Goal: Task Accomplishment & Management: Complete application form

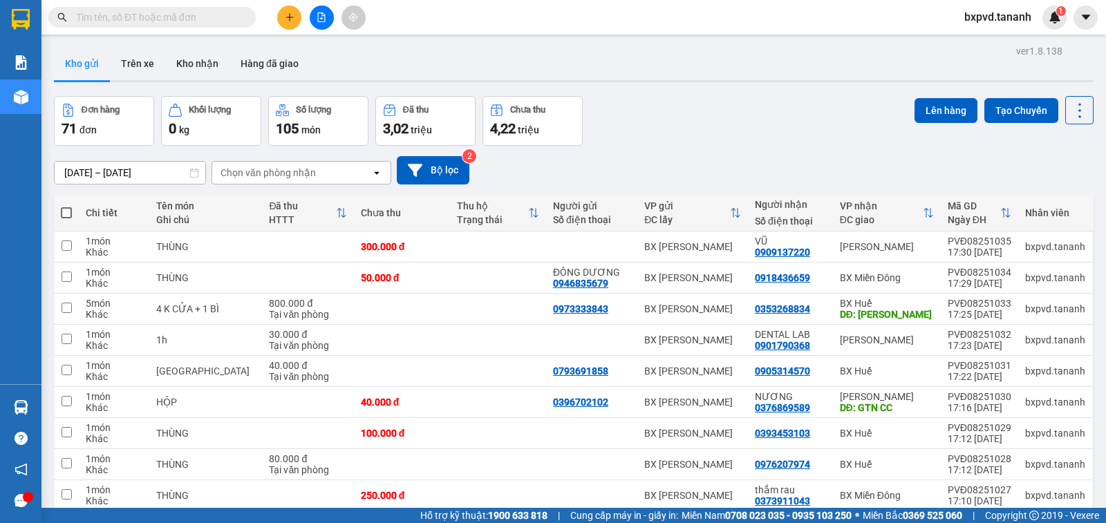
click at [163, 6] on div "Kết quả tìm kiếm ( 0 ) Bộ lọc No Data" at bounding box center [135, 18] width 270 height 24
drag, startPoint x: 179, startPoint y: 15, endPoint x: 192, endPoint y: 13, distance: 12.5
click at [179, 15] on input "text" at bounding box center [157, 17] width 163 height 15
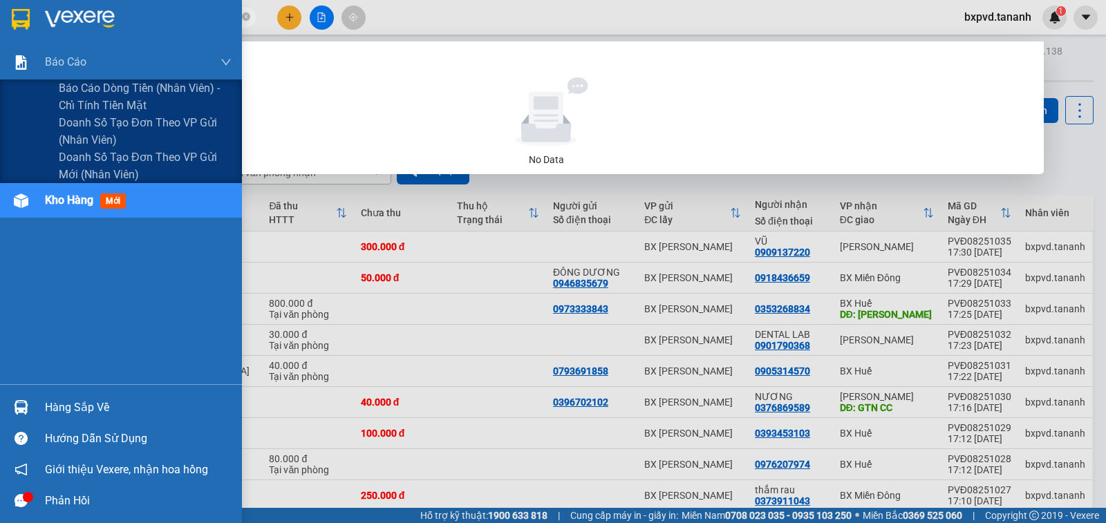
drag, startPoint x: 225, startPoint y: 21, endPoint x: 136, endPoint y: 39, distance: 91.8
click at [12, 57] on section "Kết quả [PERSON_NAME] ( 0 ) Bộ lọc No Data 03533586008 bxpvd.tananh 1 [PERSON_N…" at bounding box center [553, 261] width 1106 height 523
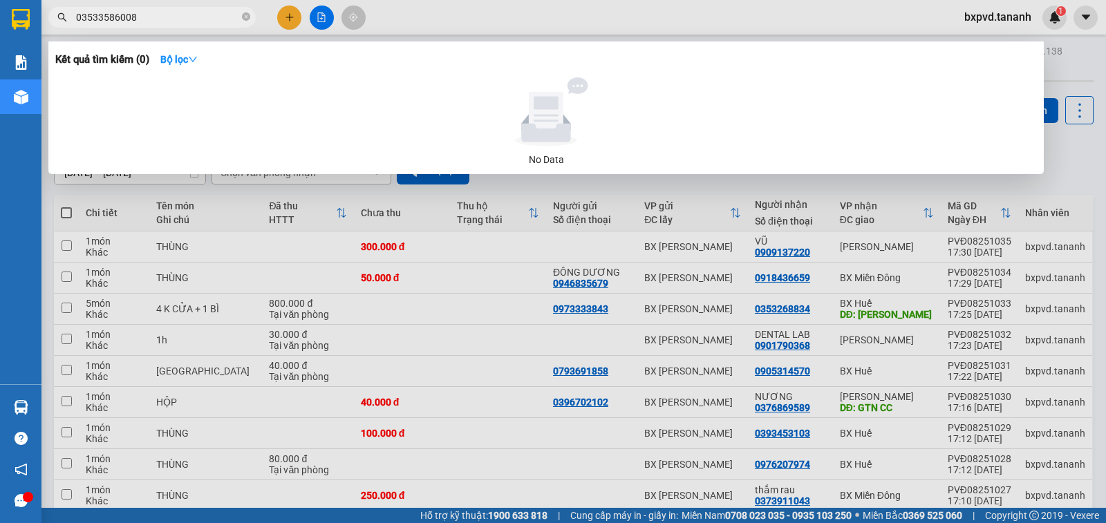
click at [285, 104] on div at bounding box center [546, 111] width 971 height 69
click at [191, 26] on span "03533586008" at bounding box center [151, 17] width 207 height 21
click at [191, 17] on input "03533586008" at bounding box center [157, 17] width 163 height 15
drag, startPoint x: 191, startPoint y: 17, endPoint x: 215, endPoint y: 35, distance: 29.7
click at [215, 30] on div "Kết quả [PERSON_NAME] ( 0 ) Bộ lọc No Data 03533586008" at bounding box center [135, 18] width 270 height 24
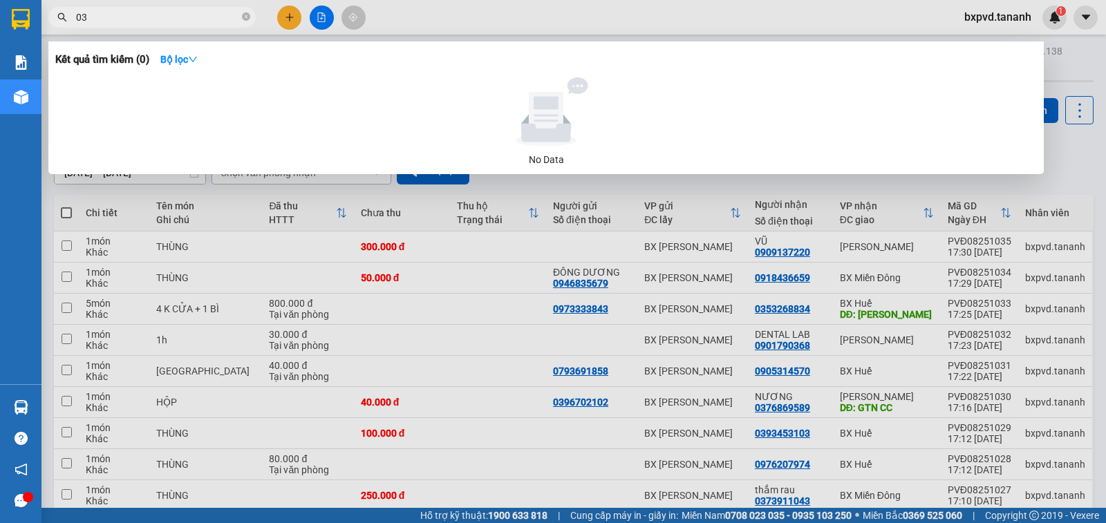
type input "0"
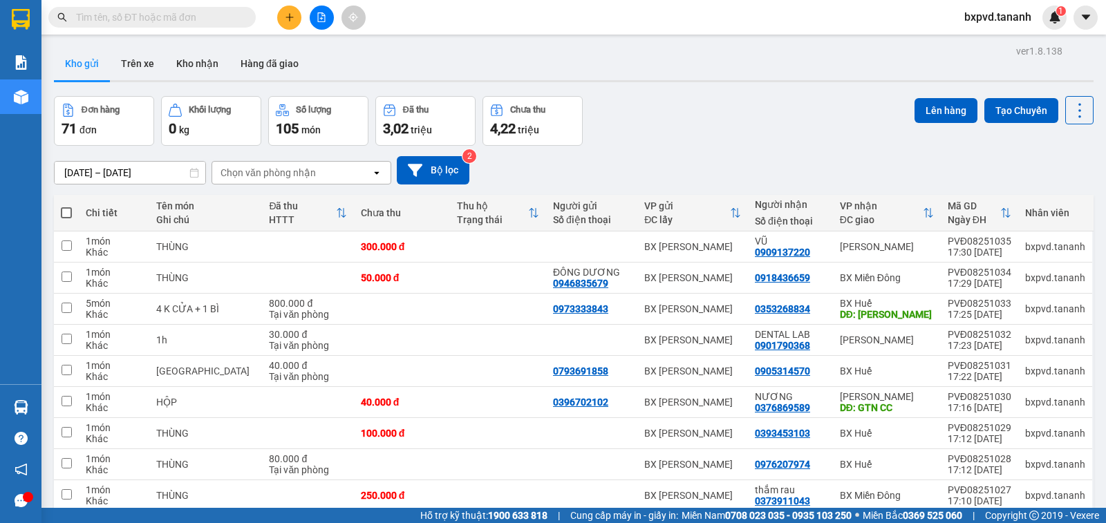
click at [221, 9] on span at bounding box center [151, 17] width 207 height 21
click at [210, 17] on input "text" at bounding box center [157, 17] width 163 height 15
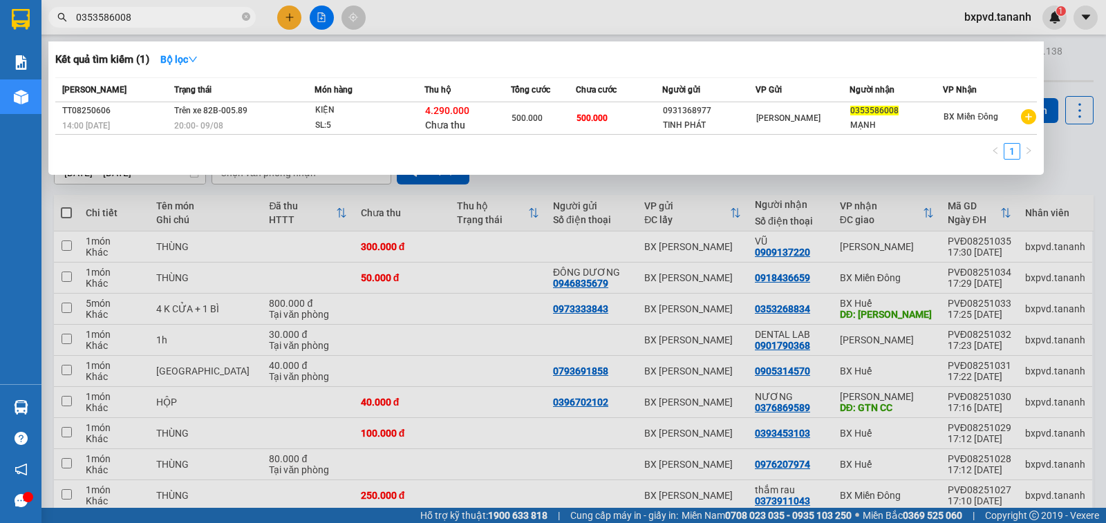
type input "0353586008"
click at [291, 23] on div at bounding box center [553, 261] width 1106 height 523
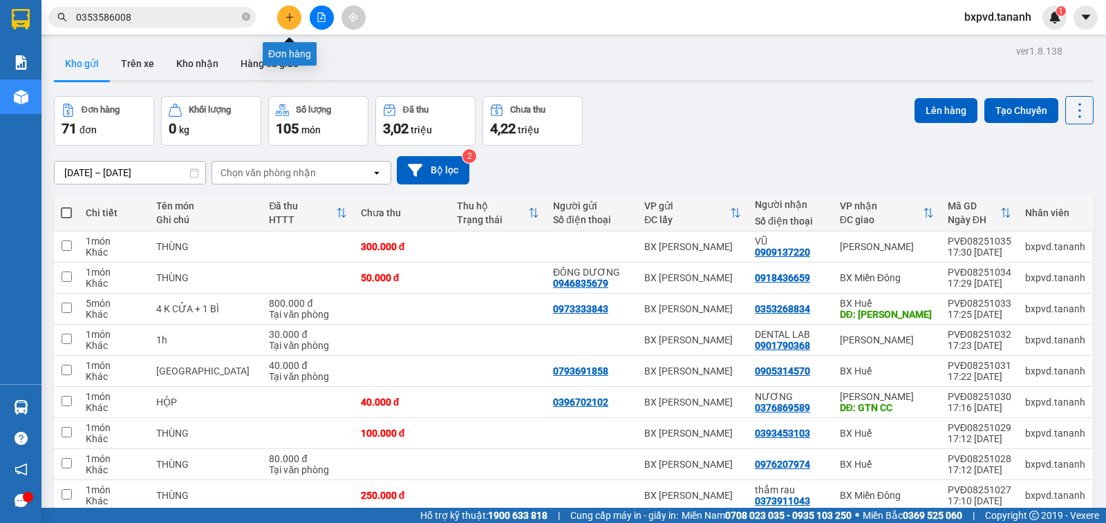
click at [296, 9] on button at bounding box center [289, 18] width 24 height 24
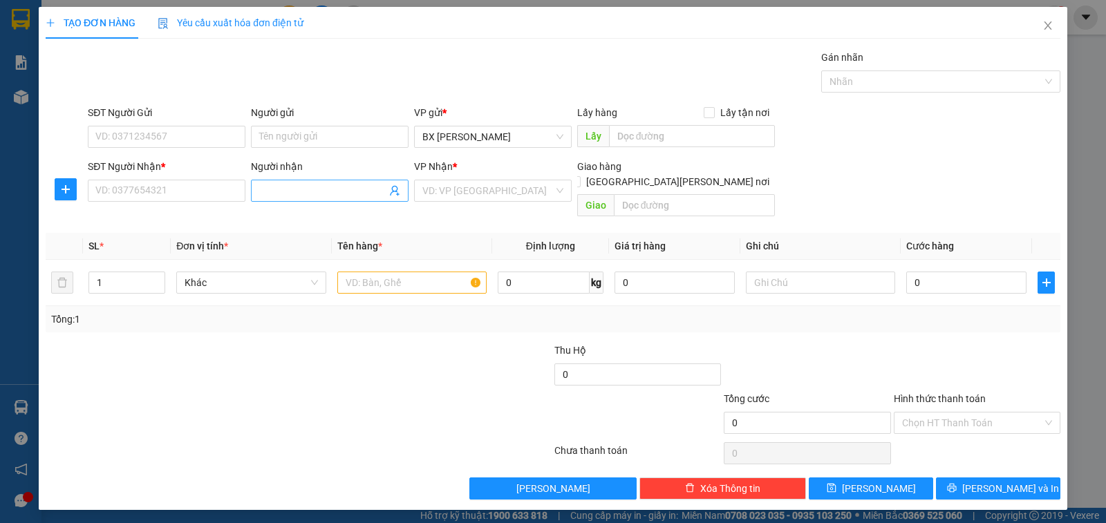
click at [331, 187] on input "Người nhận" at bounding box center [322, 190] width 127 height 15
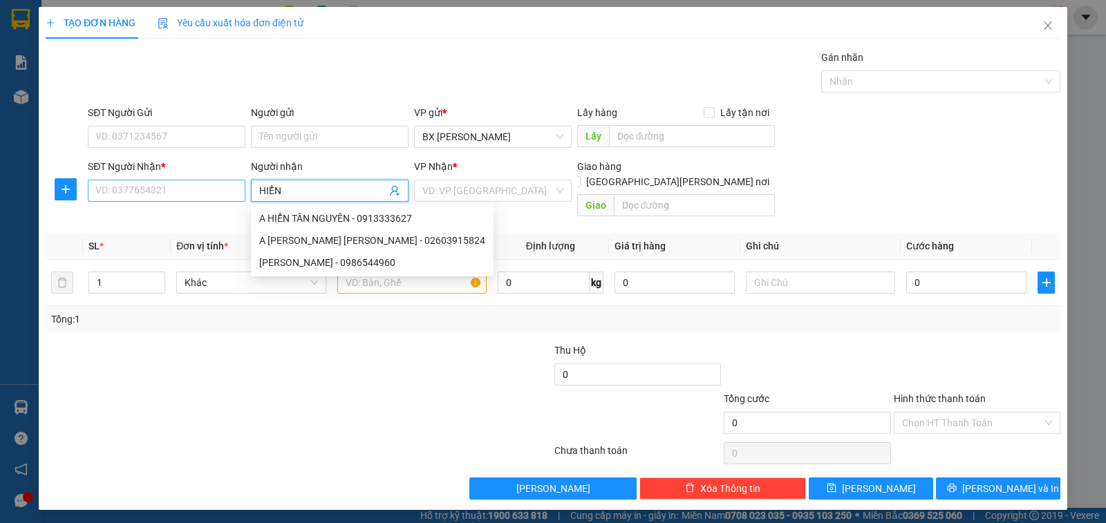
type input "HIỂN"
click at [225, 197] on input "SĐT Người Nhận *" at bounding box center [167, 191] width 158 height 22
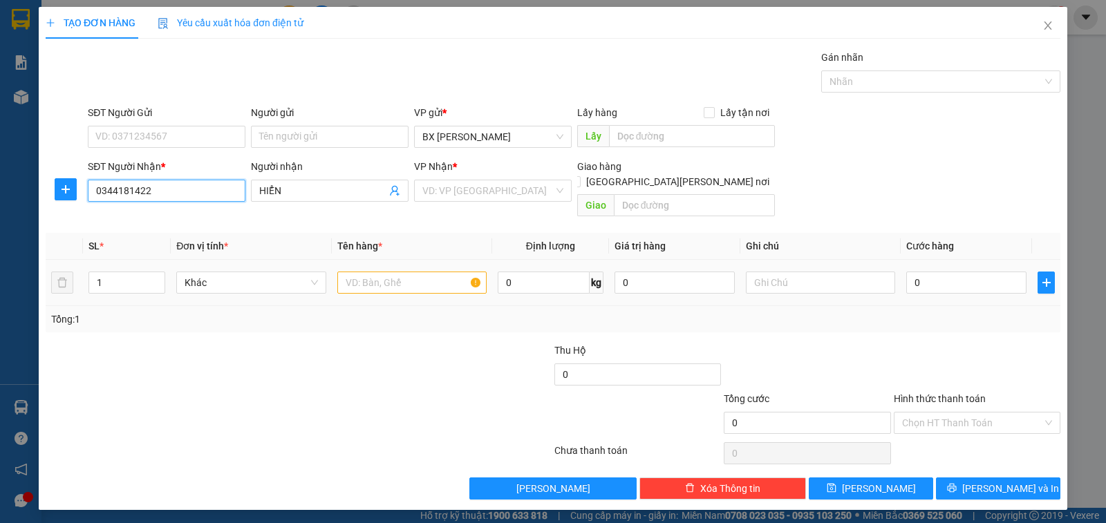
type input "0344181422"
click at [387, 272] on input "text" at bounding box center [411, 283] width 149 height 22
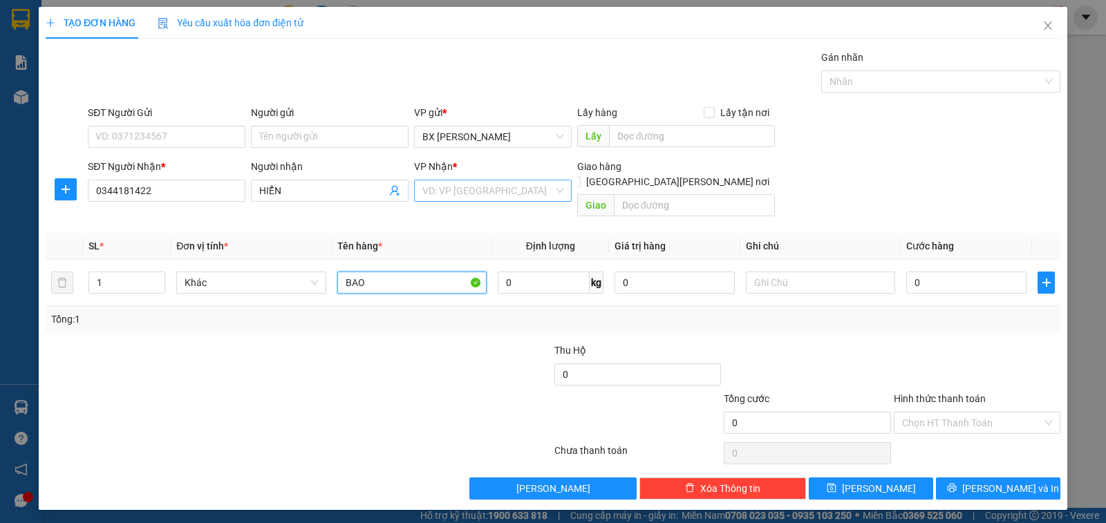
type input "BAO"
click at [511, 197] on input "search" at bounding box center [487, 190] width 131 height 21
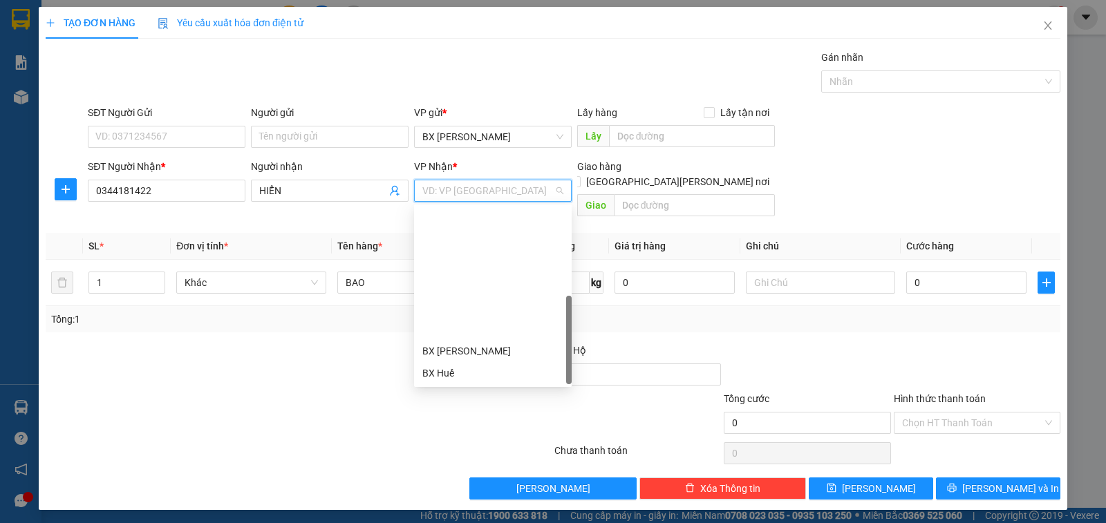
scroll to position [155, 0]
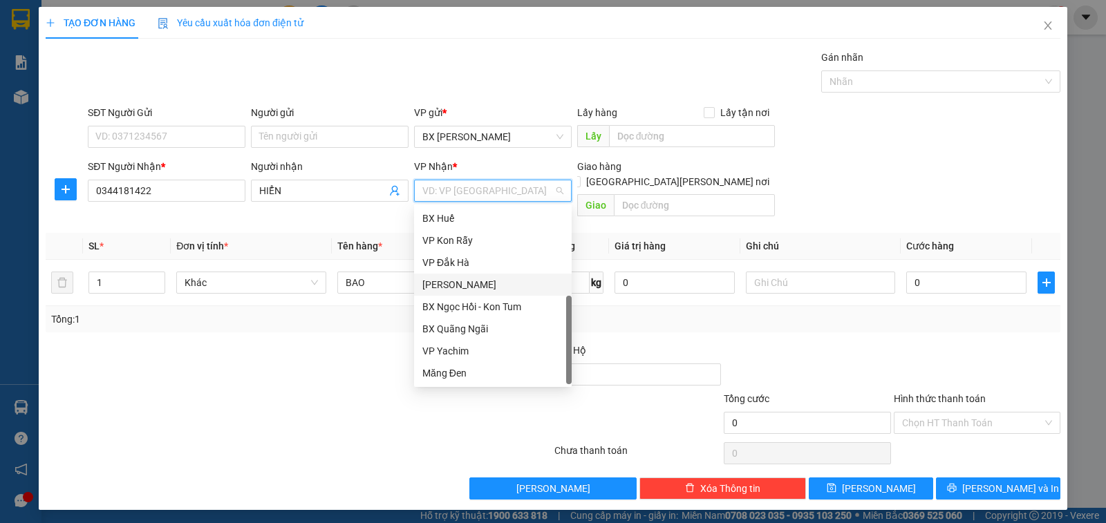
click at [483, 288] on div "[PERSON_NAME]" at bounding box center [492, 284] width 141 height 15
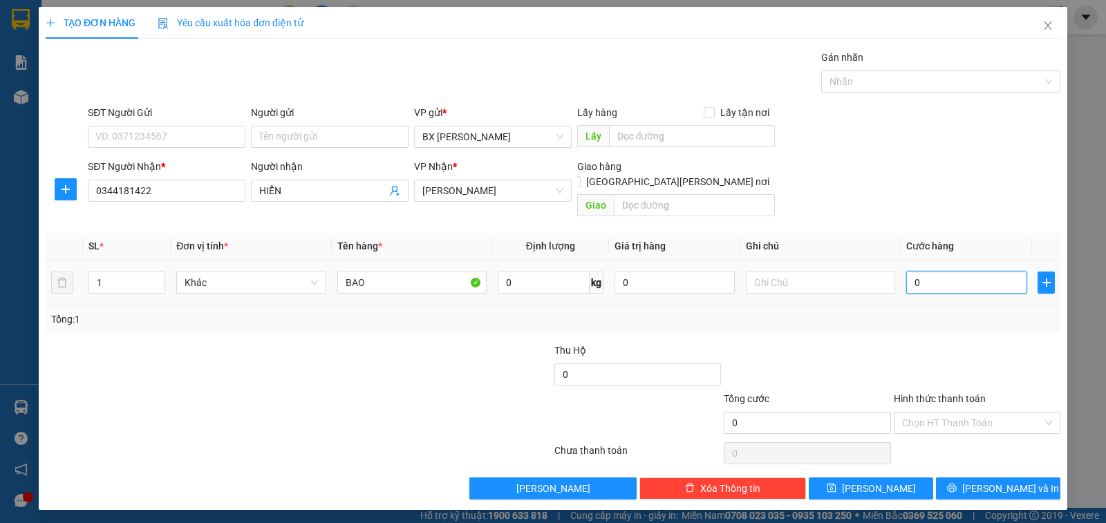
type input "1"
type input "10"
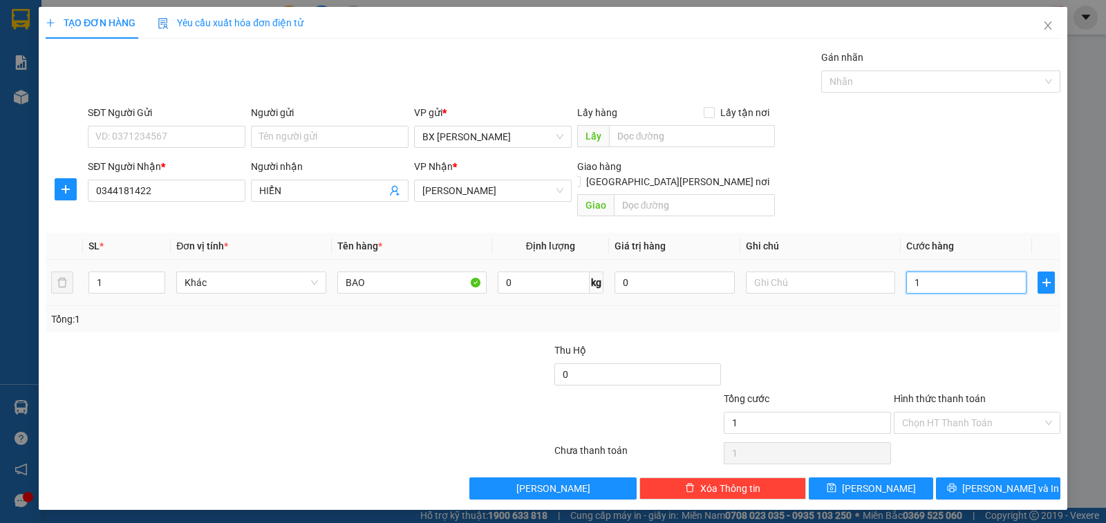
type input "10"
type input "100"
type input "100.000"
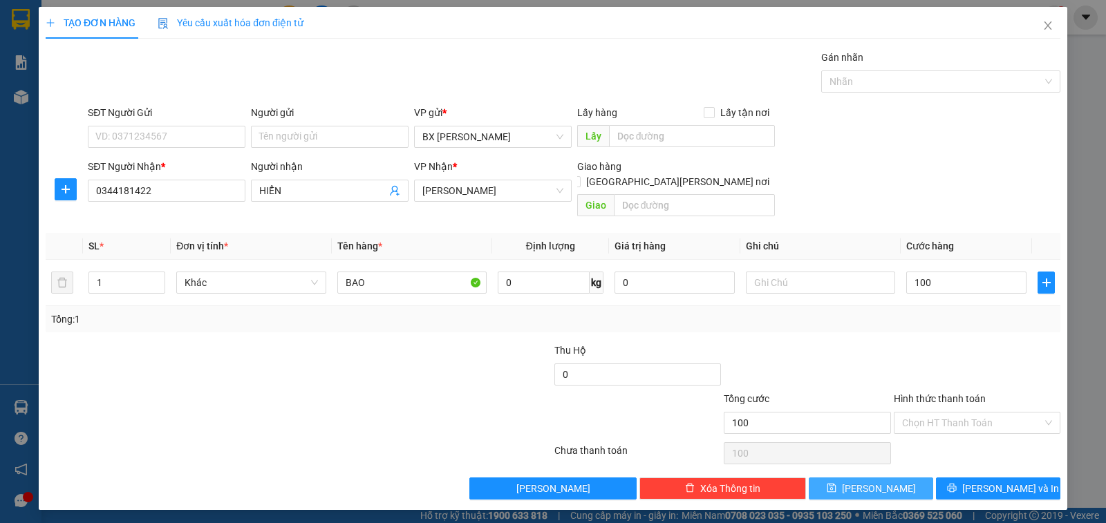
type input "100.000"
click at [882, 481] on span "[PERSON_NAME]" at bounding box center [879, 488] width 74 height 15
type input "0"
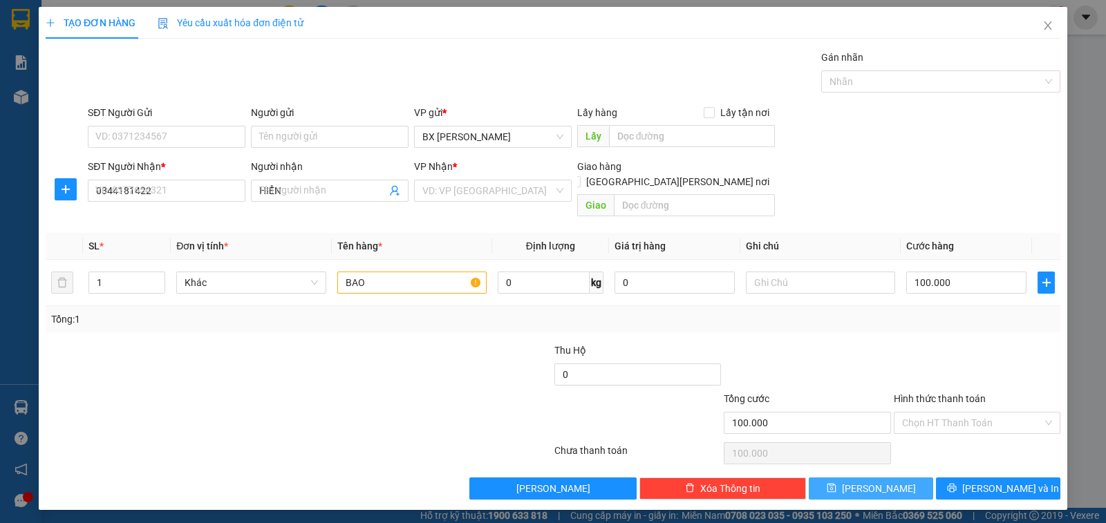
type input "0"
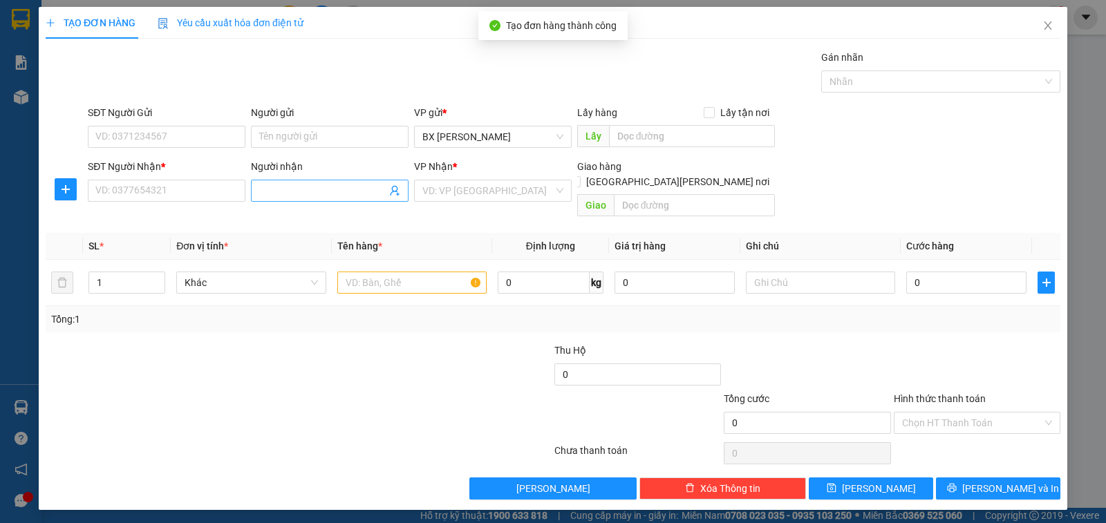
click at [320, 188] on input "Người nhận" at bounding box center [322, 190] width 127 height 15
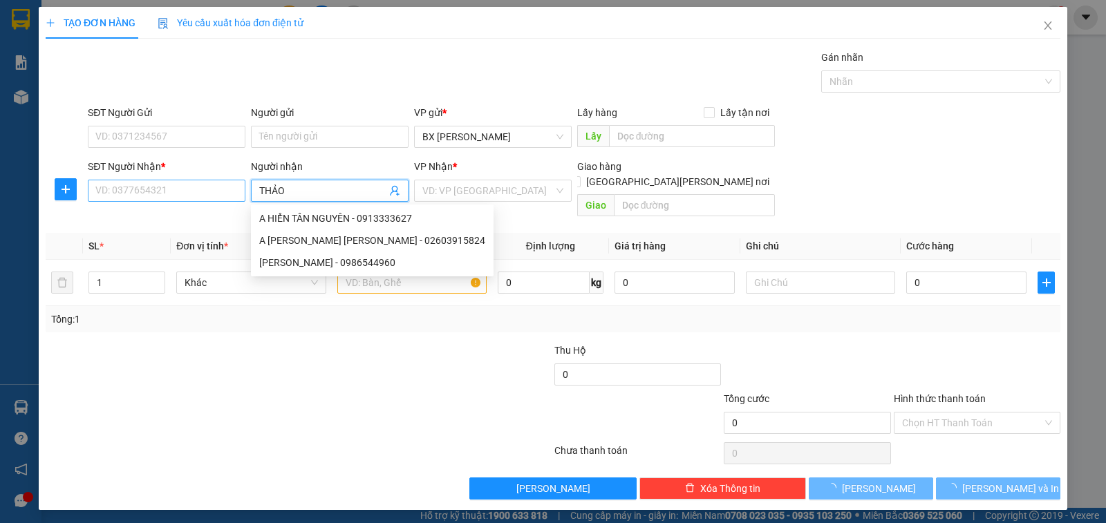
type input "THẢO"
click at [225, 192] on input "SĐT Người Nhận *" at bounding box center [167, 191] width 158 height 22
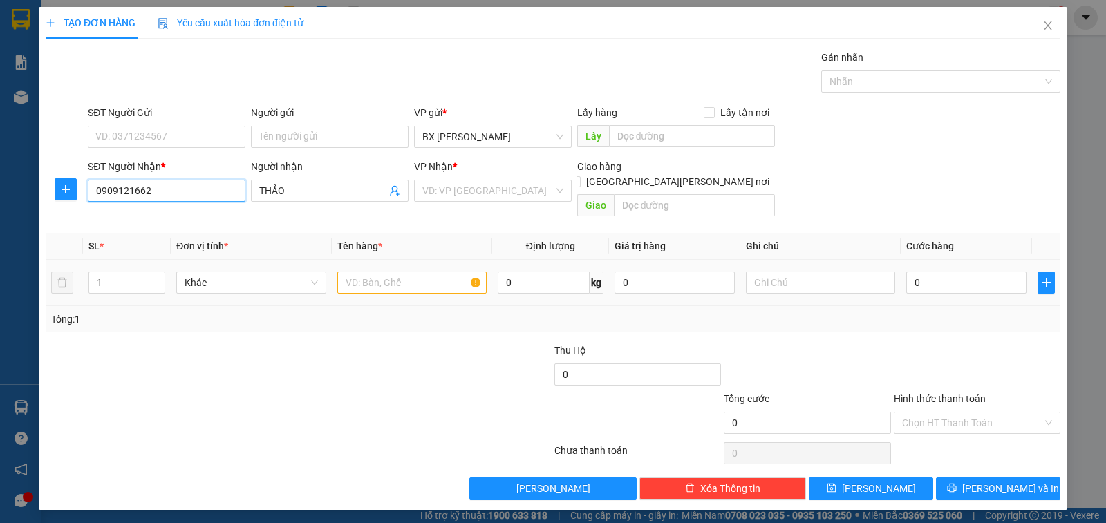
type input "0909121662"
click at [408, 272] on input "text" at bounding box center [411, 283] width 149 height 22
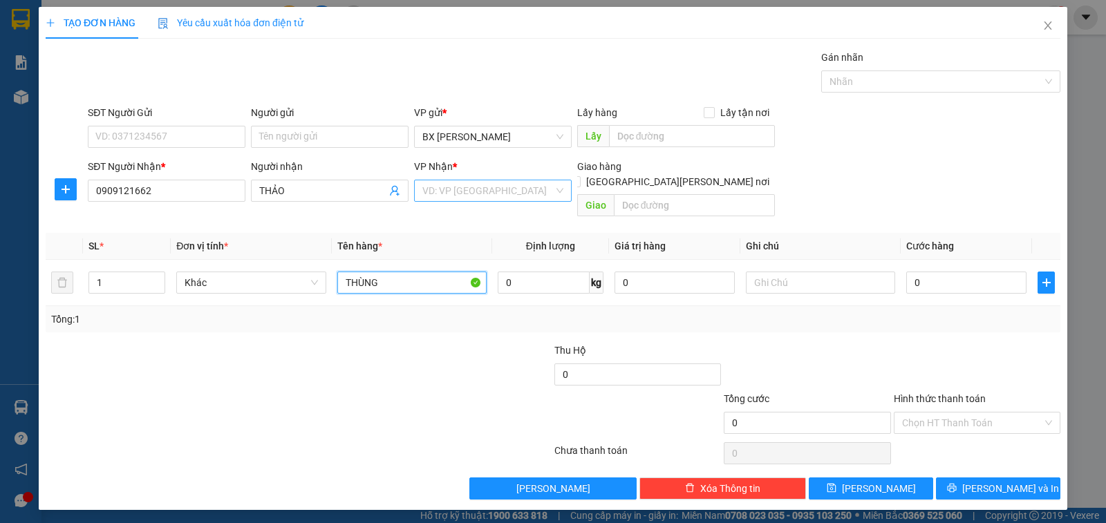
type input "THÙNG"
click at [532, 196] on input "search" at bounding box center [487, 190] width 131 height 21
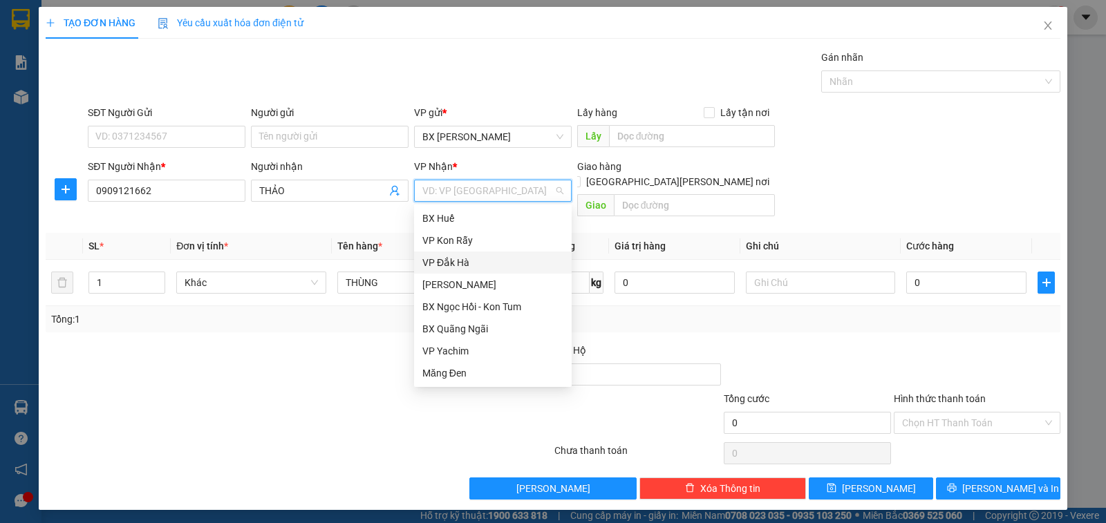
scroll to position [0, 0]
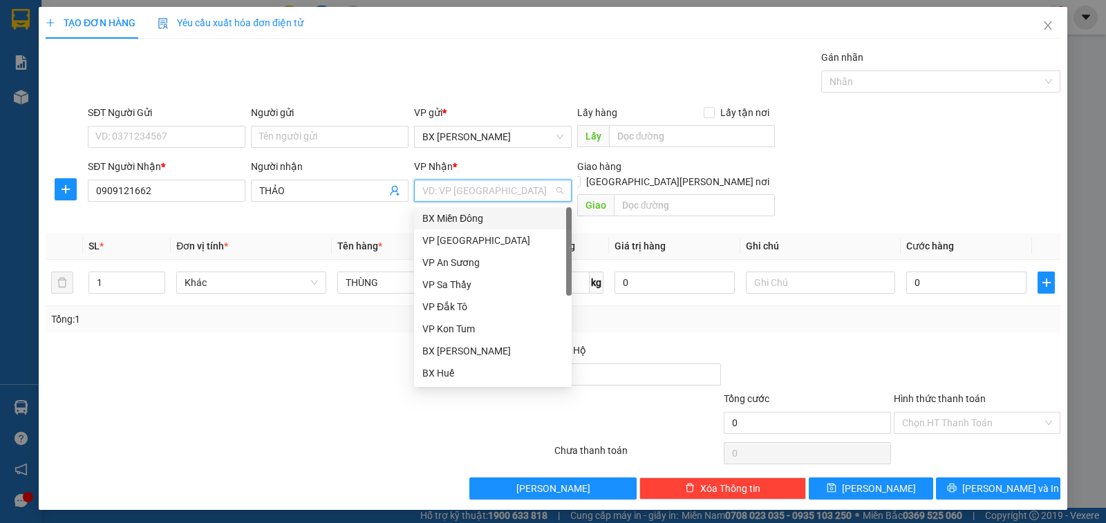
click at [487, 218] on div "BX Miền Đông" at bounding box center [492, 218] width 141 height 15
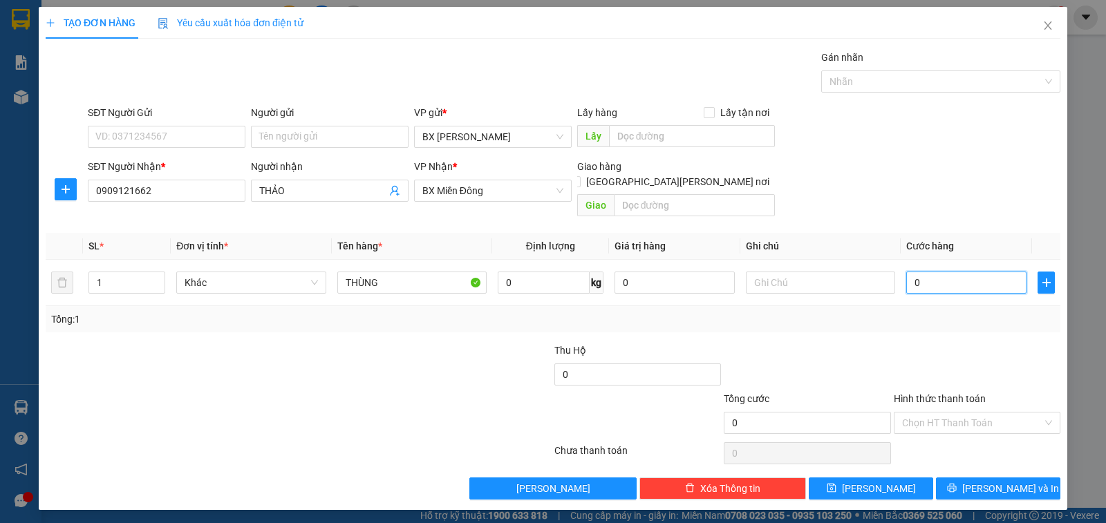
type input "1"
type input "10"
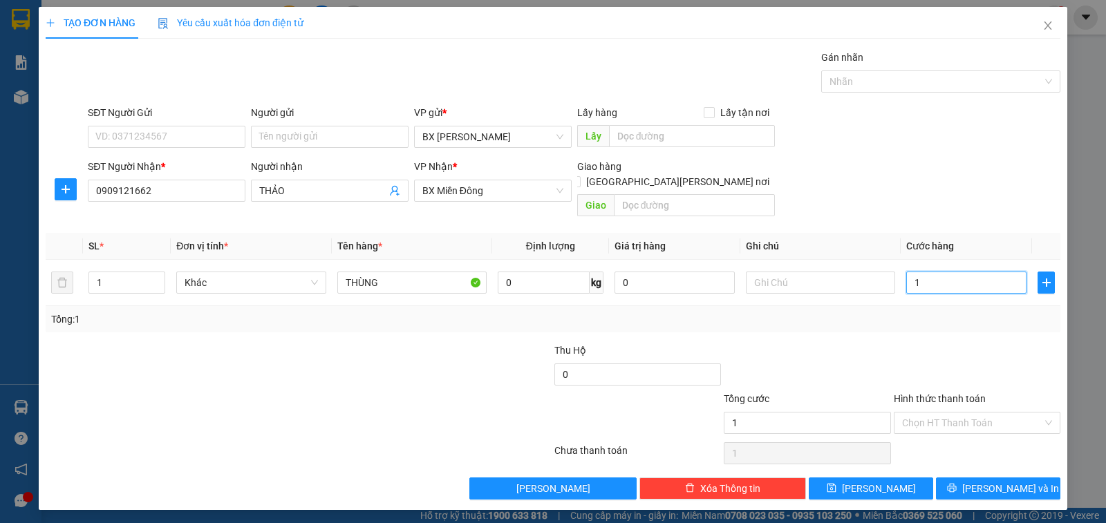
type input "10"
type input "100"
type input "100.000"
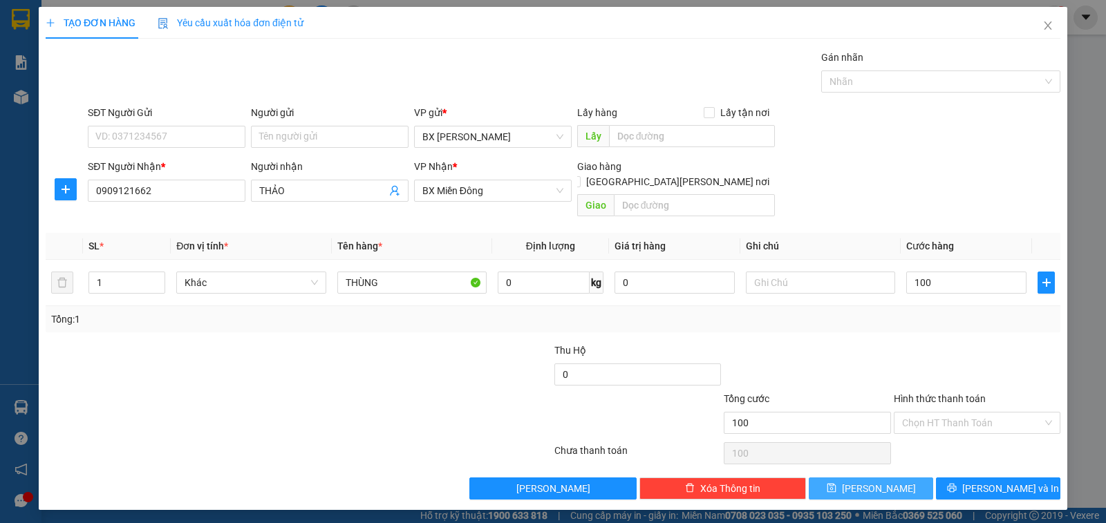
type input "100.000"
drag, startPoint x: 846, startPoint y: 469, endPoint x: 640, endPoint y: 380, distance: 224.3
click at [844, 478] on button "[PERSON_NAME]" at bounding box center [871, 489] width 124 height 22
type input "0"
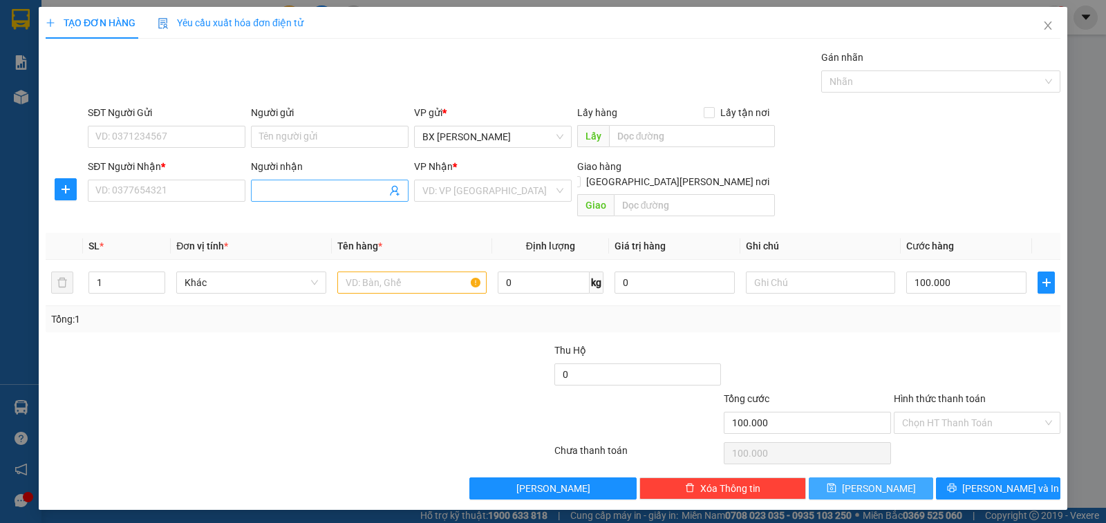
type input "0"
click at [328, 187] on input "Người nhận" at bounding box center [322, 190] width 127 height 15
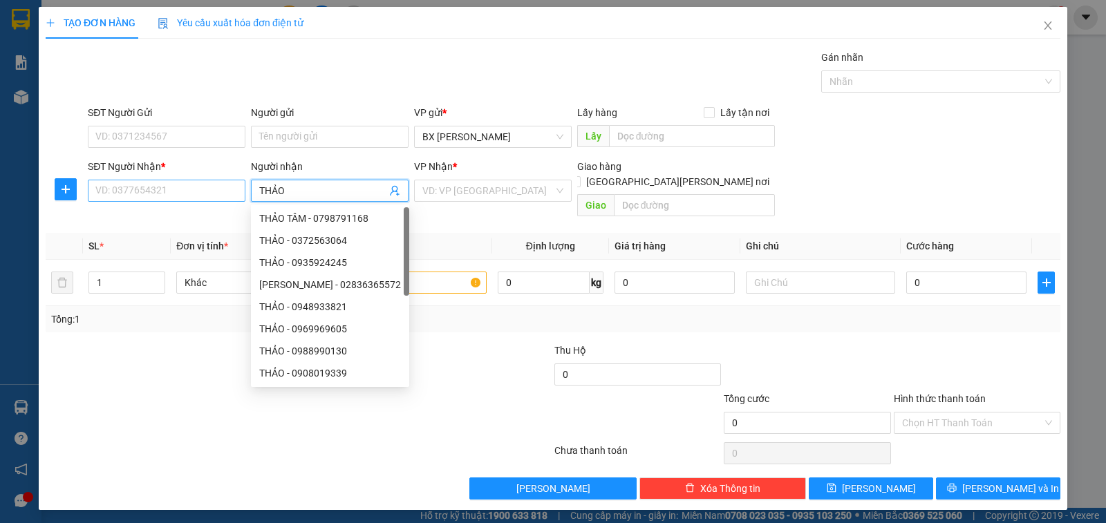
type input "THẢO"
click at [214, 200] on input "SĐT Người Nhận *" at bounding box center [167, 191] width 158 height 22
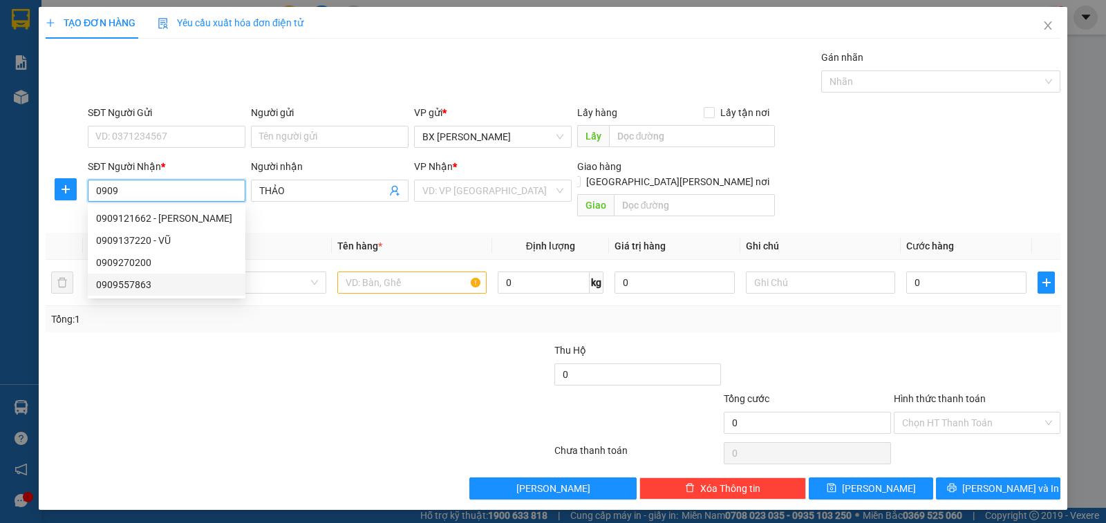
type input "0909"
click at [237, 312] on div "Tổng: 1" at bounding box center [239, 319] width 377 height 15
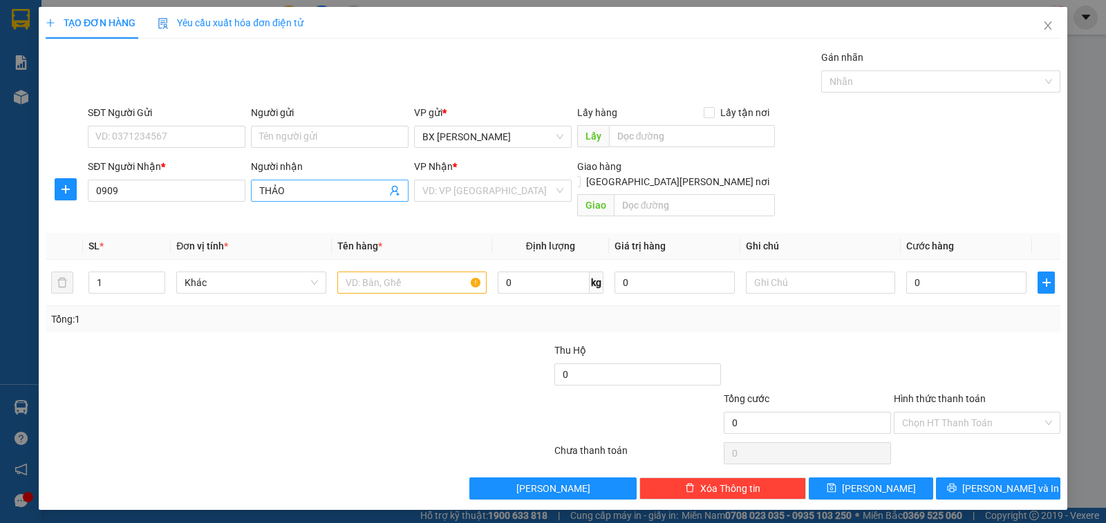
click at [273, 188] on input "THẢO" at bounding box center [322, 190] width 127 height 15
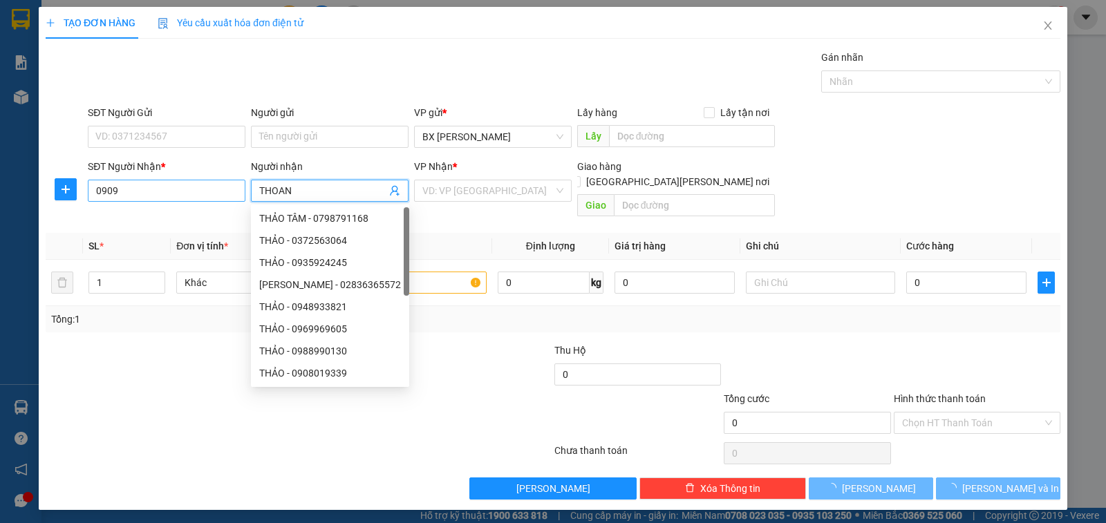
type input "THOAN"
click at [183, 198] on input "0909" at bounding box center [167, 191] width 158 height 22
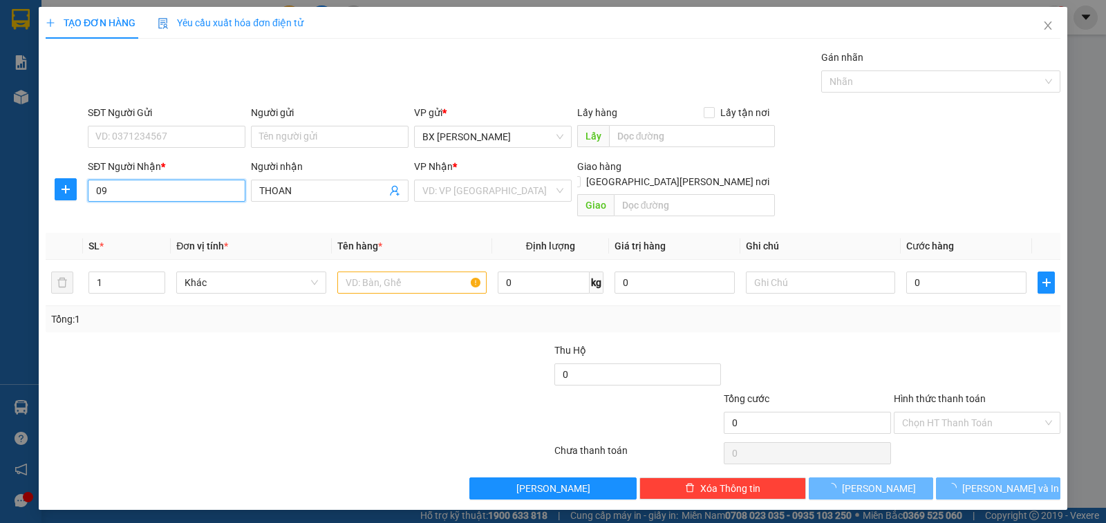
type input "0"
type input "0355113255"
click at [418, 272] on input "text" at bounding box center [411, 283] width 149 height 22
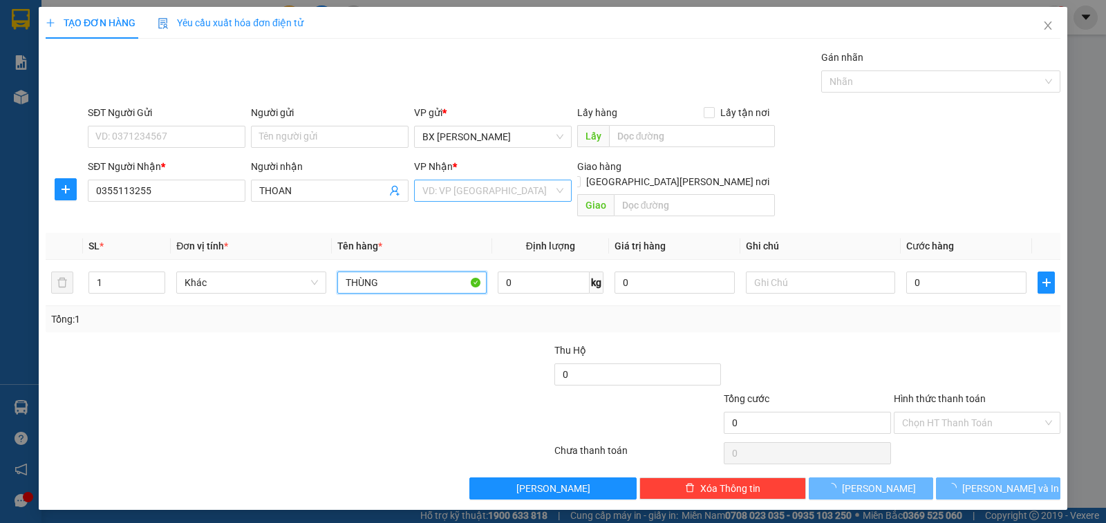
type input "THÙNG"
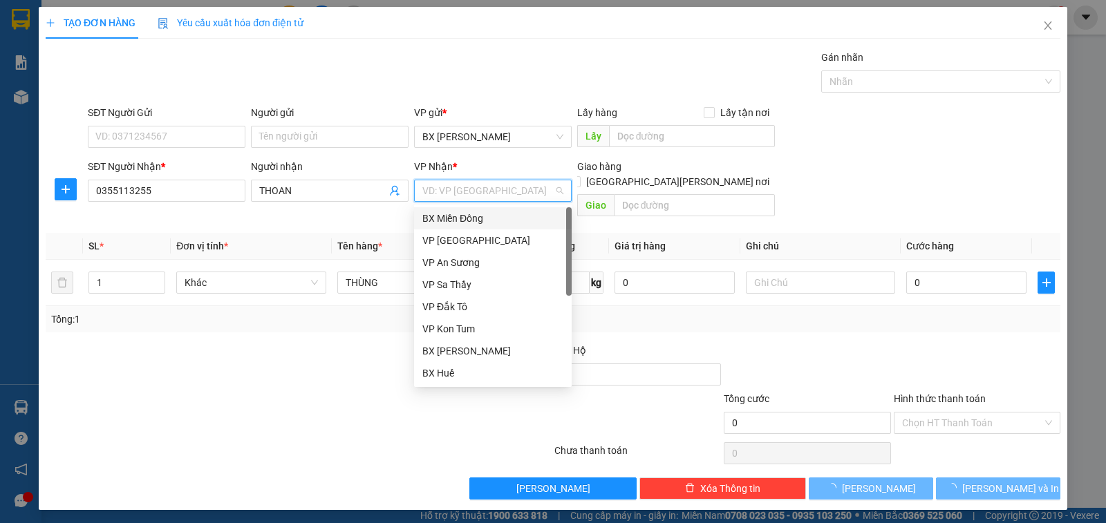
click at [467, 192] on input "search" at bounding box center [487, 190] width 131 height 21
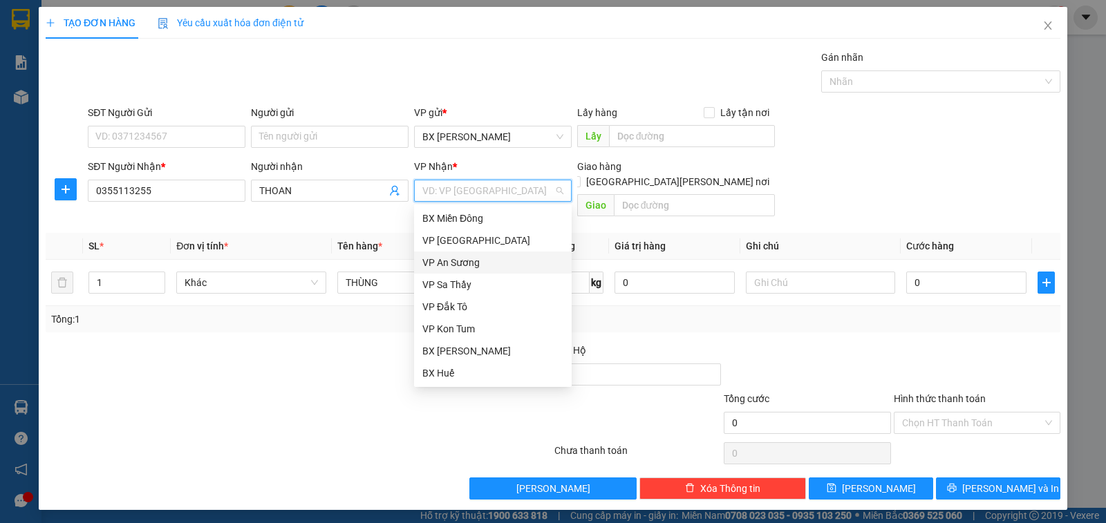
click at [486, 264] on div "VP An Sương" at bounding box center [492, 262] width 141 height 15
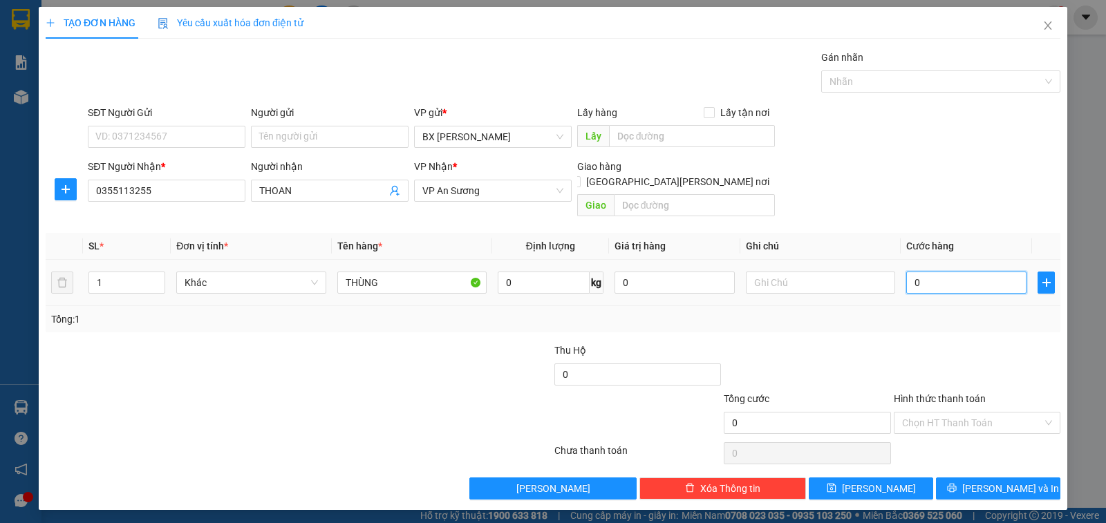
click at [924, 272] on input "0" at bounding box center [966, 283] width 120 height 22
type input "1"
type input "15"
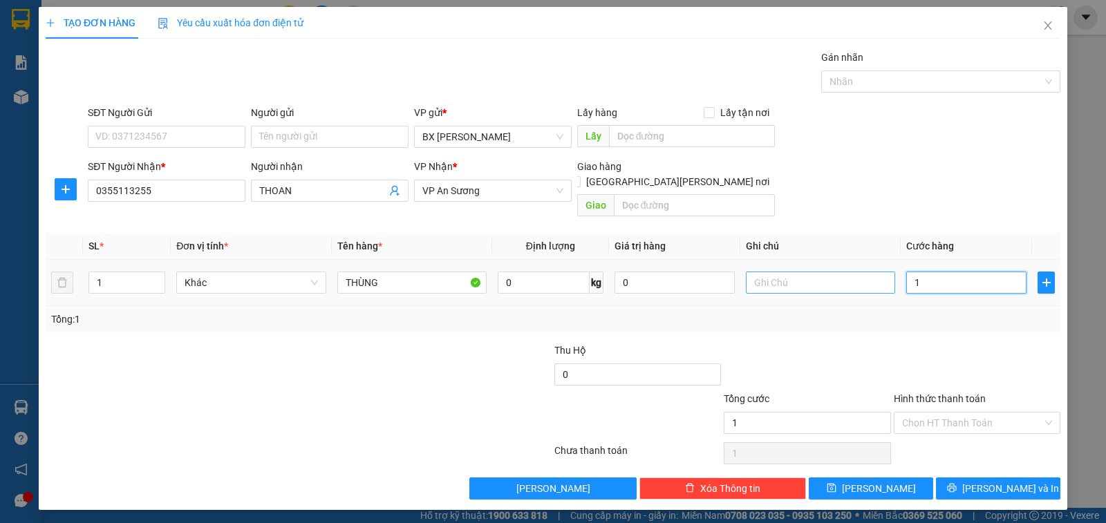
type input "15"
type input "150"
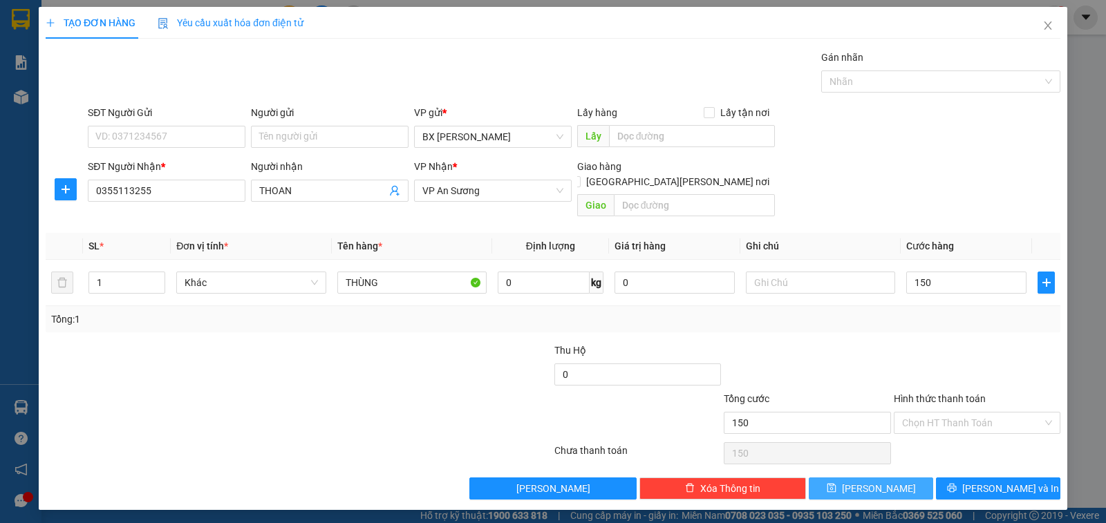
type input "150.000"
click at [907, 478] on button "[PERSON_NAME]" at bounding box center [871, 489] width 124 height 22
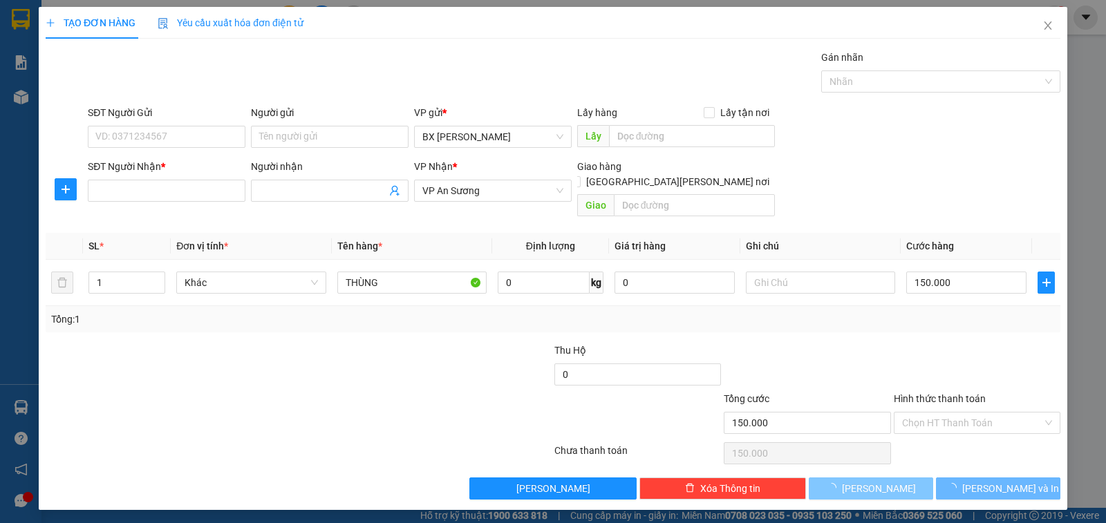
type input "0"
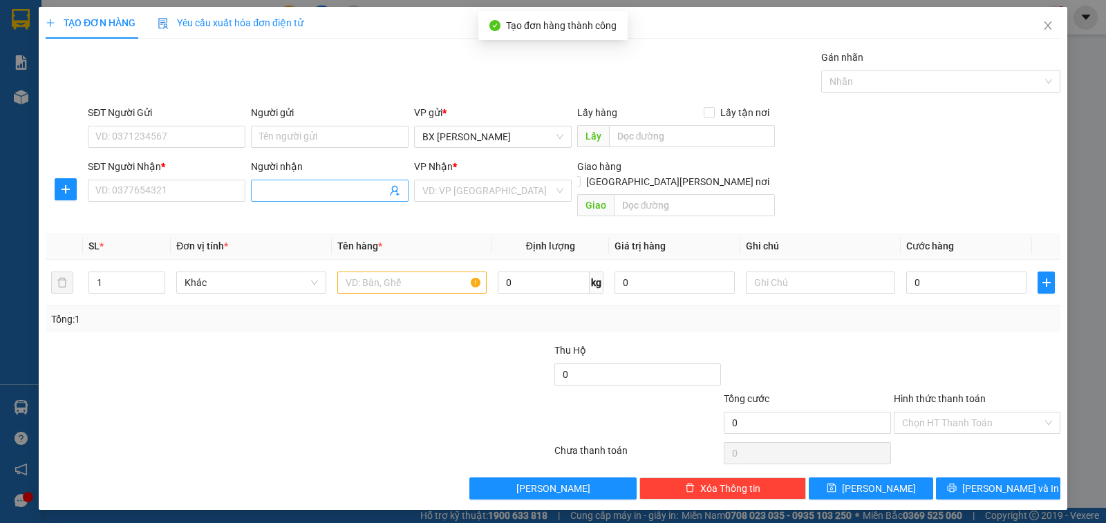
click at [360, 189] on input "Người nhận" at bounding box center [322, 190] width 127 height 15
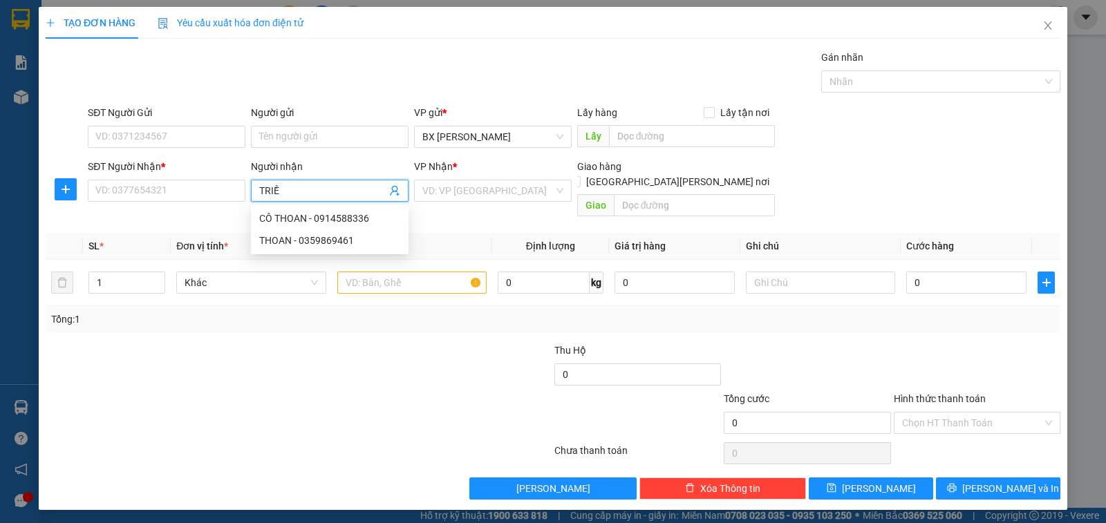
type input "TRIỀU"
click at [347, 263] on div "[PERSON_NAME] - 0909109277" at bounding box center [329, 262] width 141 height 15
type input "0909109277"
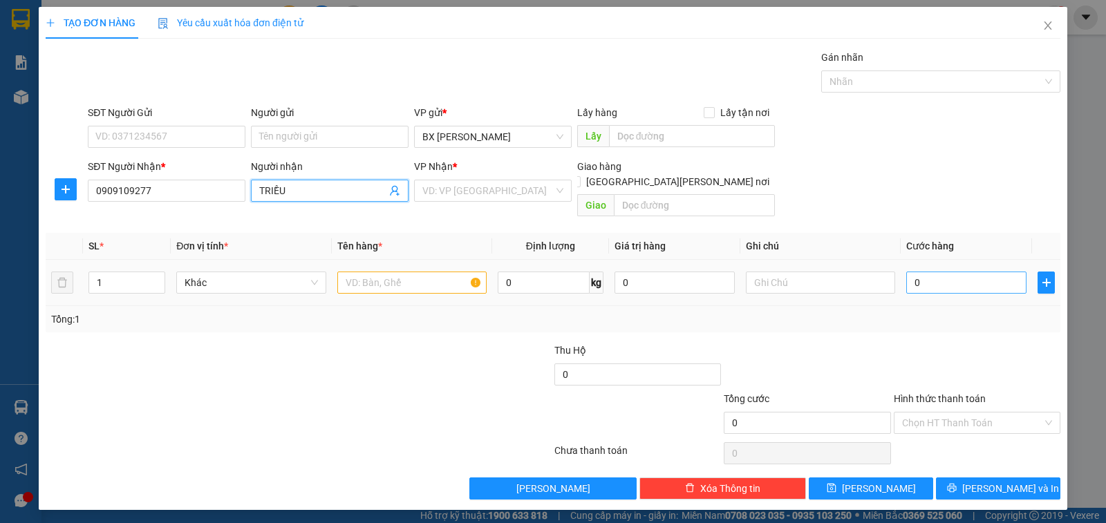
type input "TRIỀU"
type input "1"
type input "15"
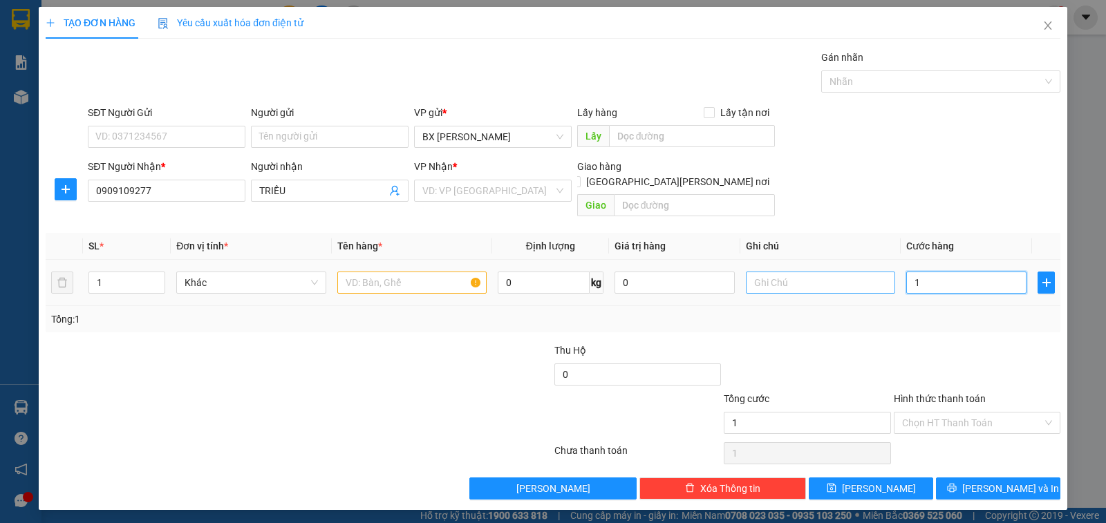
type input "15"
type input "150"
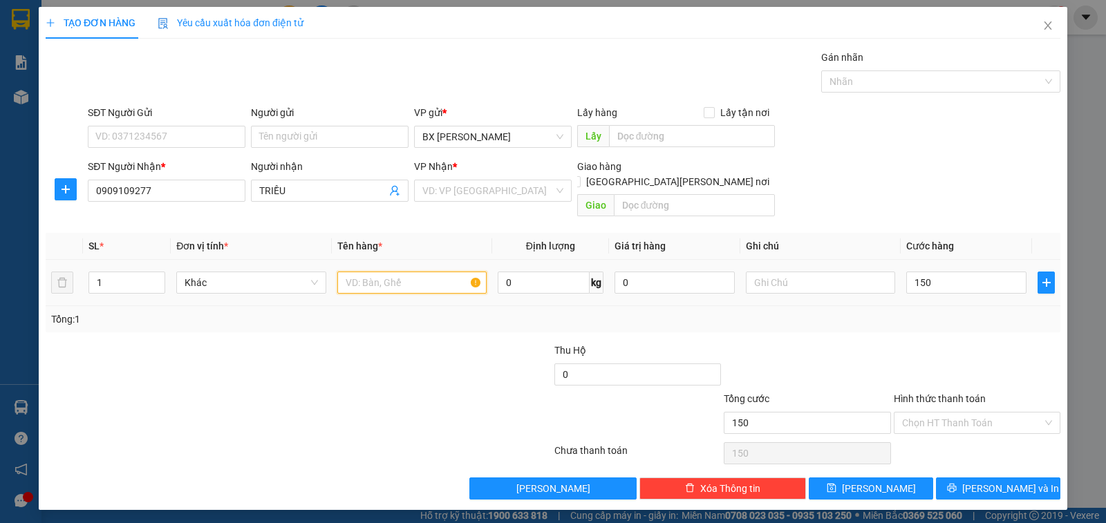
type input "150.000"
click at [443, 272] on input "text" at bounding box center [411, 283] width 149 height 22
type input "THÙNG"
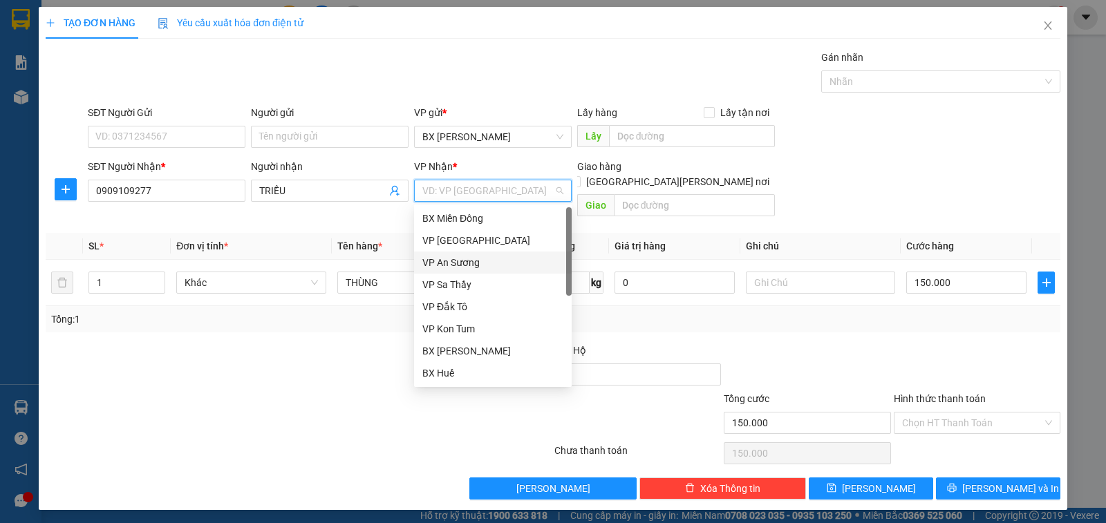
click at [515, 192] on input "search" at bounding box center [487, 190] width 131 height 21
click at [494, 262] on div "VP An Sương" at bounding box center [492, 262] width 141 height 15
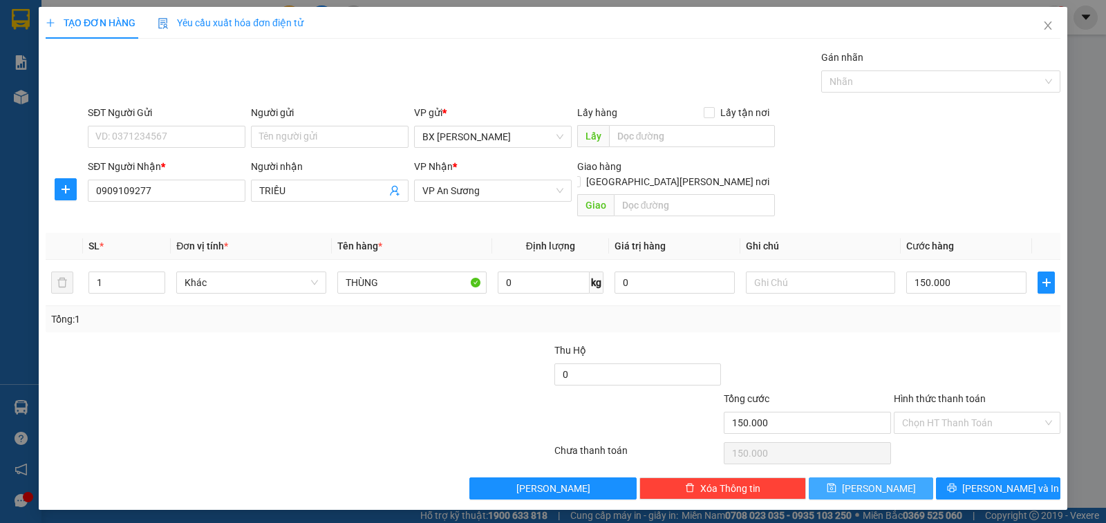
click at [851, 478] on button "[PERSON_NAME]" at bounding box center [871, 489] width 124 height 22
type input "0"
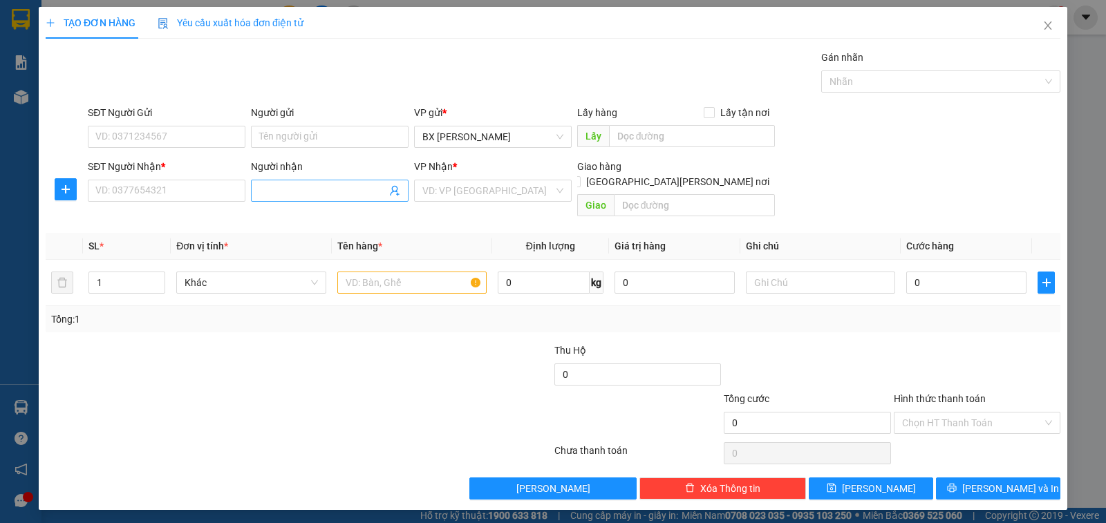
click at [307, 194] on input "Người nhận" at bounding box center [322, 190] width 127 height 15
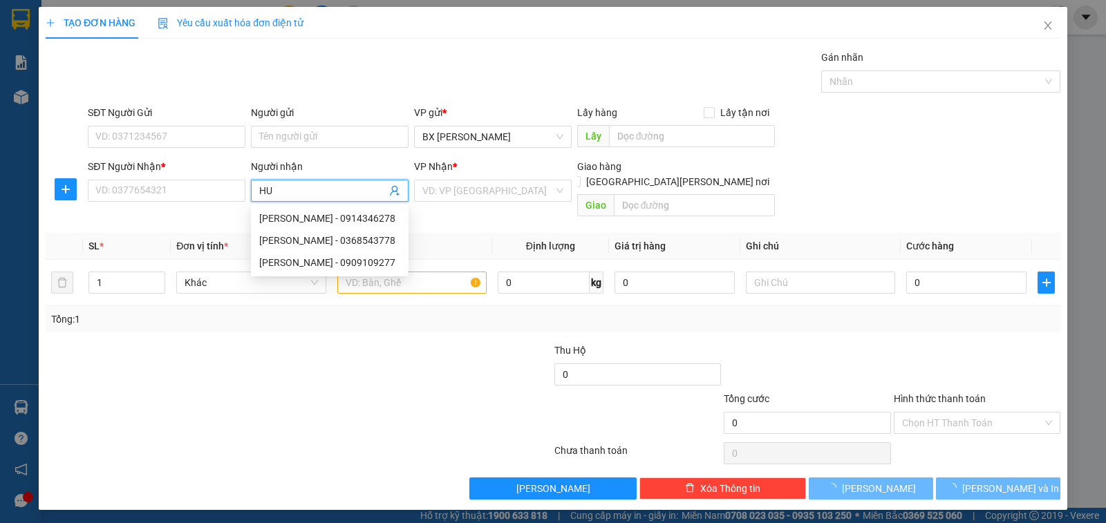
type input "H"
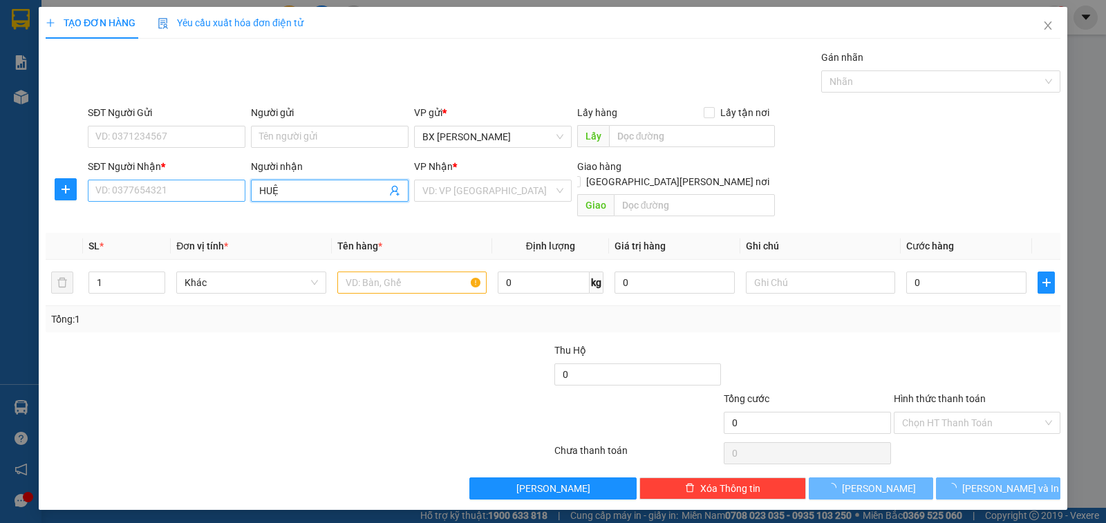
type input "HUỆ"
click at [187, 200] on input "SĐT Người Nhận *" at bounding box center [167, 191] width 158 height 22
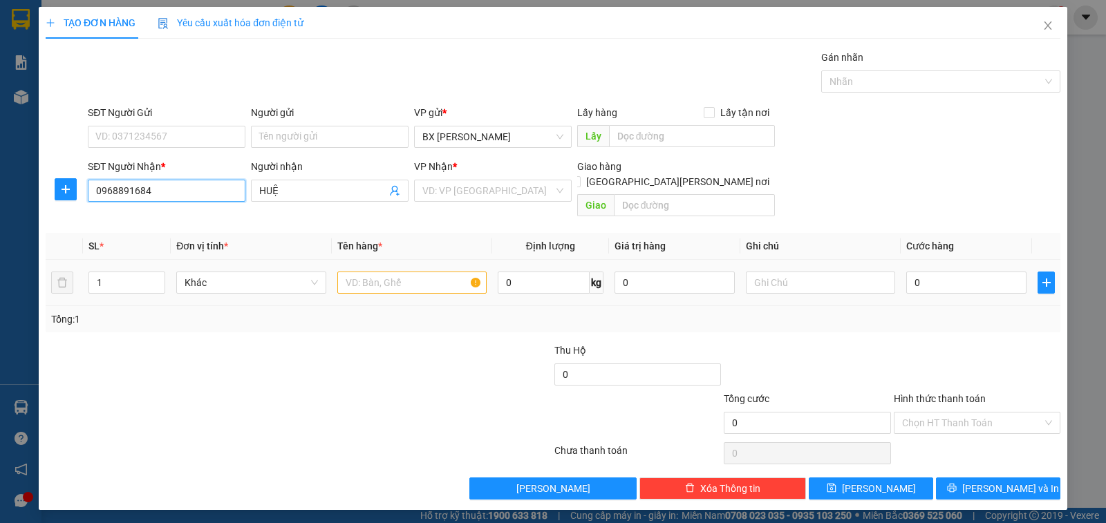
type input "0968891684"
click at [398, 272] on input "text" at bounding box center [411, 283] width 149 height 22
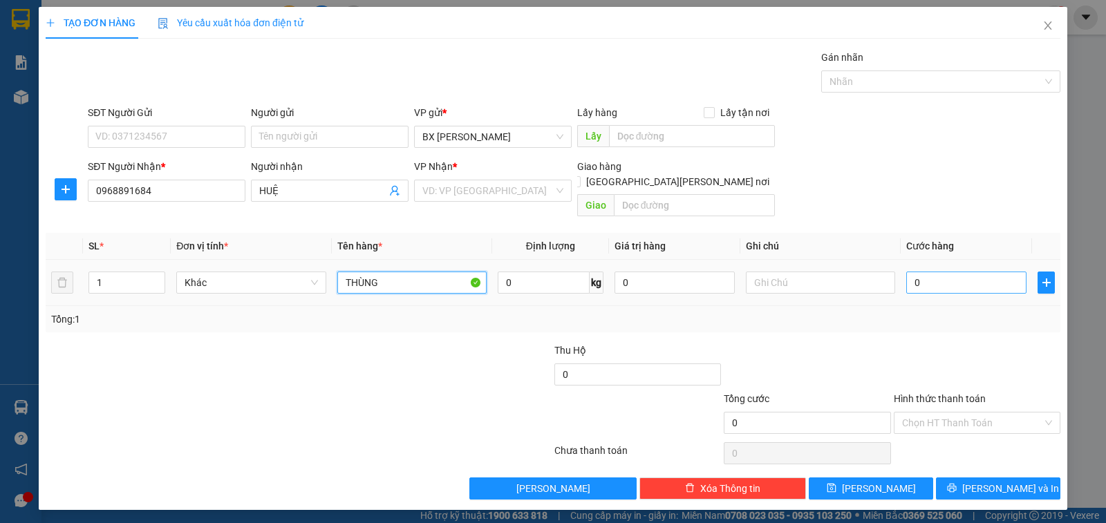
type input "THÙNG"
click at [924, 272] on input "0" at bounding box center [966, 283] width 120 height 22
type input "1"
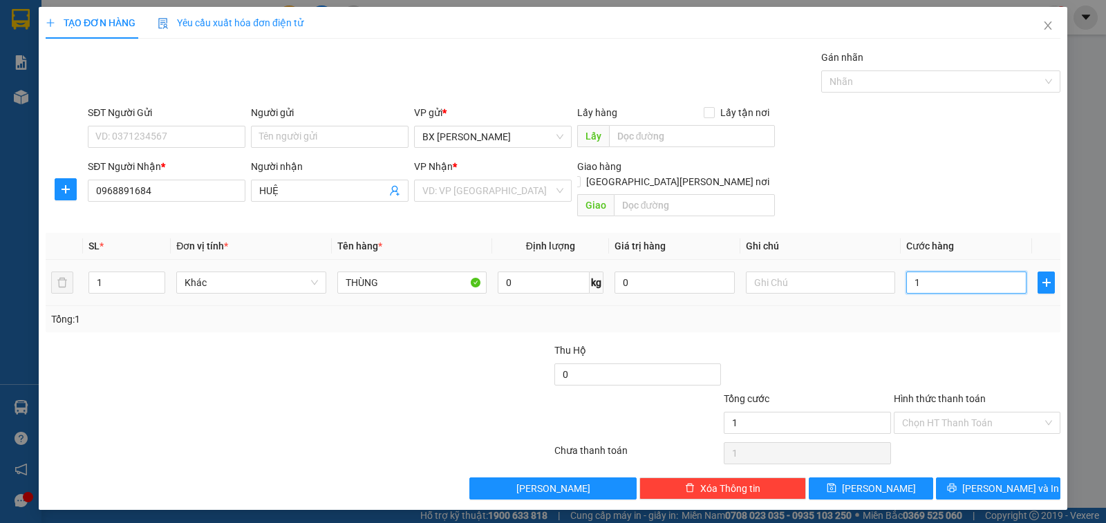
type input "10"
type input "100"
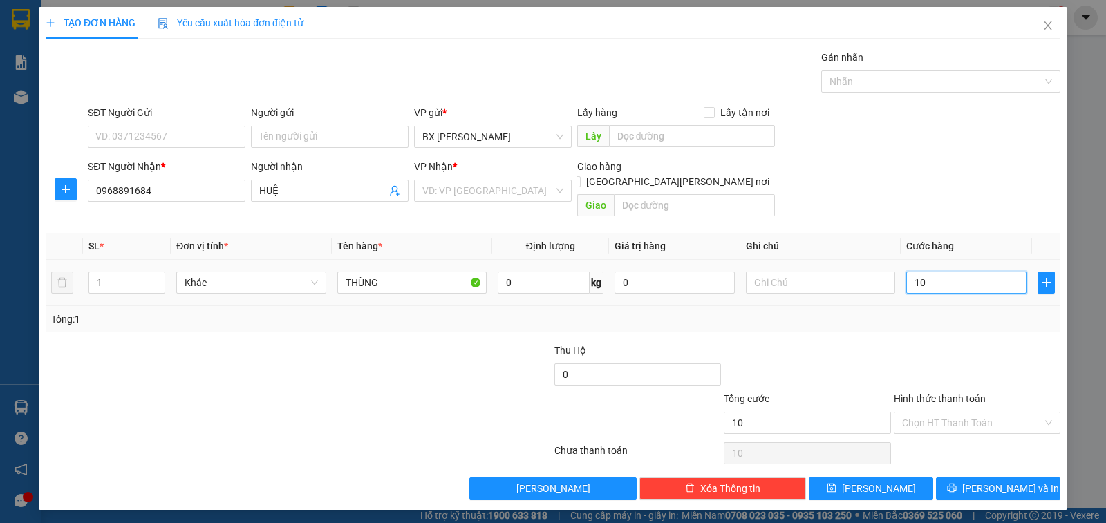
type input "100"
type input "100.000"
click at [543, 185] on input "search" at bounding box center [487, 190] width 131 height 21
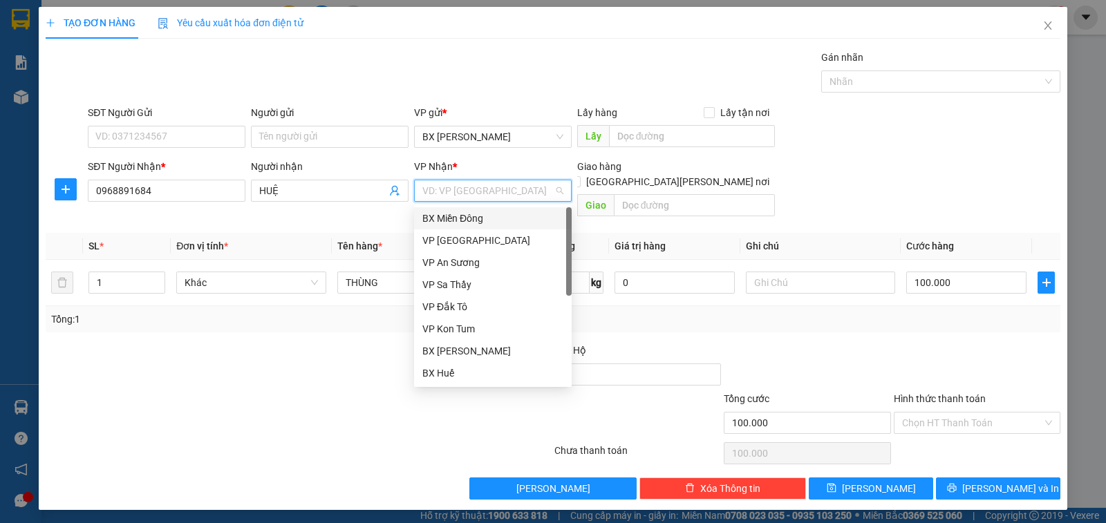
click at [538, 212] on div "BX Miền Đông" at bounding box center [492, 218] width 141 height 15
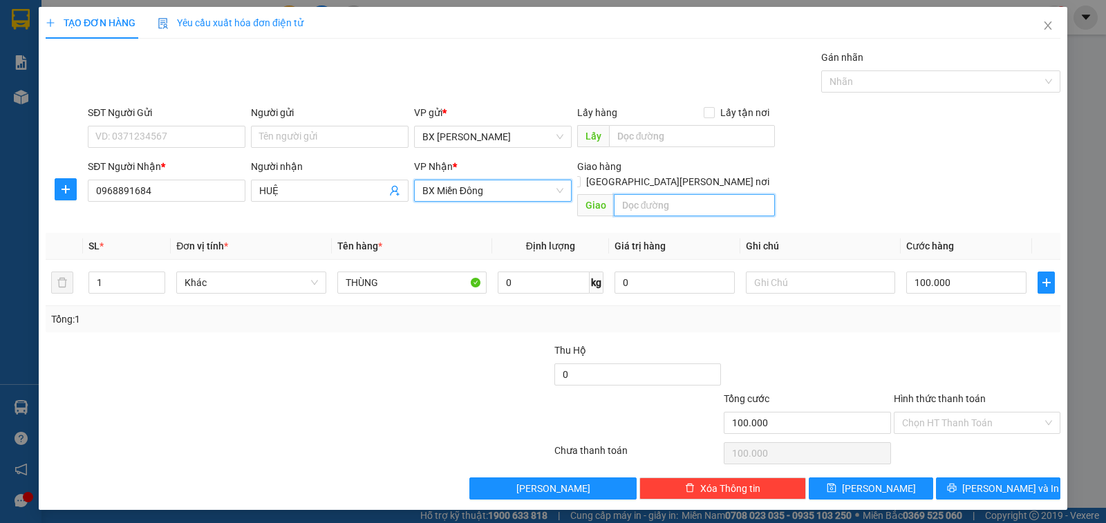
click at [669, 194] on input "text" at bounding box center [695, 205] width 162 height 22
type input "BÌNH DƯƠNG"
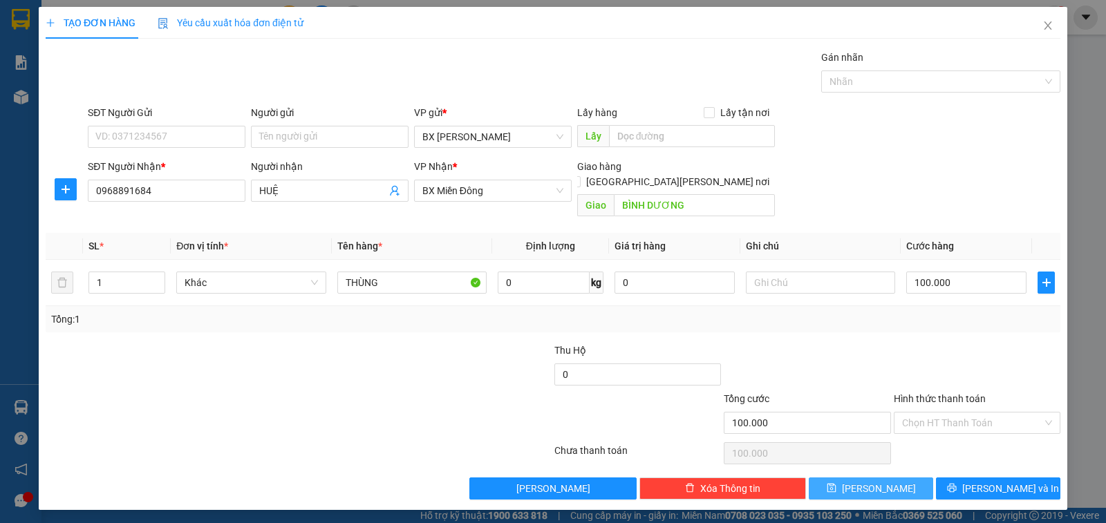
click at [907, 478] on button "[PERSON_NAME]" at bounding box center [871, 489] width 124 height 22
type input "0"
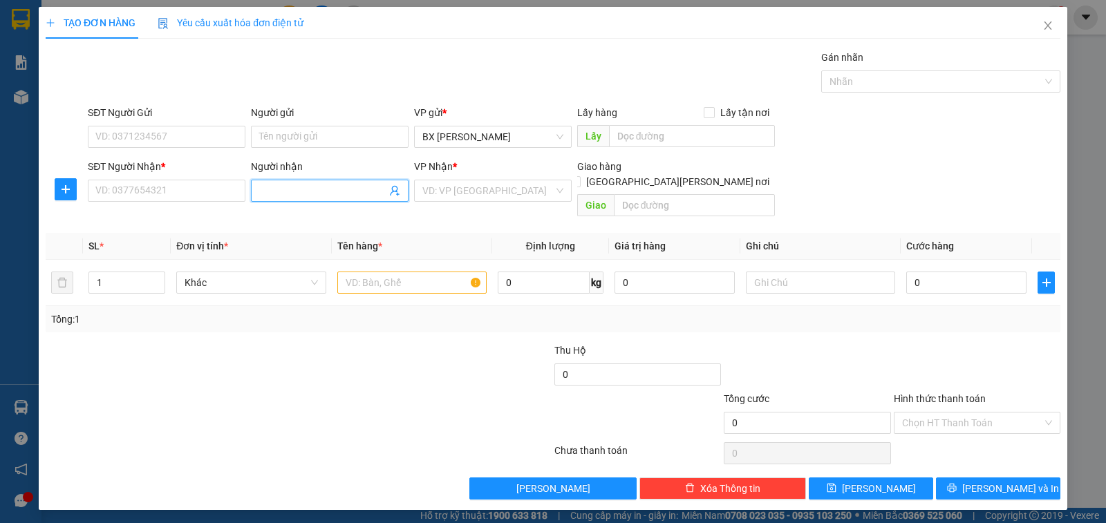
click at [278, 191] on input "Người nhận" at bounding box center [322, 190] width 127 height 15
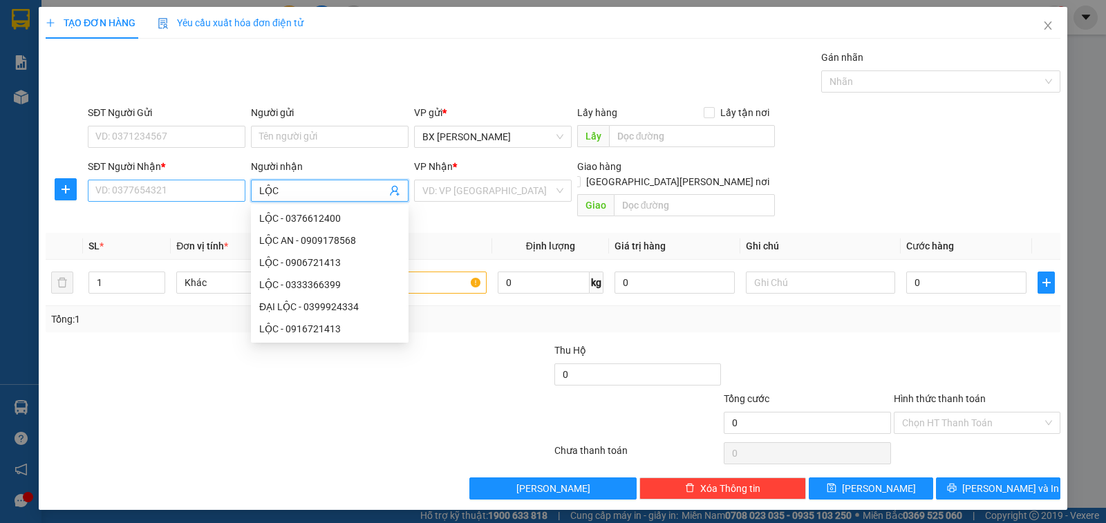
type input "LỘC"
click at [187, 189] on input "SĐT Người Nhận *" at bounding box center [167, 191] width 158 height 22
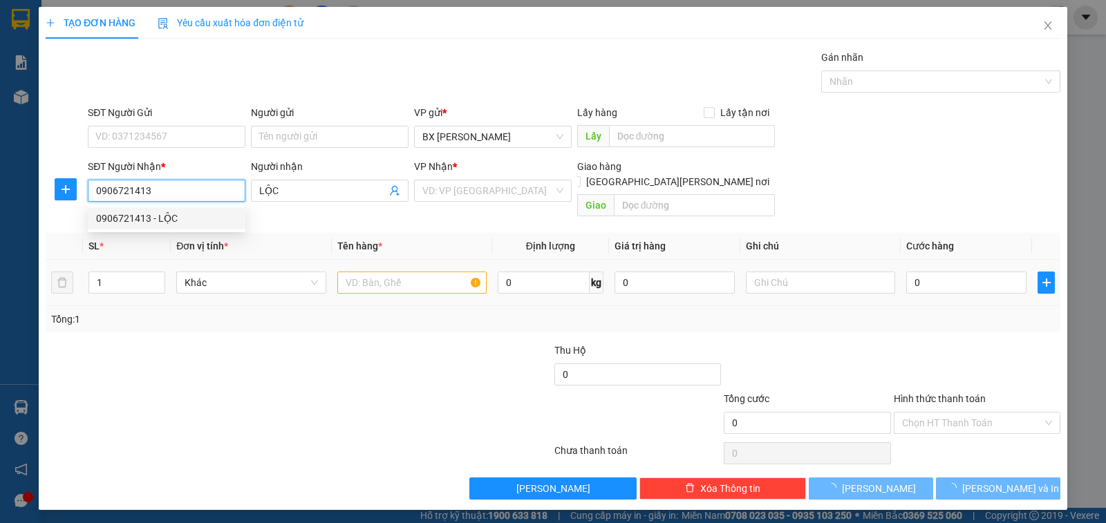
type input "0906721413"
click at [439, 273] on input "text" at bounding box center [411, 283] width 149 height 22
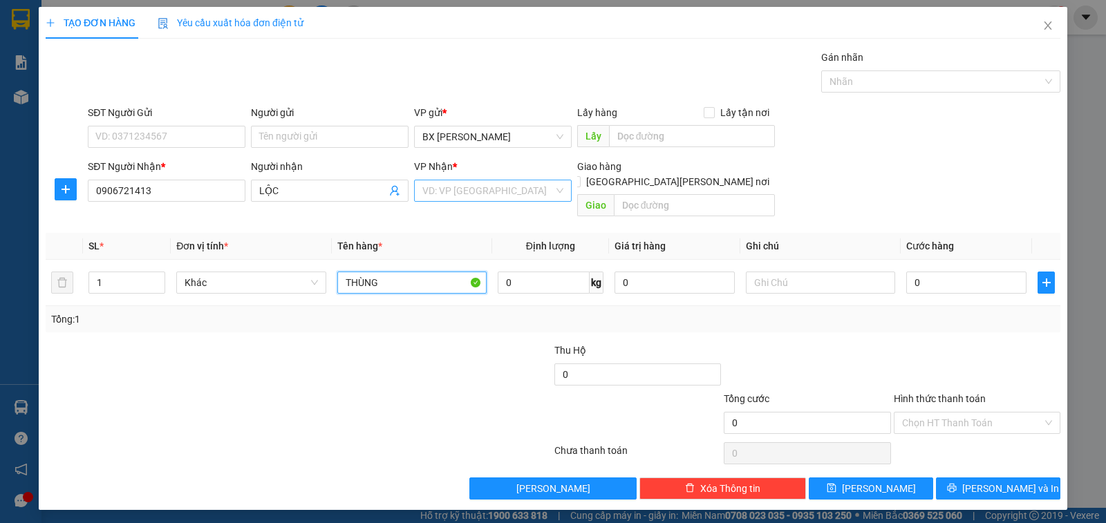
type input "THÙNG"
click at [450, 186] on input "search" at bounding box center [487, 190] width 131 height 21
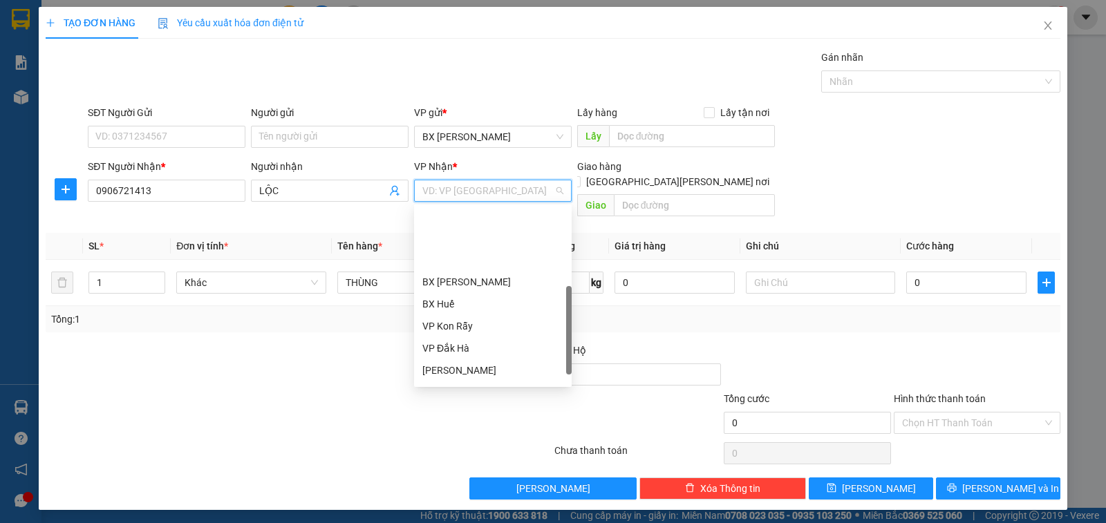
scroll to position [138, 0]
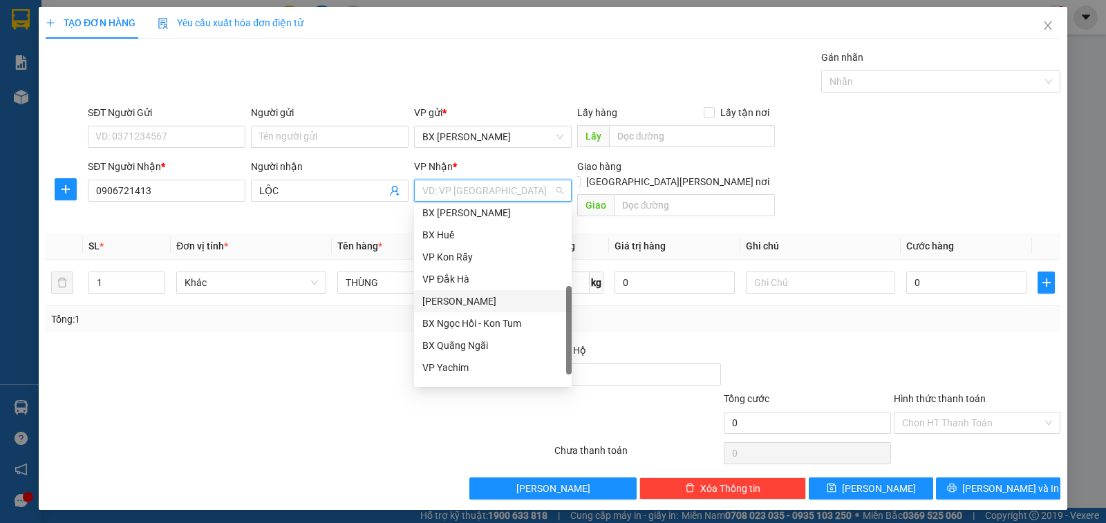
click at [487, 304] on div "[PERSON_NAME]" at bounding box center [492, 301] width 141 height 15
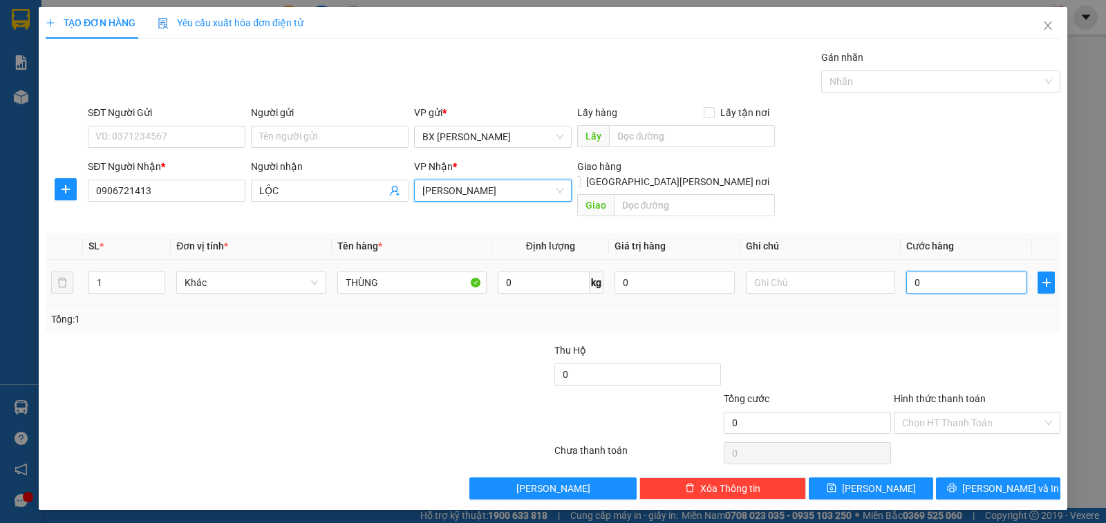
click at [934, 272] on input "0" at bounding box center [966, 283] width 120 height 22
type input "1"
type input "15"
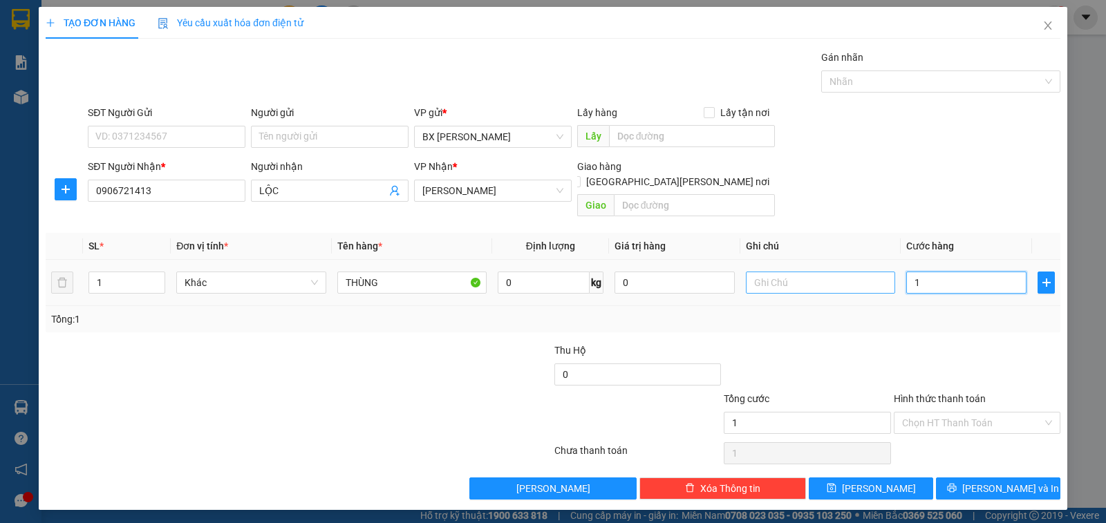
type input "15"
type input "150"
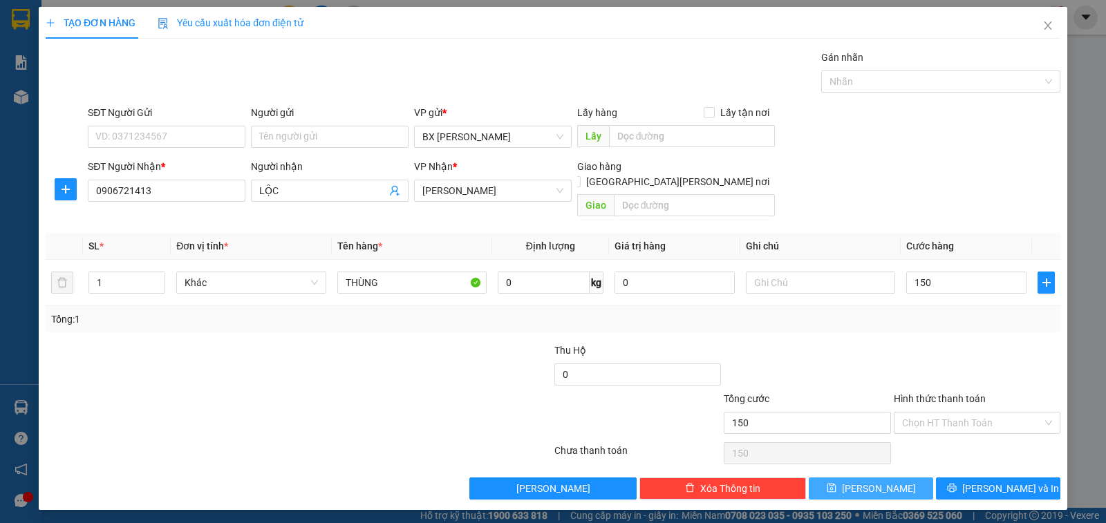
type input "150.000"
click at [884, 481] on span "[PERSON_NAME]" at bounding box center [879, 488] width 74 height 15
type input "0"
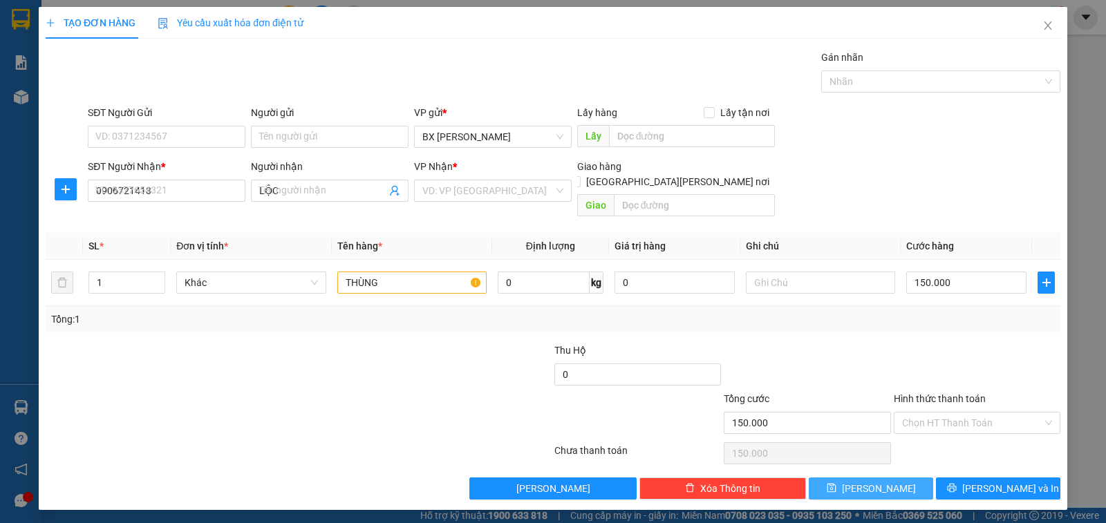
type input "0"
click at [317, 189] on input "Người nhận" at bounding box center [322, 190] width 127 height 15
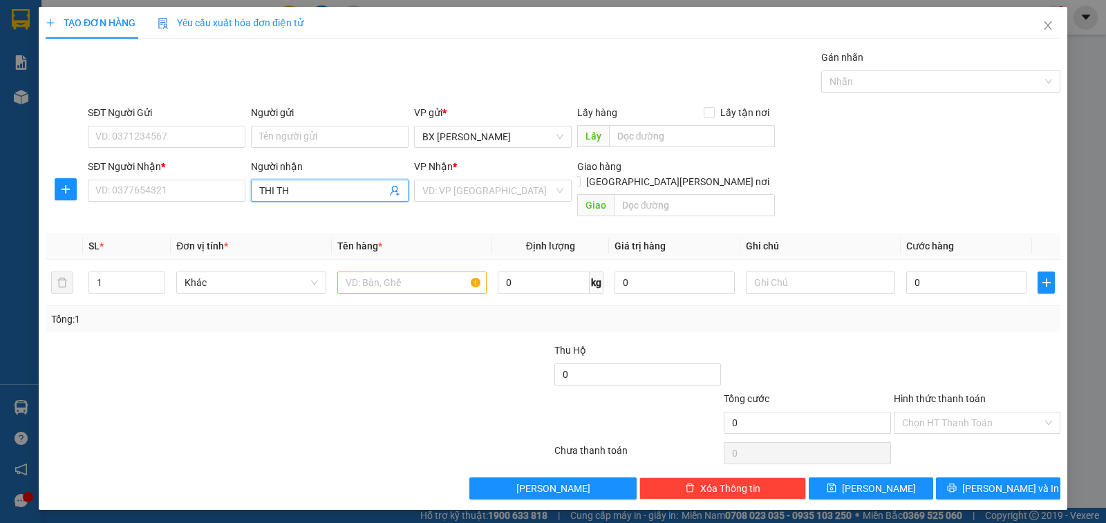
type input "THI THI"
click at [321, 238] on div "THI THI - 0944650990" at bounding box center [329, 240] width 141 height 15
type input "0944650990"
type input "THI THI"
click at [536, 191] on input "search" at bounding box center [487, 190] width 131 height 21
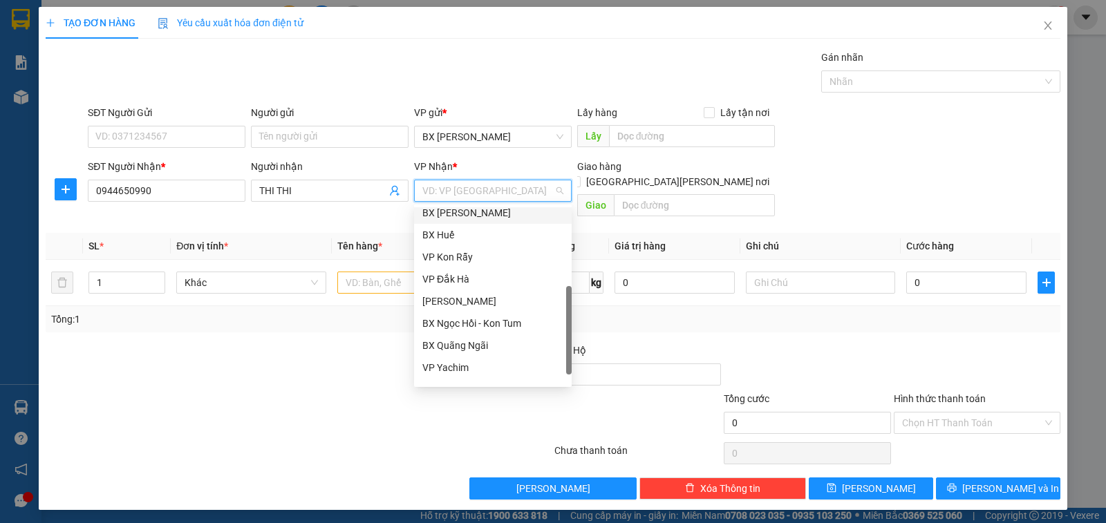
click at [509, 213] on div "BX [PERSON_NAME]" at bounding box center [492, 212] width 141 height 15
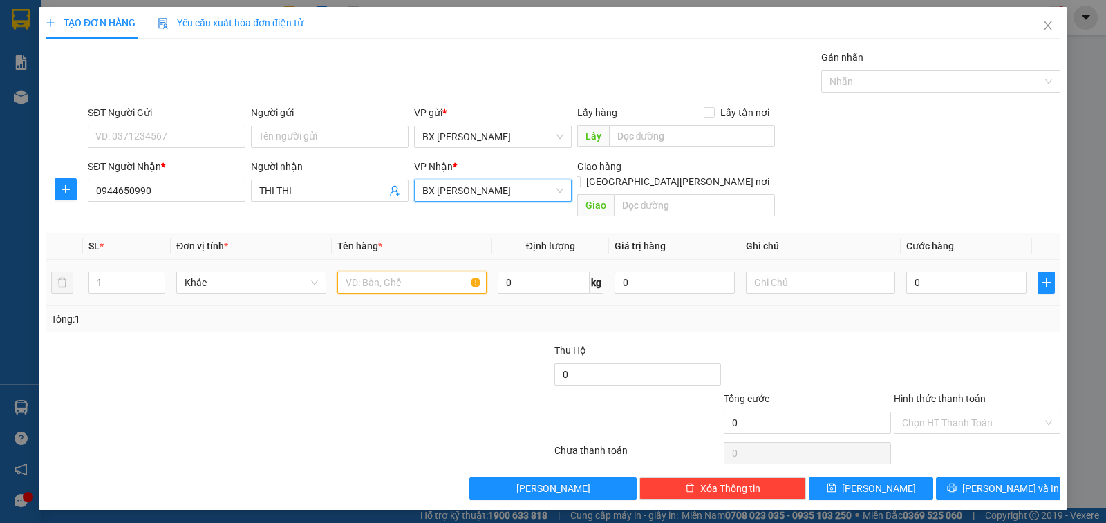
click at [390, 272] on input "text" at bounding box center [411, 283] width 149 height 22
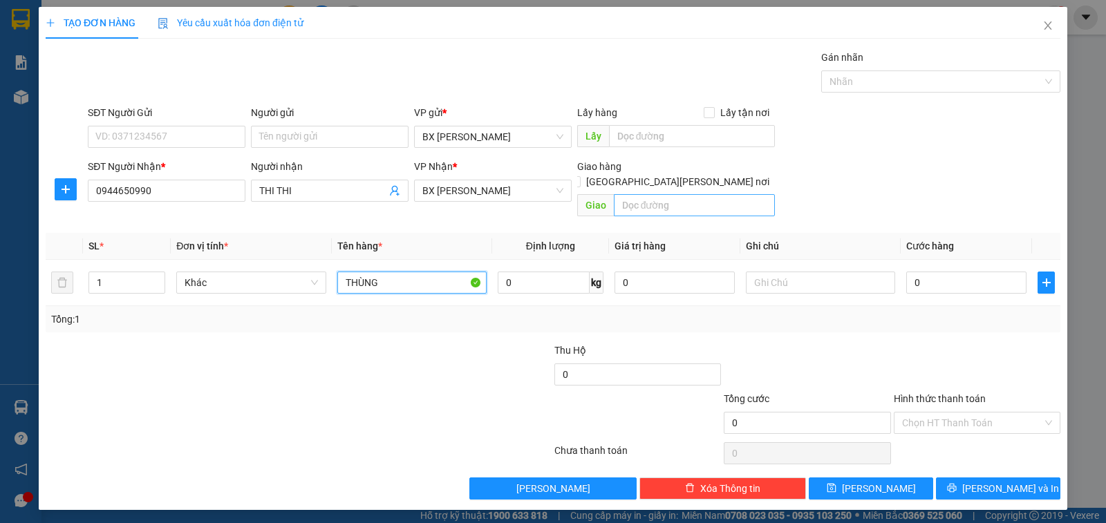
type input "THÙNG"
click at [628, 194] on input "text" at bounding box center [695, 205] width 162 height 22
type input "GÒ ĐẬU"
click at [942, 272] on input "0" at bounding box center [966, 283] width 120 height 22
type input "5"
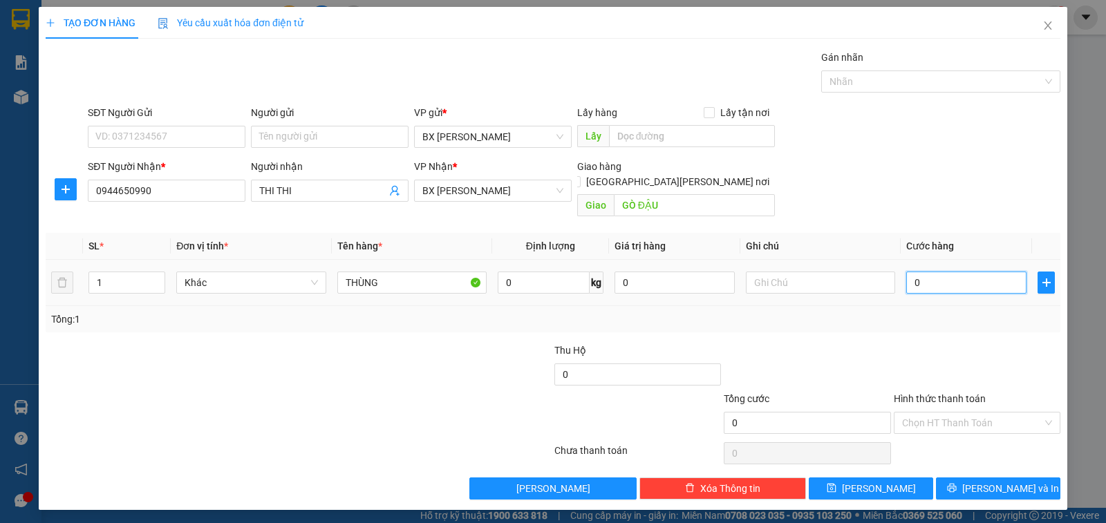
type input "5"
type input "50"
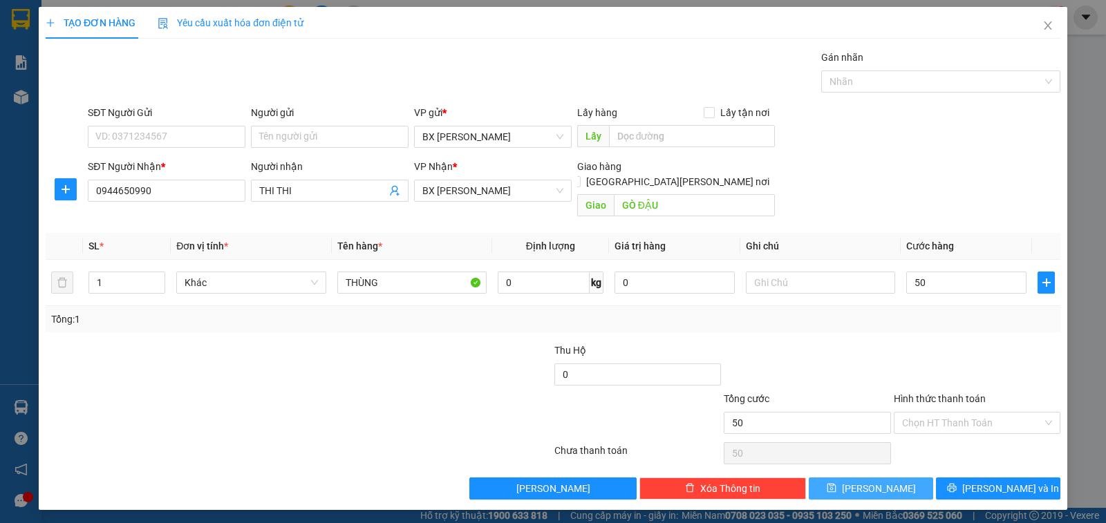
type input "50.000"
click at [851, 478] on button "[PERSON_NAME]" at bounding box center [871, 489] width 124 height 22
type input "0"
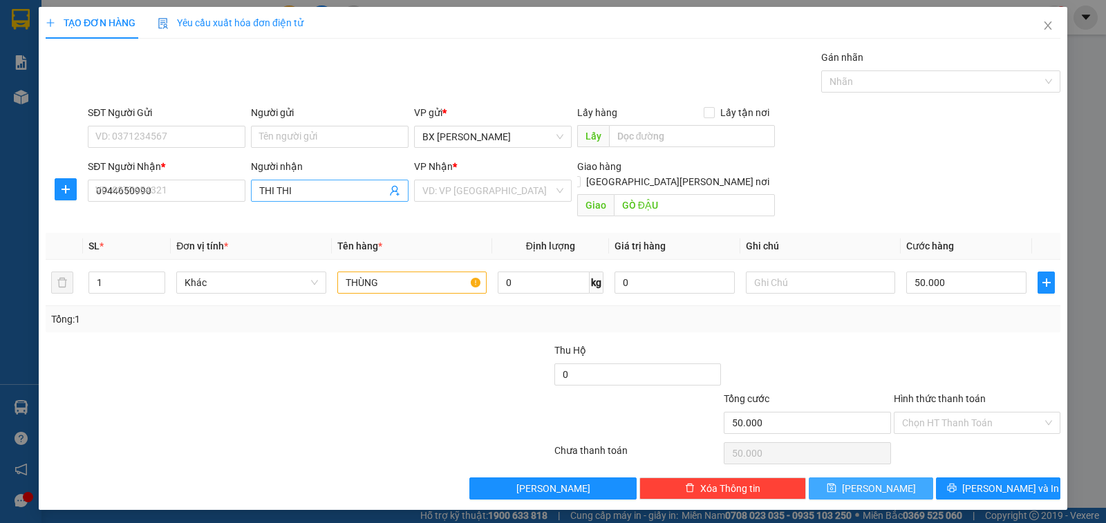
type input "0"
click at [809, 478] on button "[PERSON_NAME]" at bounding box center [871, 489] width 124 height 22
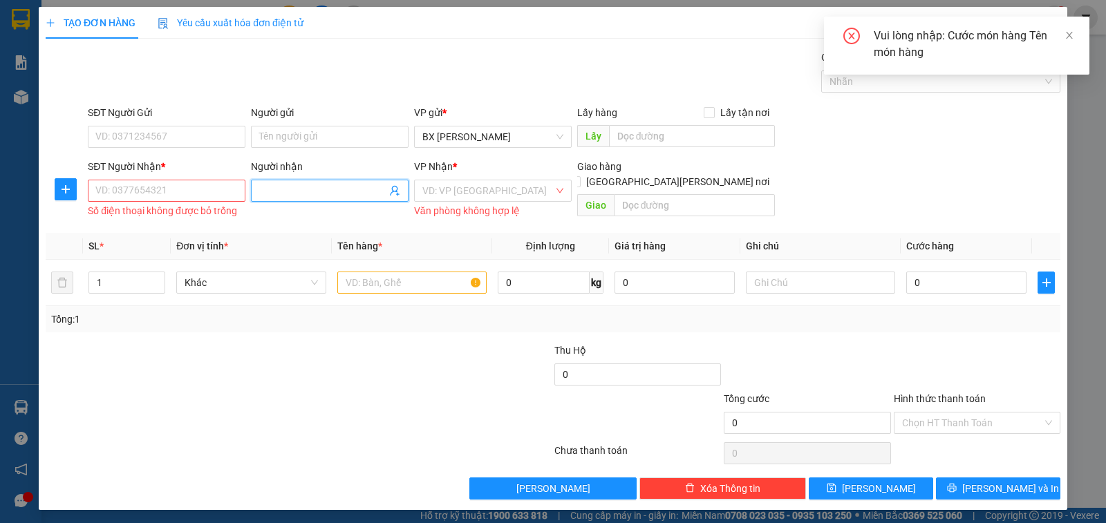
click at [339, 202] on div "Người nhận Tên người nhận" at bounding box center [330, 183] width 158 height 48
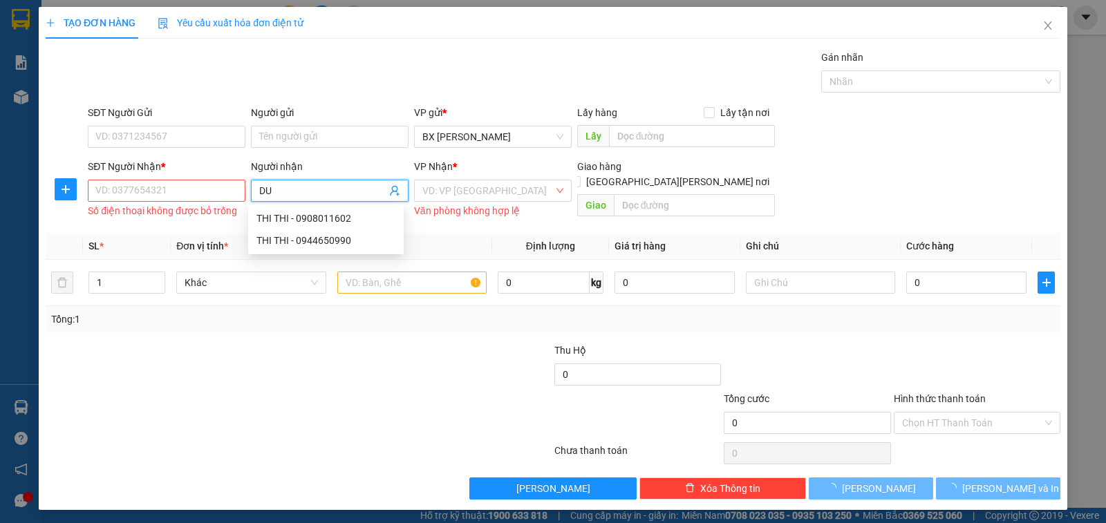
type input "D"
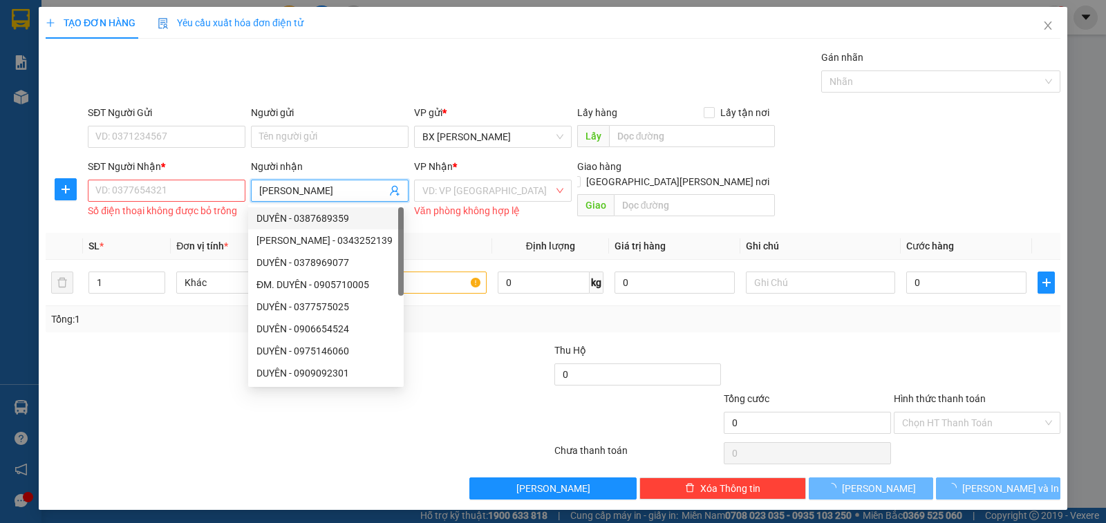
type input "[PERSON_NAME]"
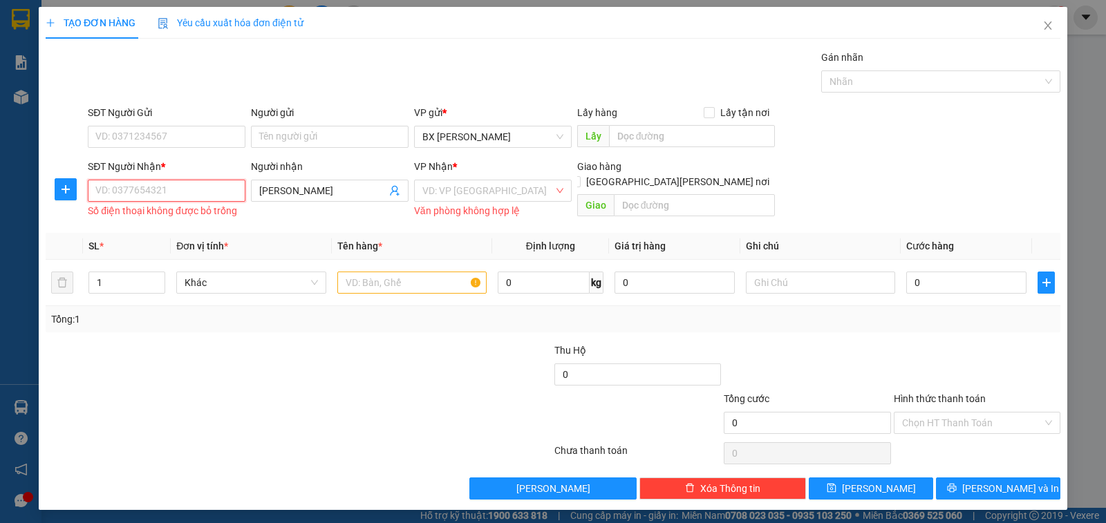
click at [207, 184] on input "SĐT Người Nhận *" at bounding box center [167, 191] width 158 height 22
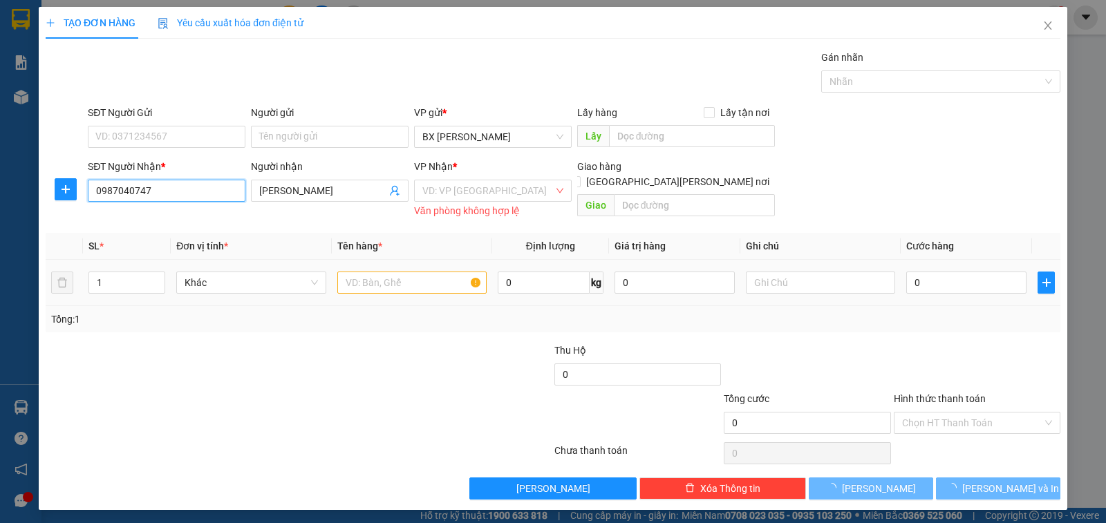
type input "0987040747"
click at [413, 276] on input "text" at bounding box center [411, 283] width 149 height 22
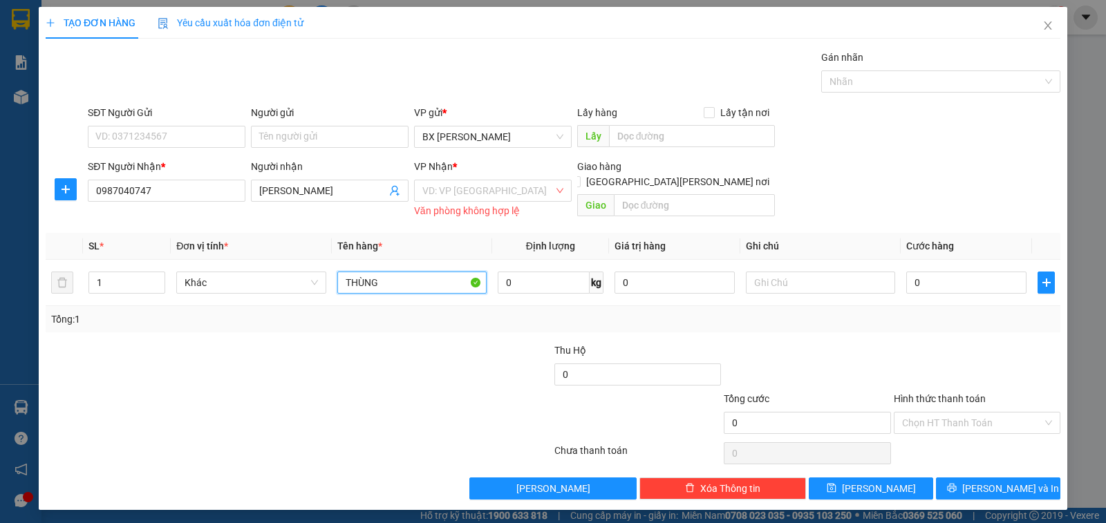
type input "THÙNG"
click at [456, 204] on div "Văn phòng không hợp lệ" at bounding box center [493, 211] width 158 height 16
click at [459, 192] on input "search" at bounding box center [487, 190] width 131 height 21
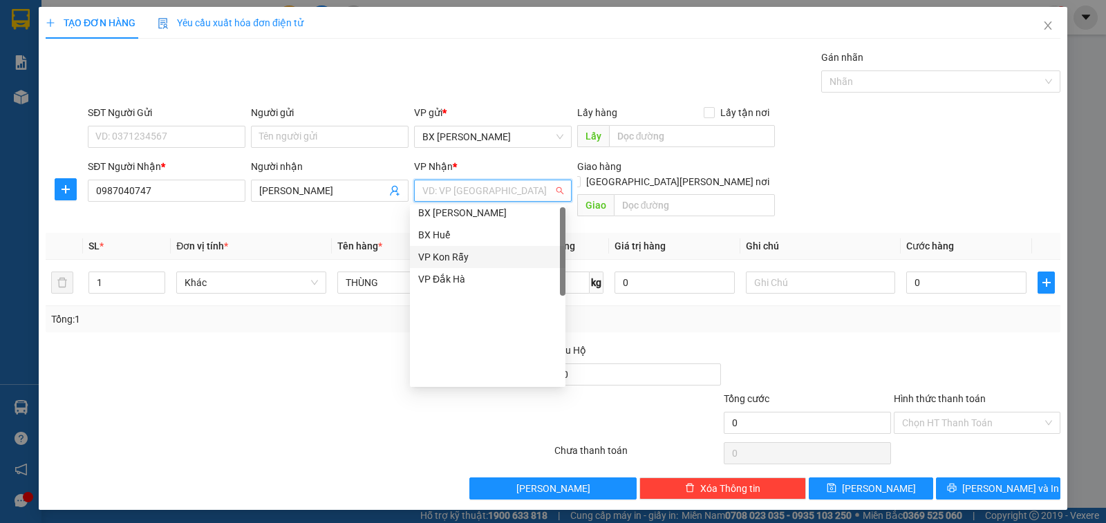
scroll to position [0, 0]
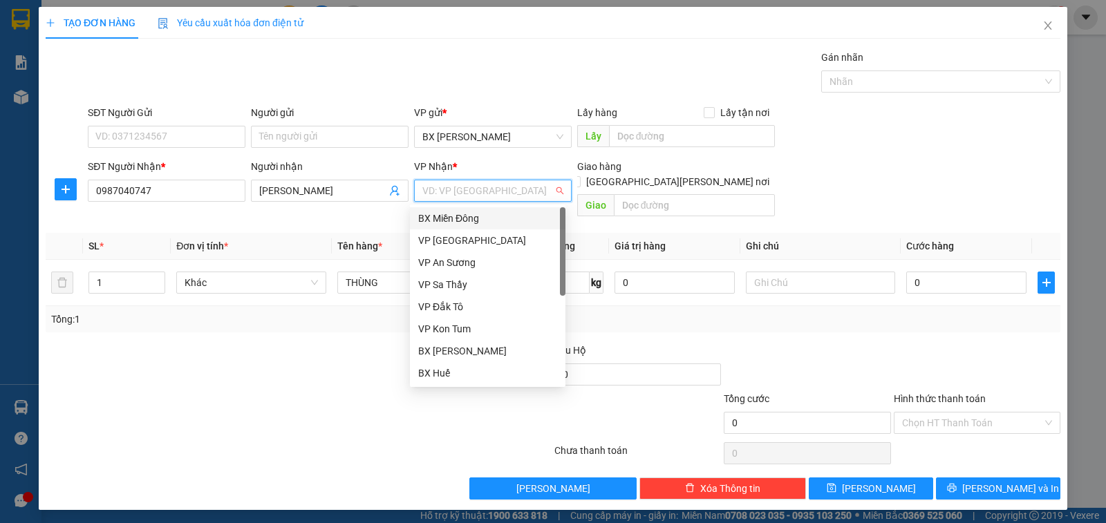
click at [476, 219] on div "BX Miền Đông" at bounding box center [487, 218] width 139 height 15
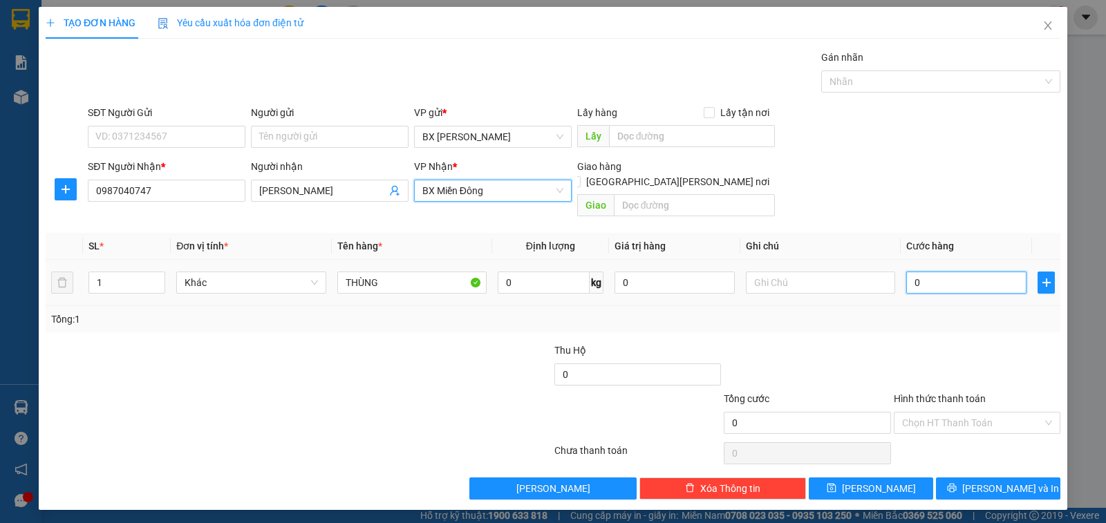
click at [917, 272] on input "0" at bounding box center [966, 283] width 120 height 22
type input "5"
type input "50"
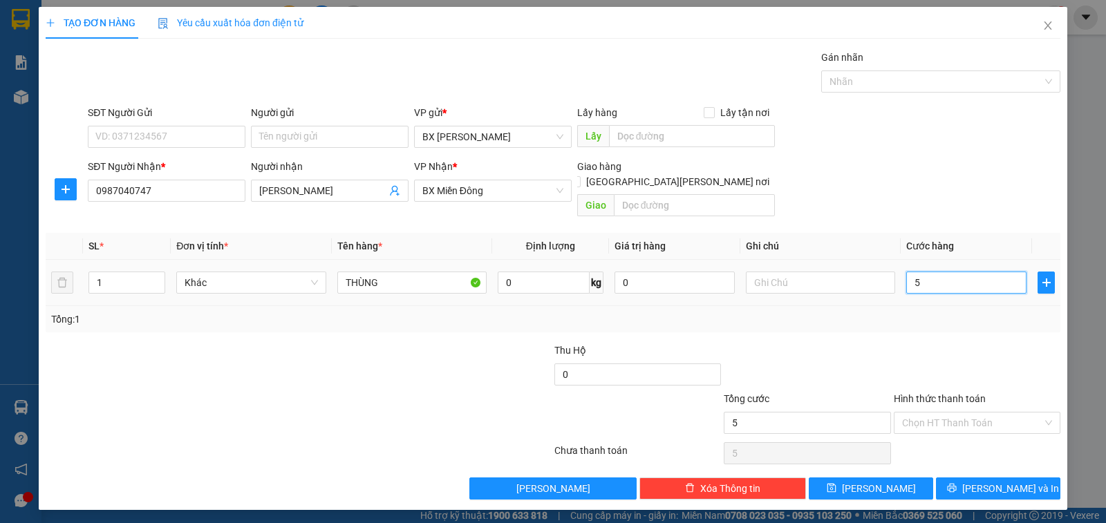
type input "50"
type input "50.000"
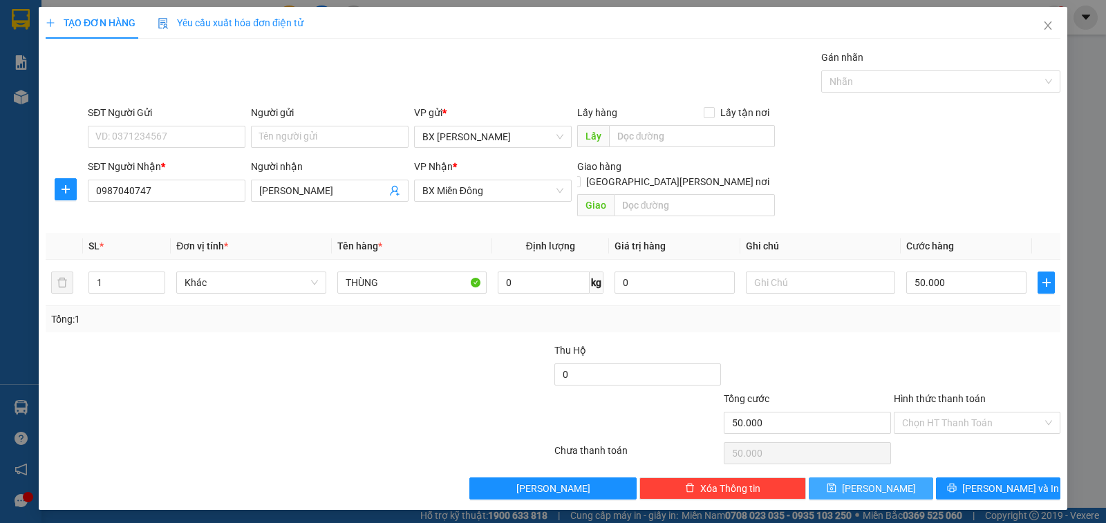
click at [854, 478] on button "[PERSON_NAME]" at bounding box center [871, 489] width 124 height 22
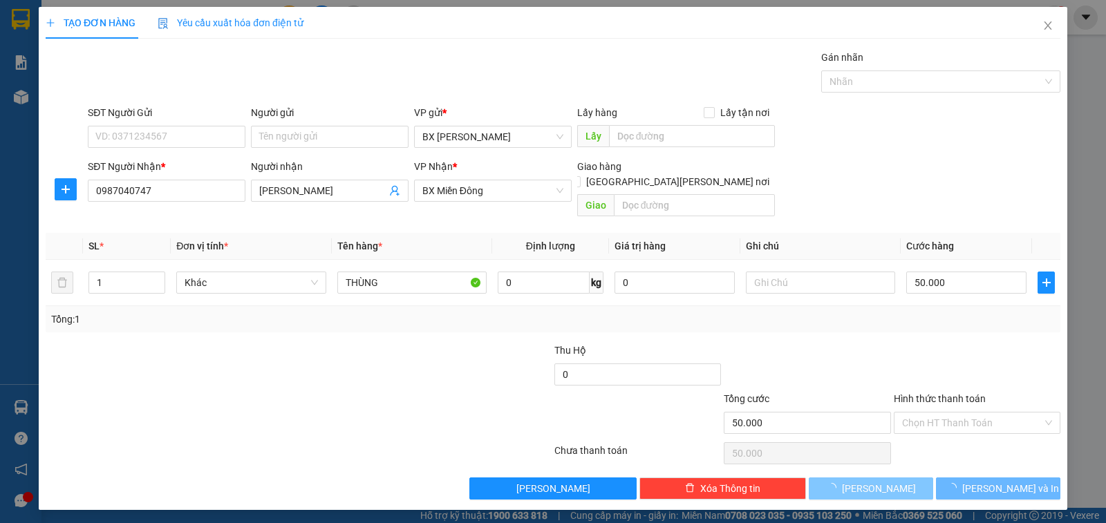
type input "0"
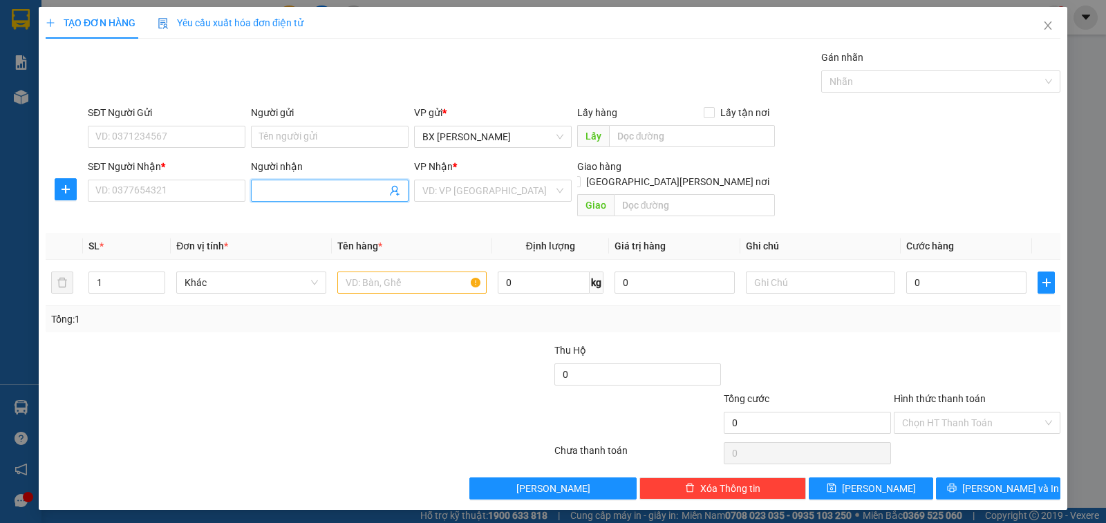
click at [351, 194] on input "Người nhận" at bounding box center [322, 190] width 127 height 15
type input "UYÊN"
click at [223, 182] on input "SĐT Người Nhận *" at bounding box center [167, 191] width 158 height 22
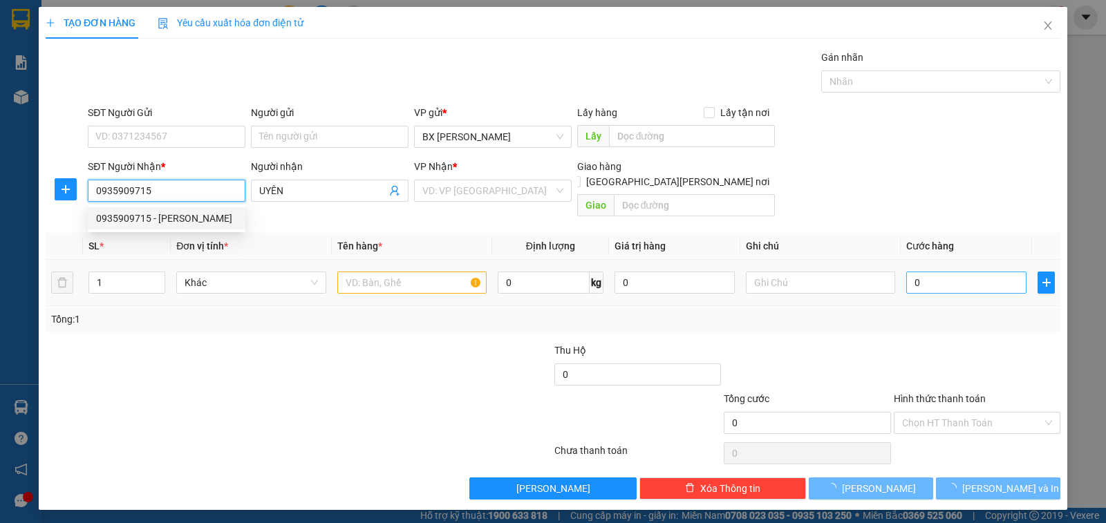
type input "0935909715"
drag, startPoint x: 918, startPoint y: 266, endPoint x: 871, endPoint y: 251, distance: 49.2
click at [918, 272] on input "0" at bounding box center [966, 283] width 120 height 22
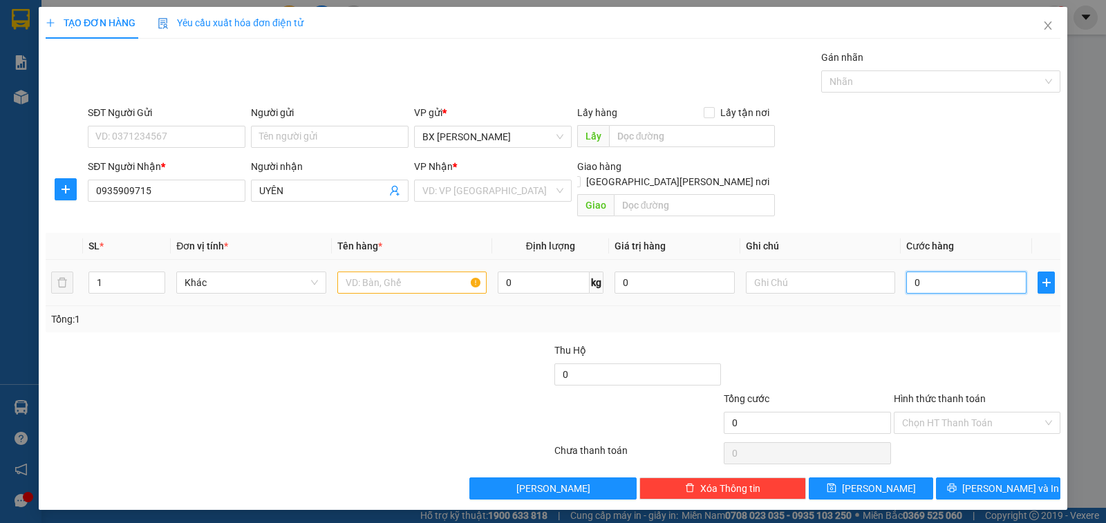
type input "4"
type input "40"
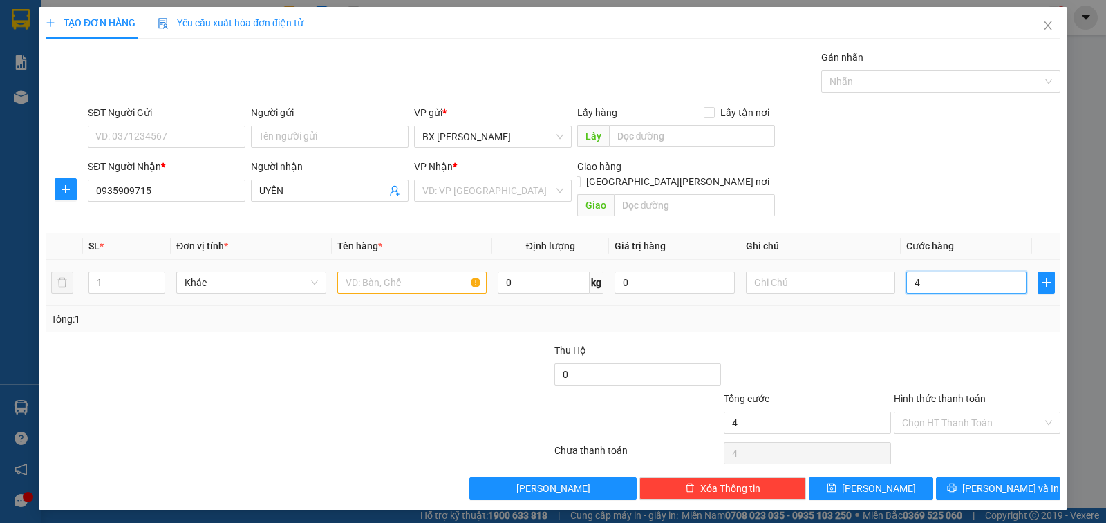
type input "40"
type input "40.000"
click at [484, 188] on input "search" at bounding box center [487, 190] width 131 height 21
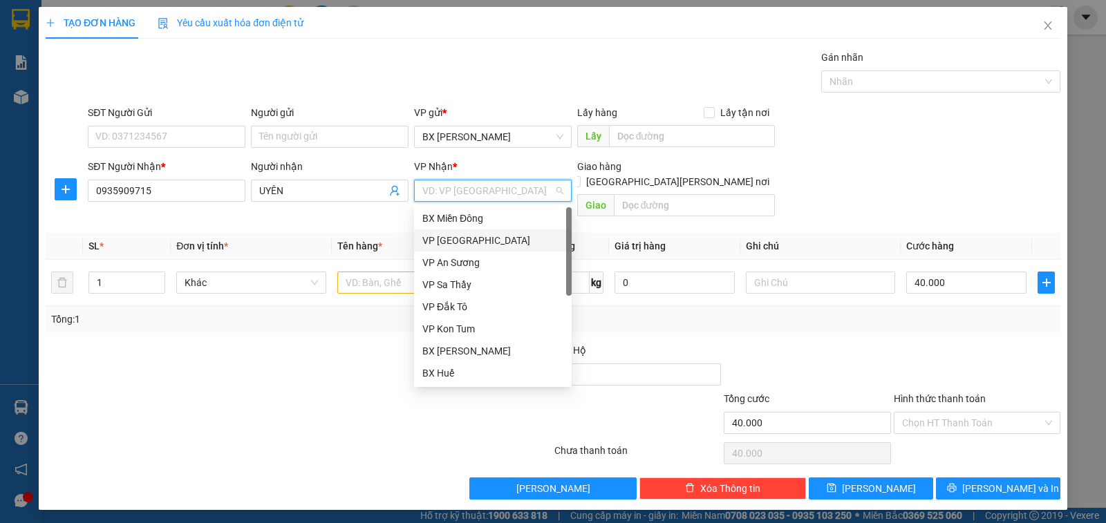
click at [492, 235] on div "VP [GEOGRAPHIC_DATA]" at bounding box center [492, 240] width 141 height 15
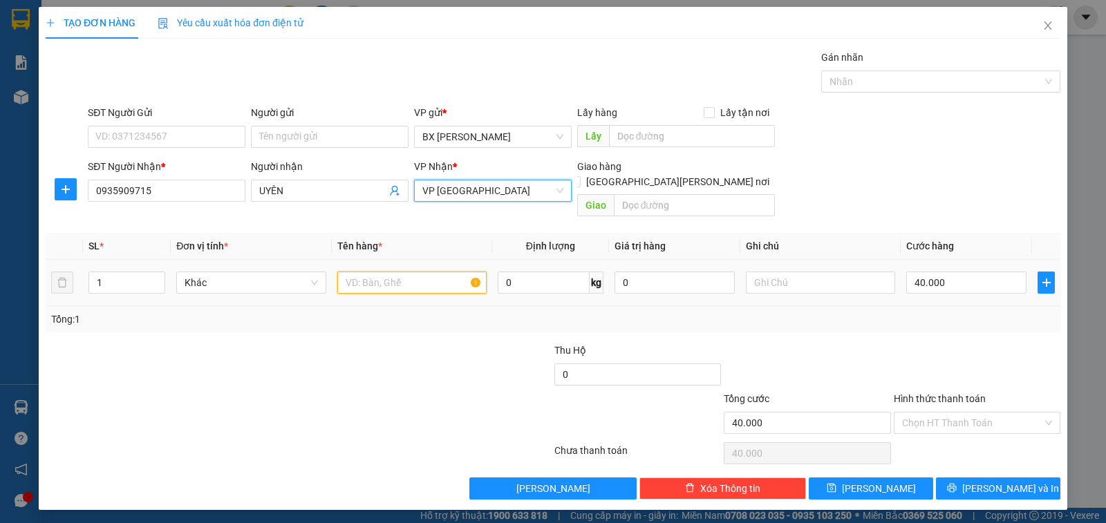
click at [423, 272] on input "text" at bounding box center [411, 283] width 149 height 22
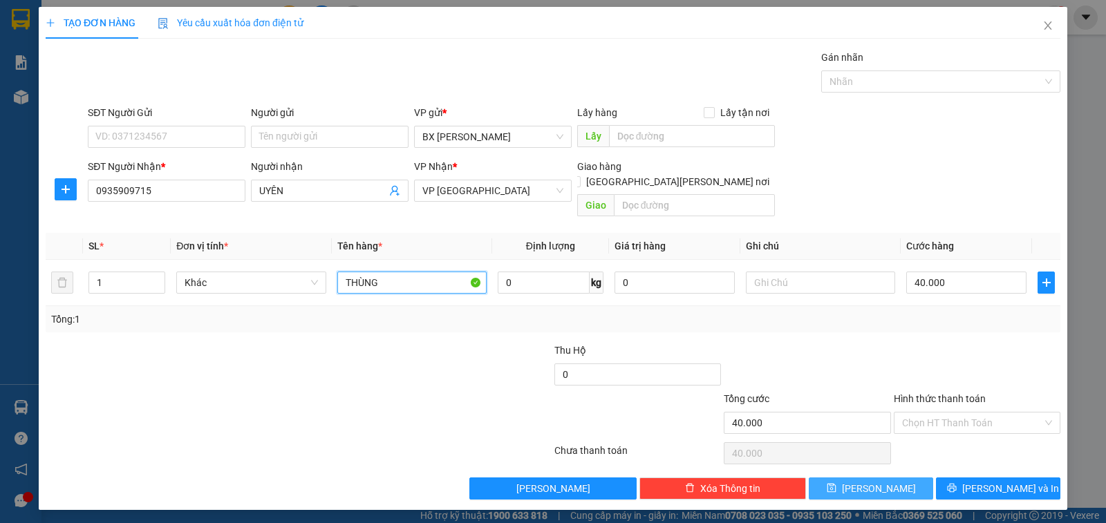
type input "THÙNG"
click at [875, 481] on span "[PERSON_NAME]" at bounding box center [879, 488] width 74 height 15
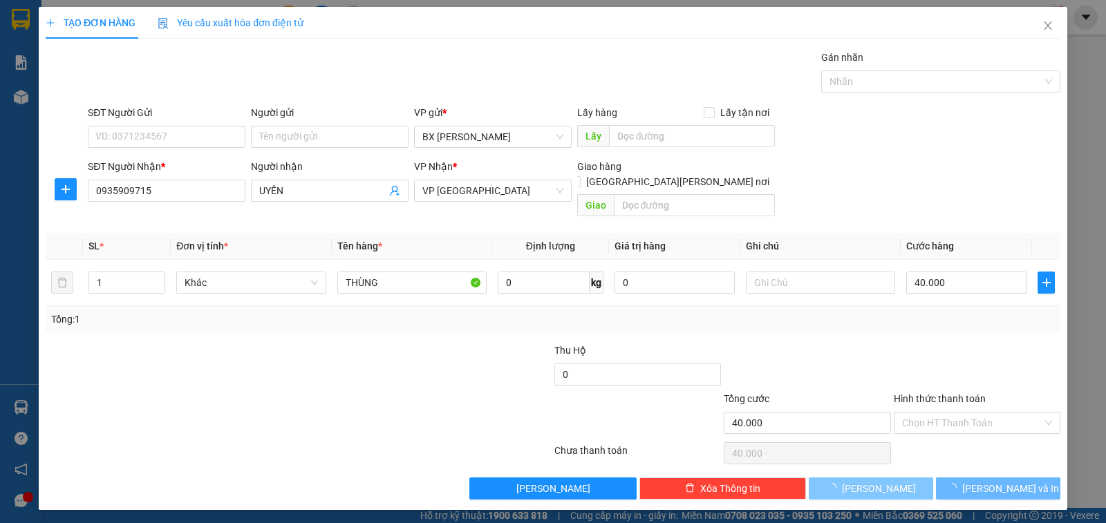
type input "0"
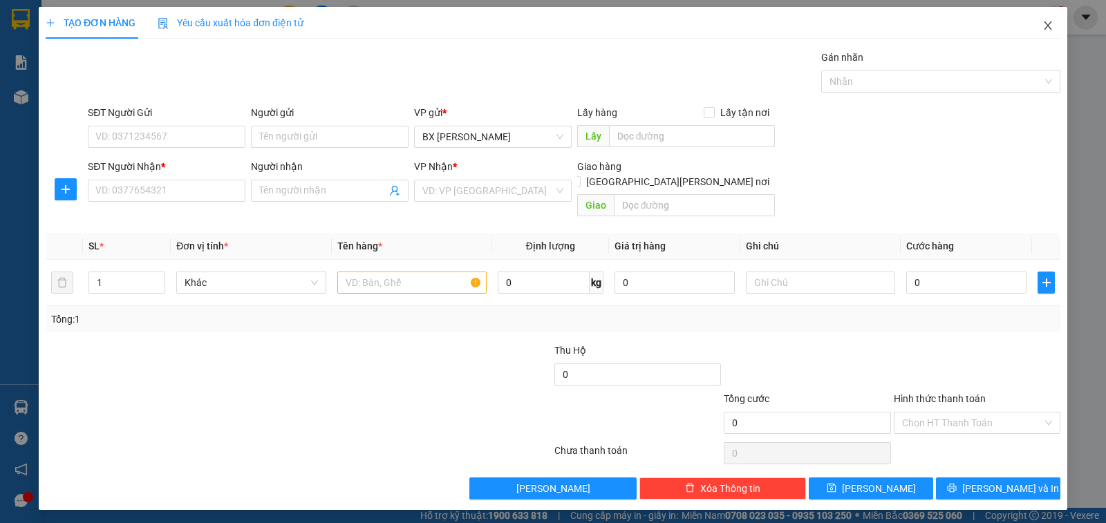
click at [1050, 24] on icon "close" at bounding box center [1048, 25] width 8 height 8
click at [1048, 23] on icon "close" at bounding box center [1048, 25] width 11 height 11
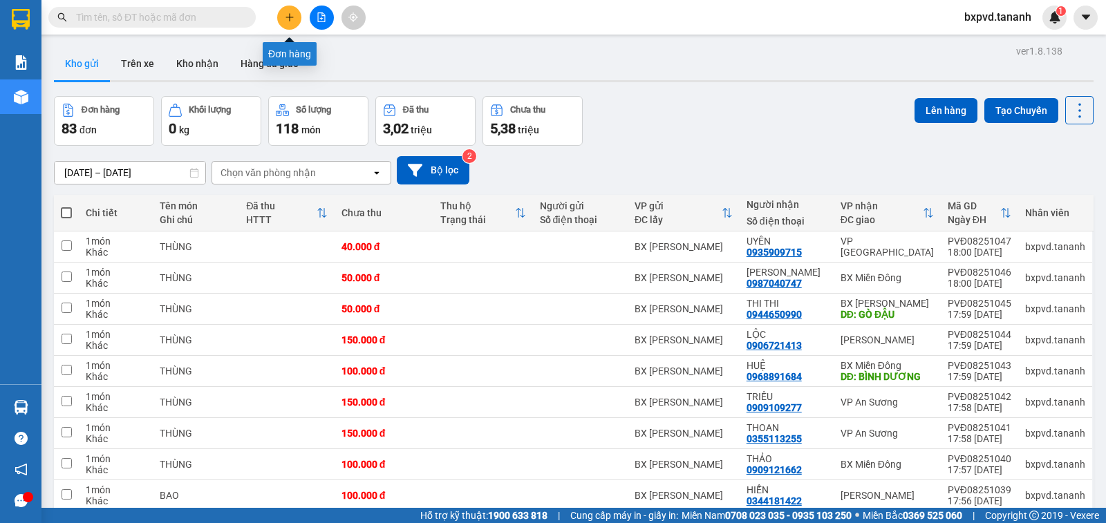
click at [288, 19] on icon "plus" at bounding box center [290, 17] width 10 height 10
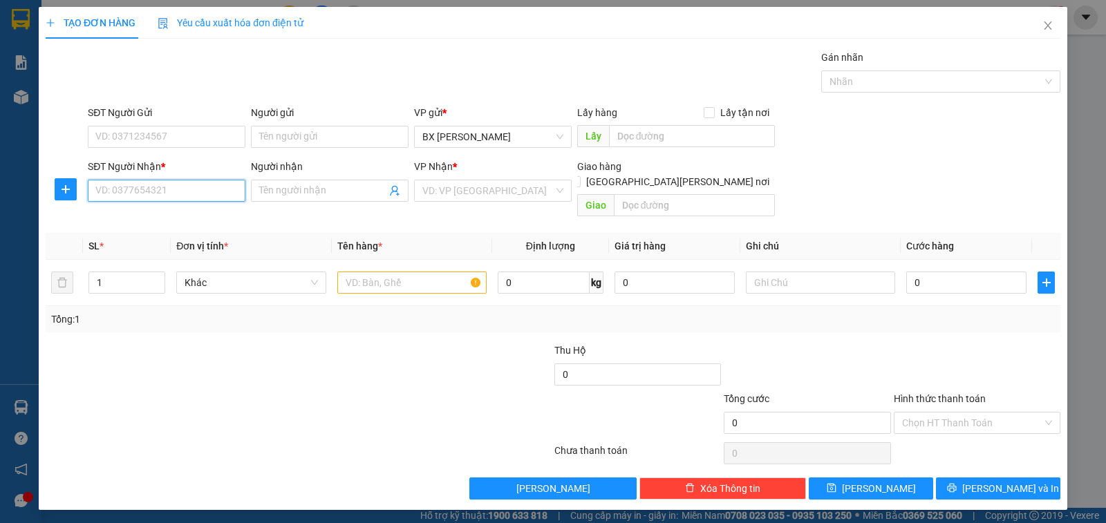
drag, startPoint x: 210, startPoint y: 187, endPoint x: 226, endPoint y: 180, distance: 18.0
click at [210, 186] on input "SĐT Người Nhận *" at bounding box center [167, 191] width 158 height 22
type input "0988506168"
click at [922, 272] on input "0" at bounding box center [966, 283] width 120 height 22
type input "8"
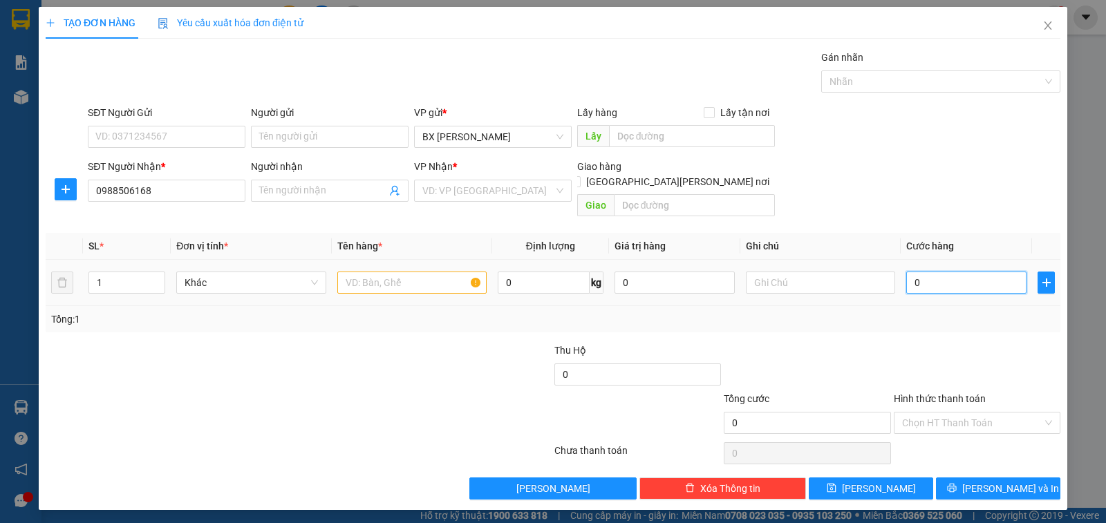
type input "8"
type input "85"
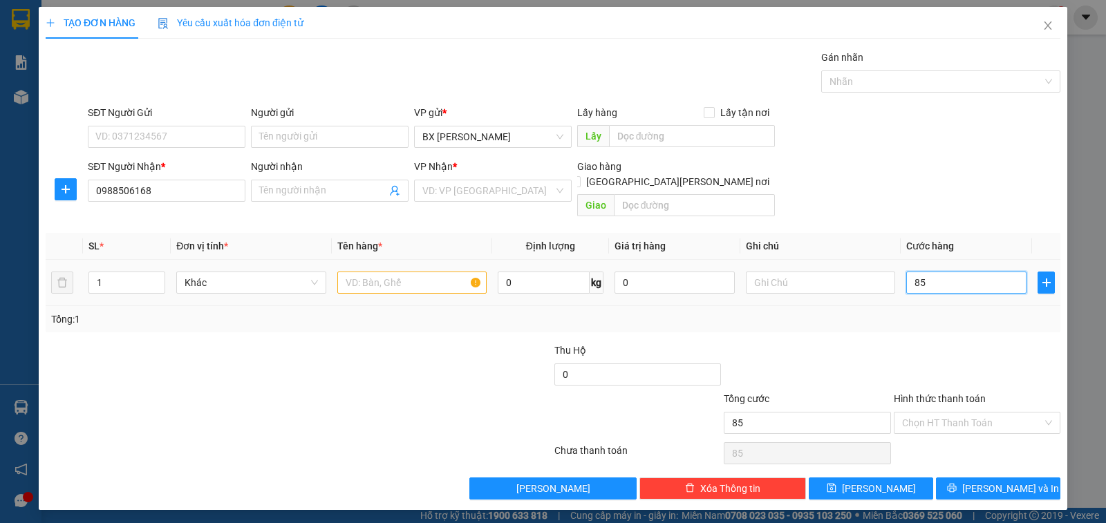
type input "850"
type input "850.000"
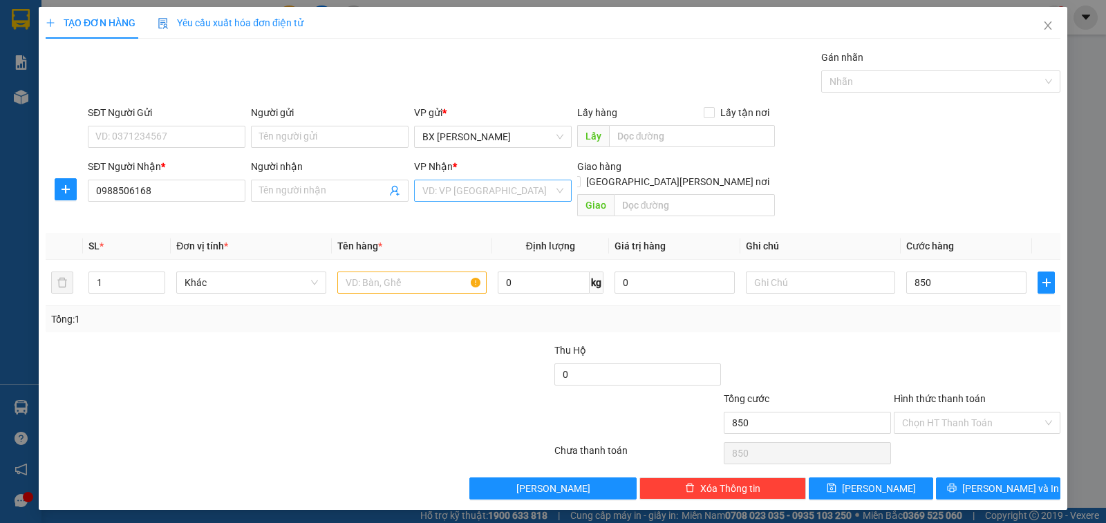
type input "850.000"
click at [528, 193] on input "search" at bounding box center [487, 190] width 131 height 21
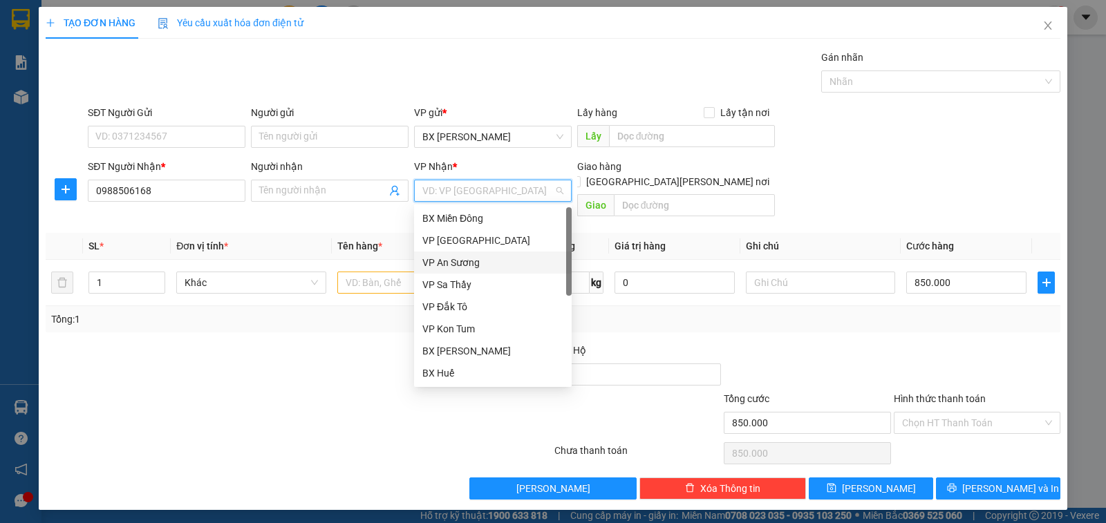
click at [481, 263] on div "VP An Sương" at bounding box center [492, 262] width 141 height 15
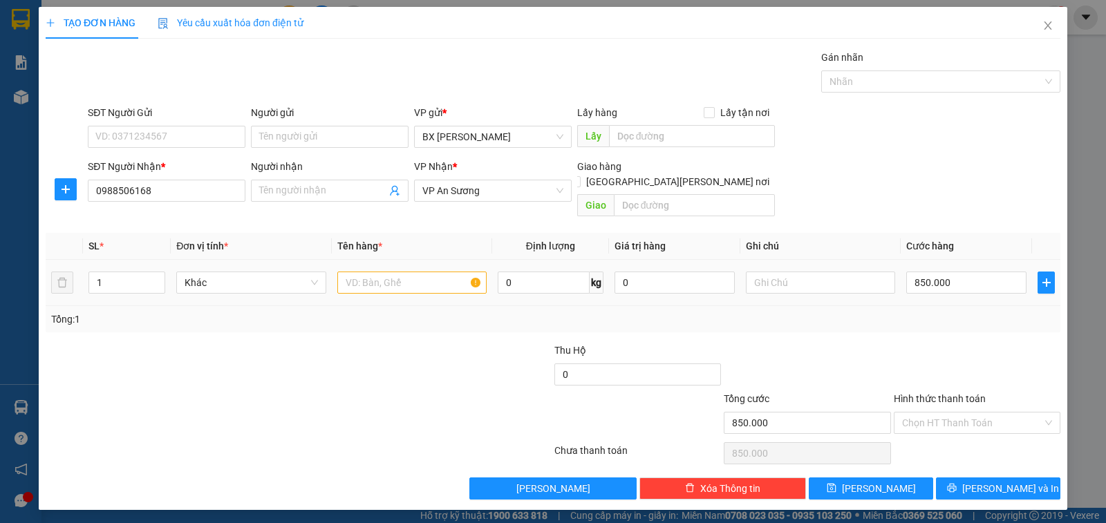
click at [418, 269] on div at bounding box center [411, 283] width 149 height 28
click at [462, 272] on input "text" at bounding box center [411, 283] width 149 height 22
type input "BAO"
click at [899, 478] on button "[PERSON_NAME]" at bounding box center [871, 489] width 124 height 22
type input "0"
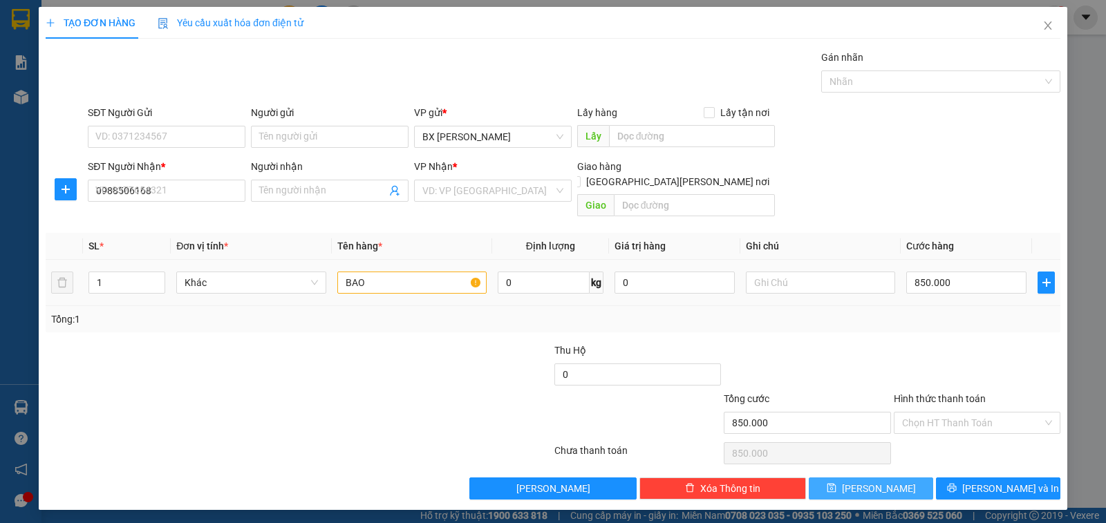
type input "0"
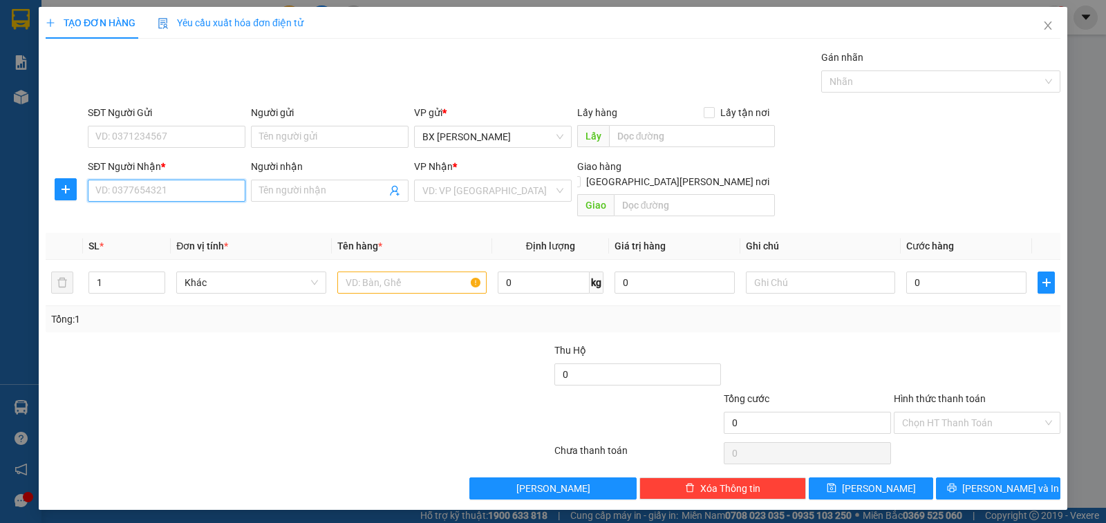
click at [214, 196] on input "SĐT Người Nhận *" at bounding box center [167, 191] width 158 height 22
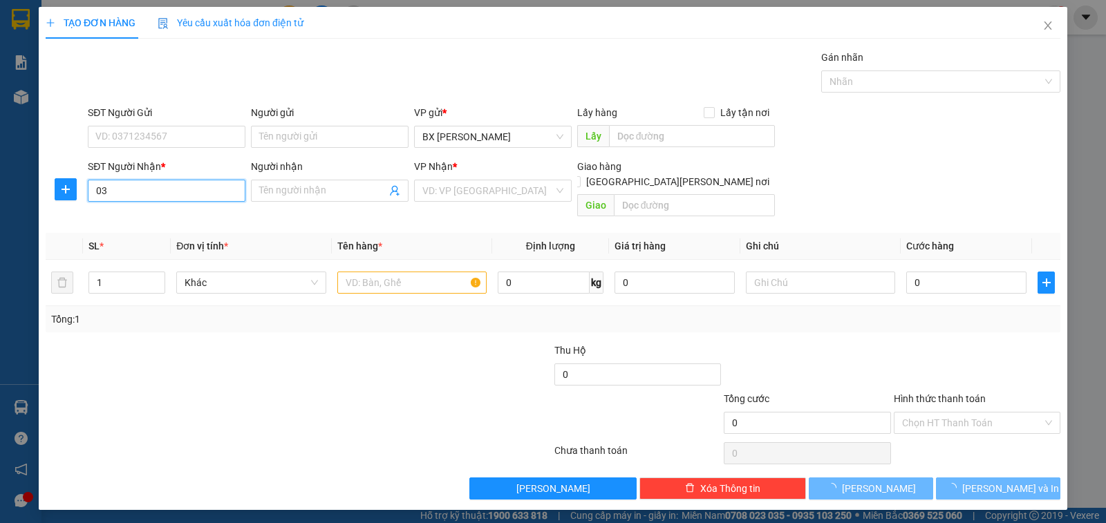
type input "0"
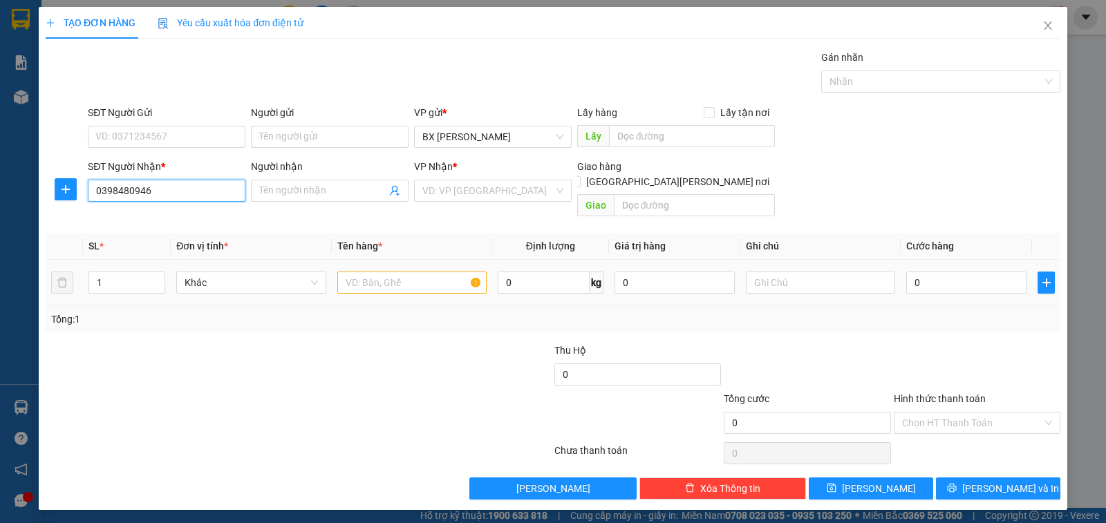
type input "0398480946"
click at [427, 272] on input "text" at bounding box center [411, 283] width 149 height 22
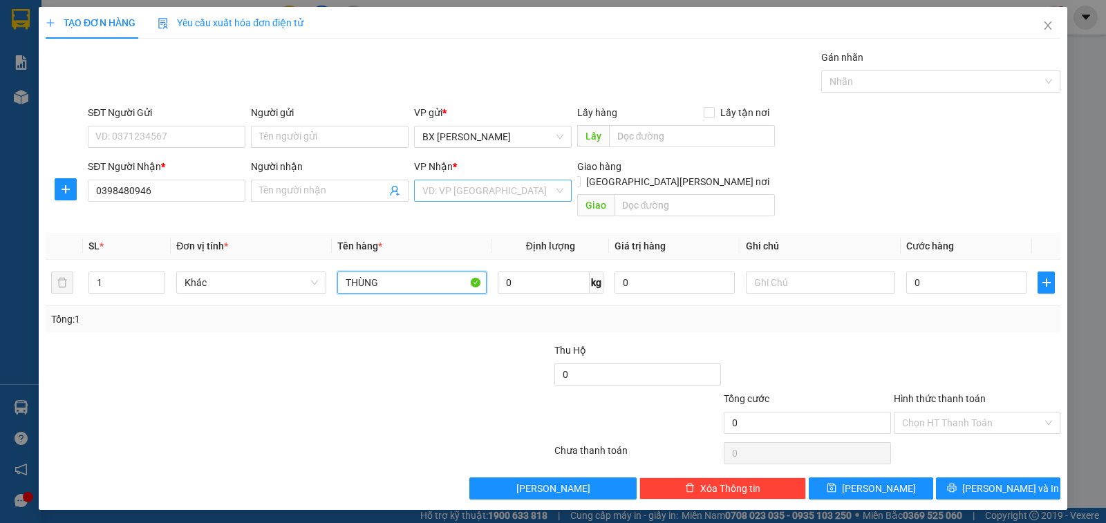
type input "THÙNG"
click at [509, 195] on input "search" at bounding box center [487, 190] width 131 height 21
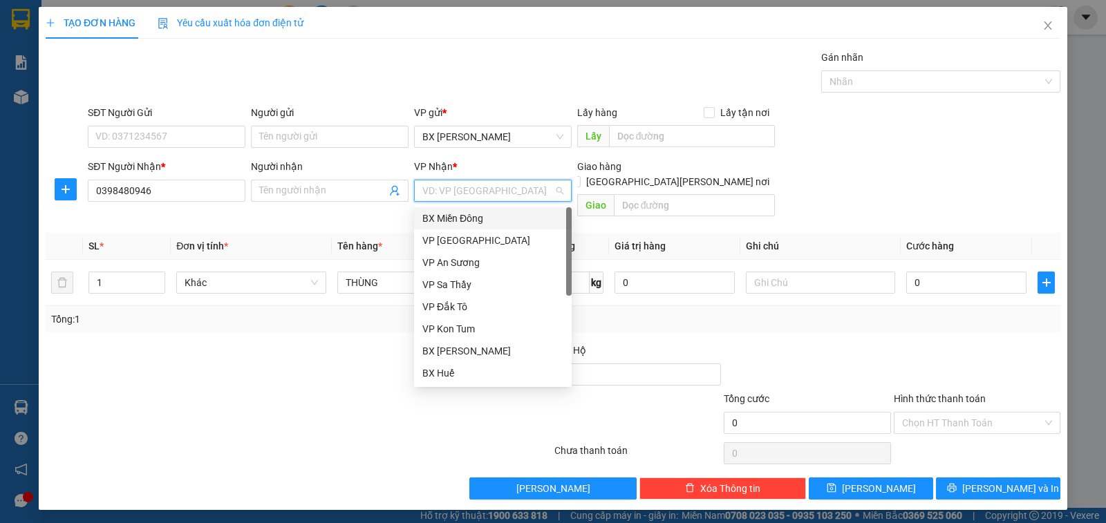
click at [510, 218] on div "BX Miền Đông" at bounding box center [492, 218] width 141 height 15
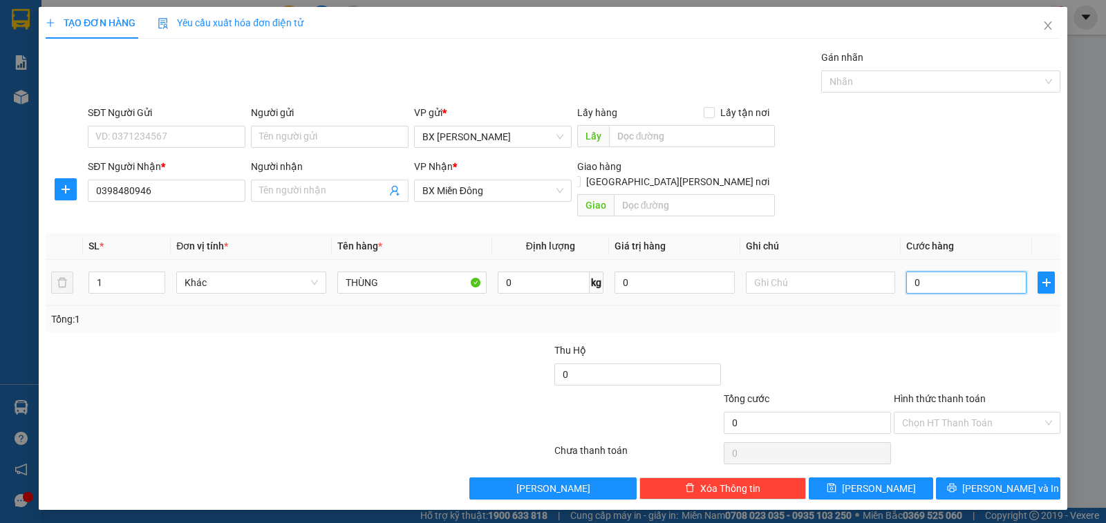
type input "1"
type input "10"
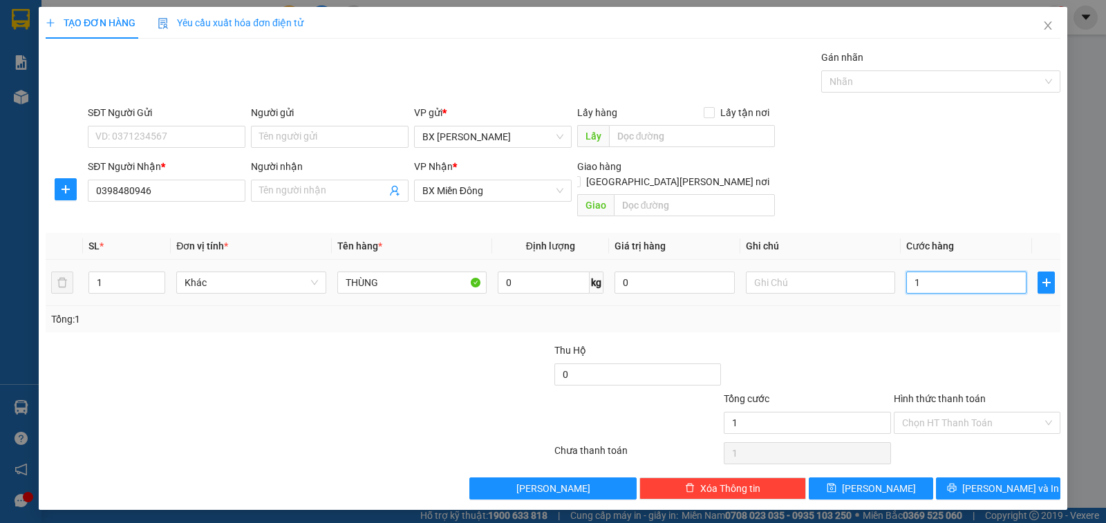
type input "10"
type input "100"
type input "1.000"
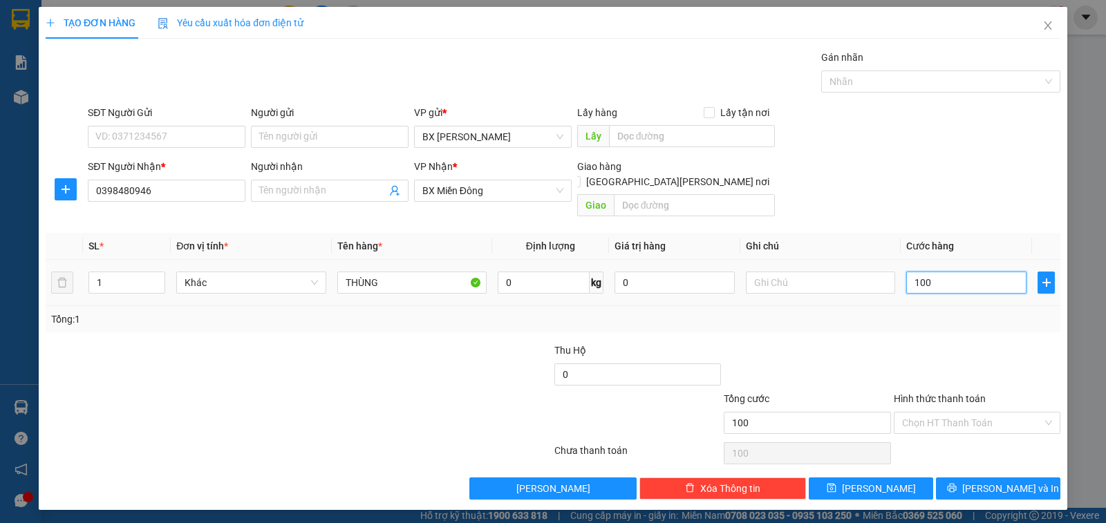
type input "1.000"
type input "1.000.000"
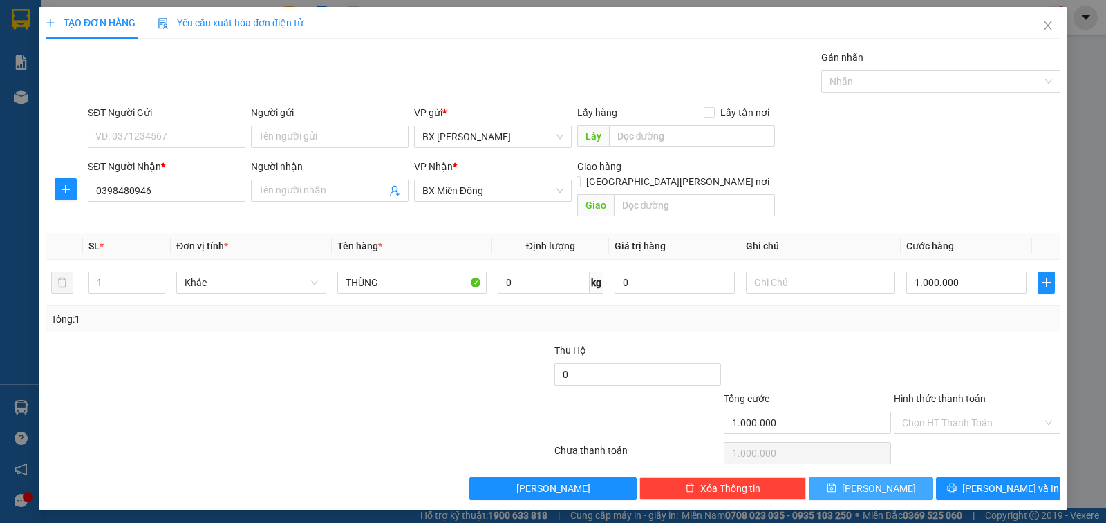
click at [871, 481] on span "[PERSON_NAME]" at bounding box center [879, 488] width 74 height 15
type input "0"
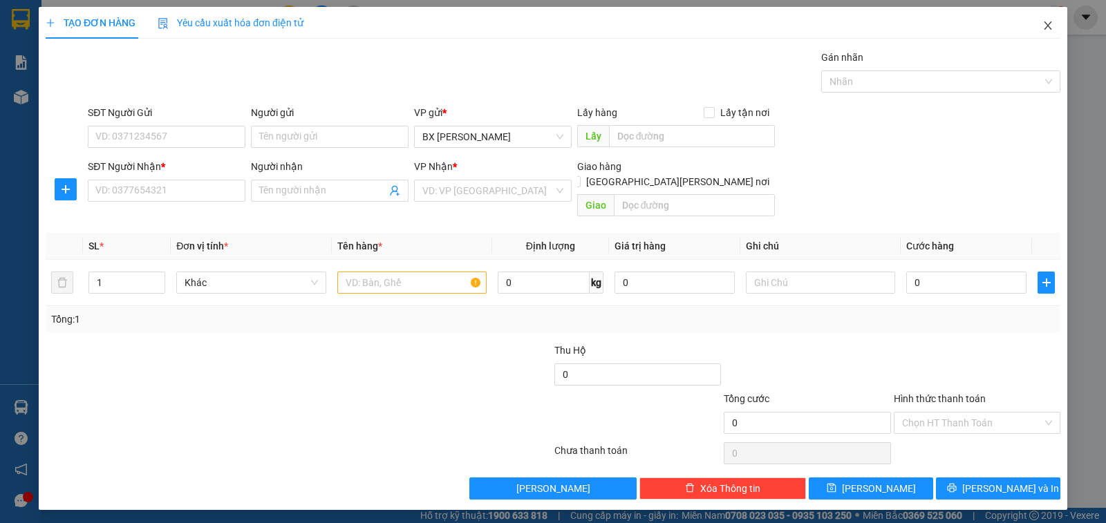
drag, startPoint x: 1052, startPoint y: 24, endPoint x: 1040, endPoint y: 26, distance: 11.8
click at [1052, 24] on icon "close" at bounding box center [1048, 25] width 11 height 11
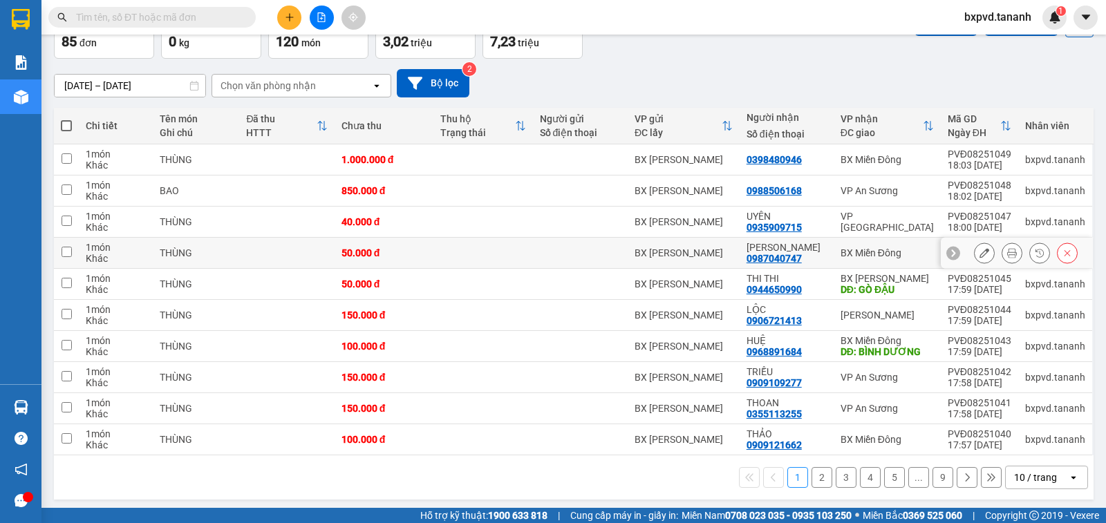
scroll to position [91, 0]
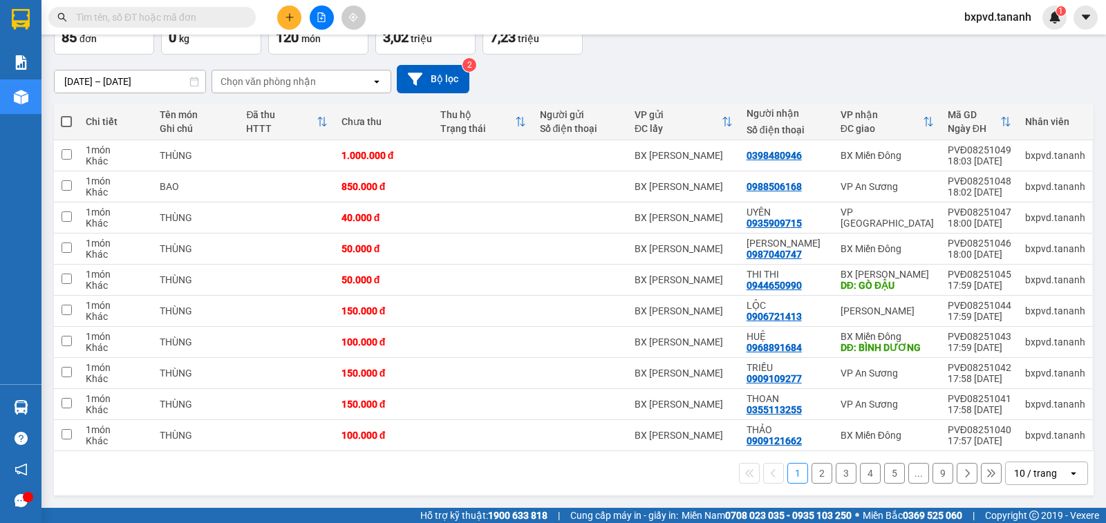
click at [1044, 476] on div "10 / trang" at bounding box center [1035, 474] width 43 height 14
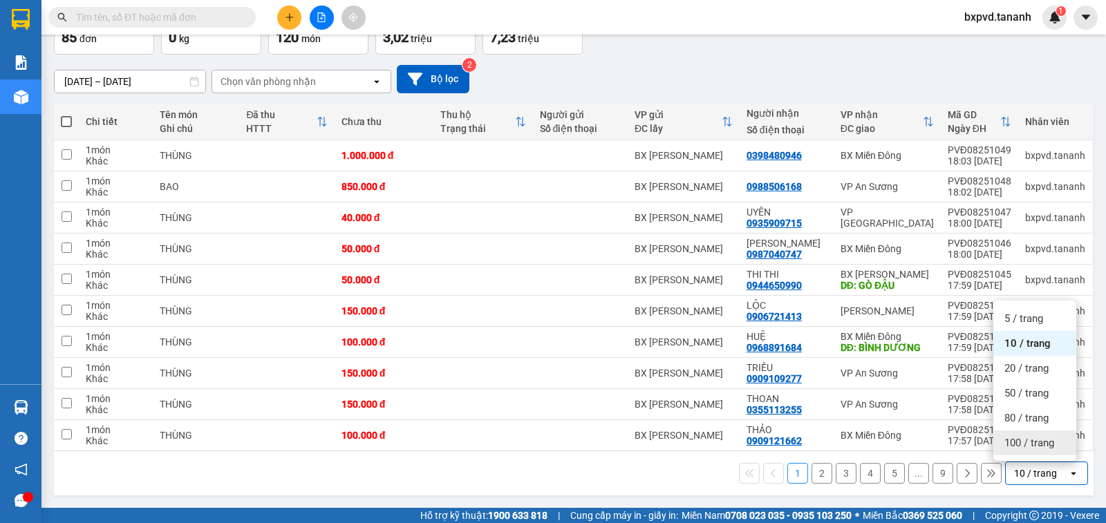
click at [1041, 438] on span "100 / trang" at bounding box center [1030, 443] width 50 height 14
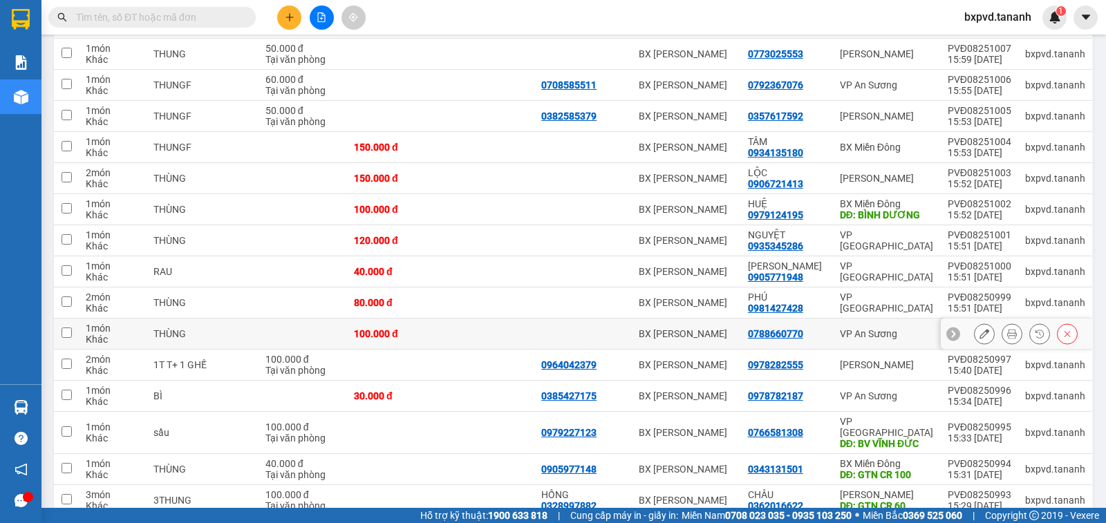
scroll to position [1543, 0]
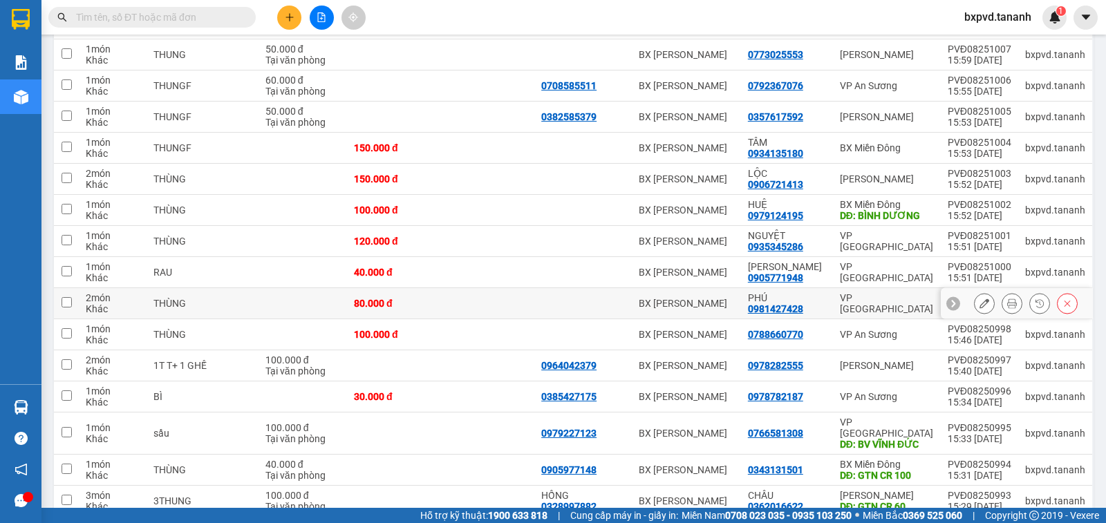
click at [1065, 301] on icon at bounding box center [1068, 304] width 6 height 6
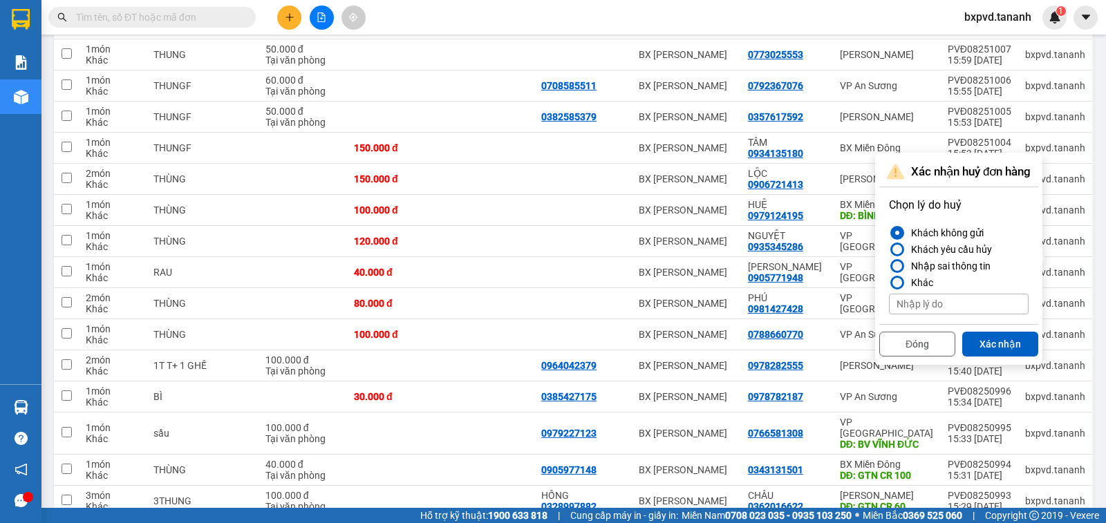
click at [896, 263] on div at bounding box center [898, 266] width 10 height 10
click at [889, 266] on input "Nhập sai thông tin" at bounding box center [889, 266] width 0 height 0
click at [990, 336] on button "Xác nhận" at bounding box center [1000, 344] width 76 height 25
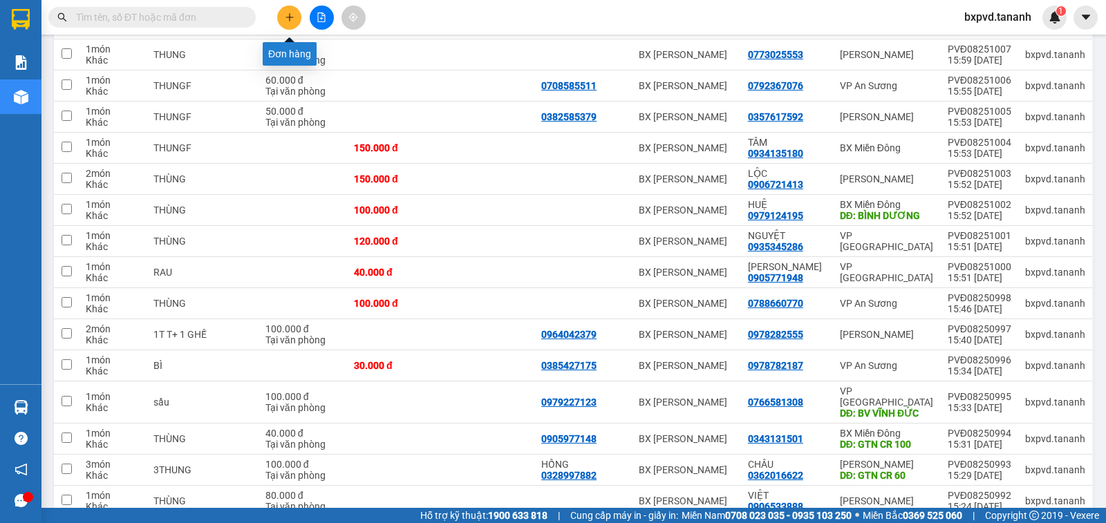
click at [289, 18] on icon "plus" at bounding box center [290, 17] width 10 height 10
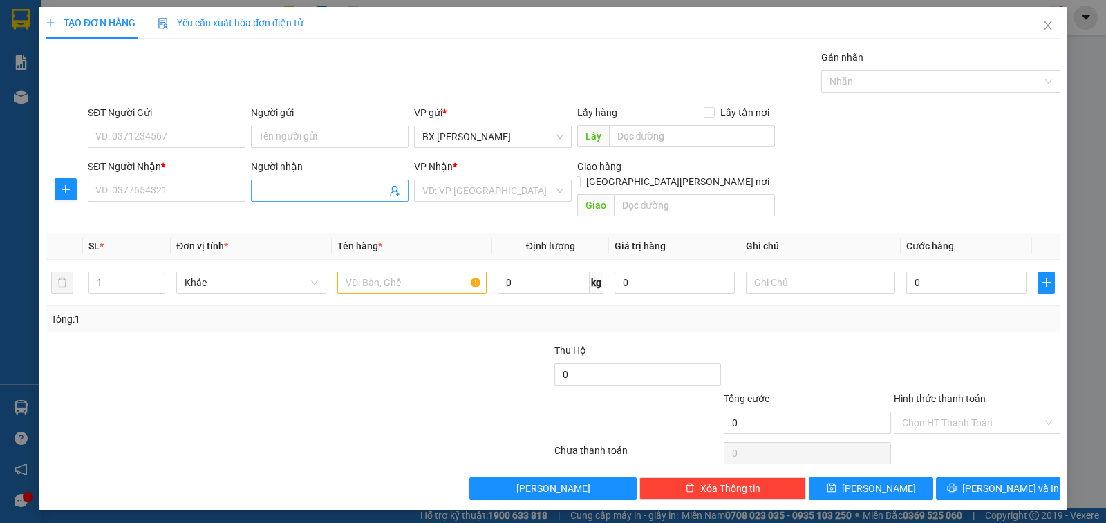
click at [321, 194] on input "Người nhận" at bounding box center [322, 190] width 127 height 15
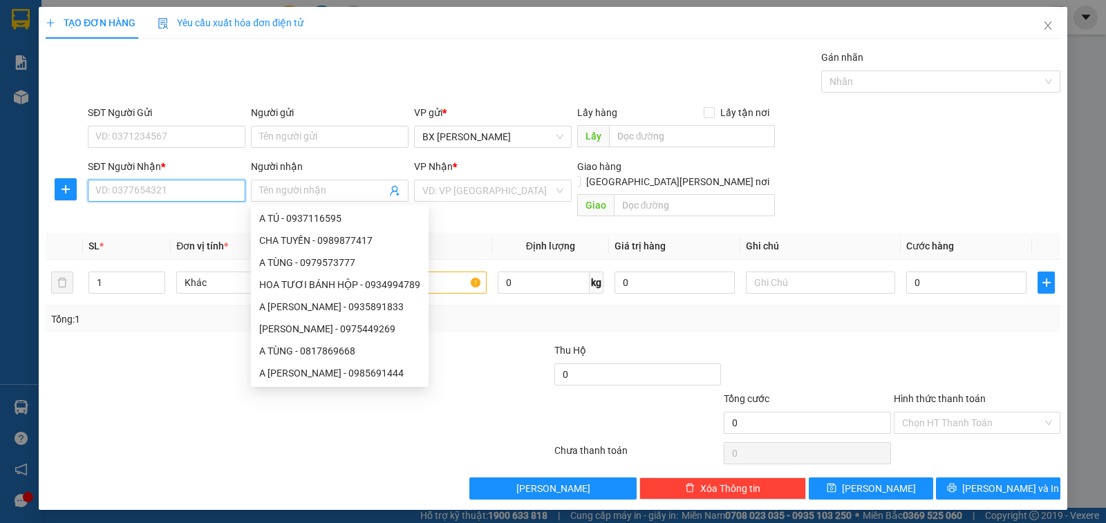
click at [236, 193] on input "SĐT Người Nhận *" at bounding box center [167, 191] width 158 height 22
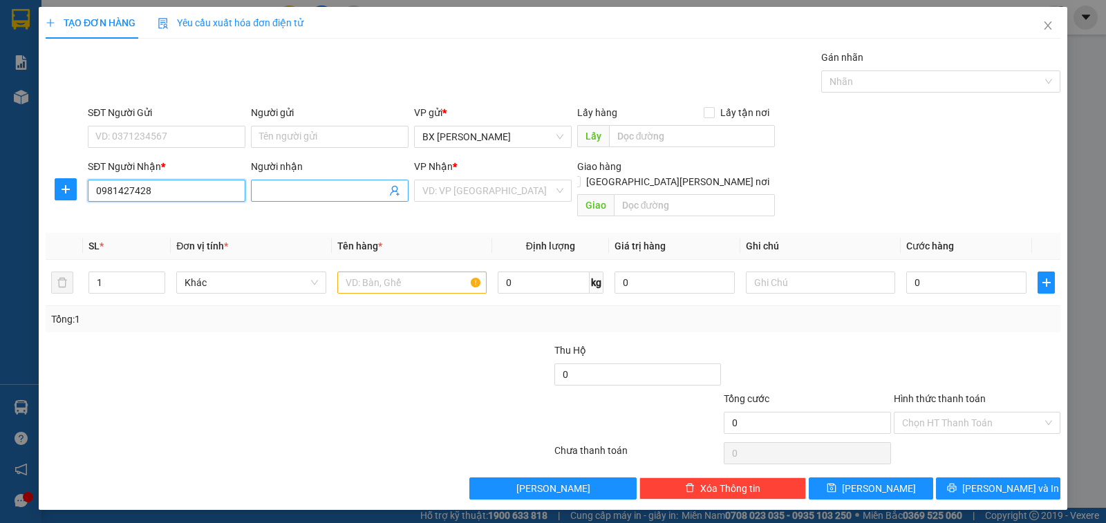
type input "0981427428"
click at [298, 185] on input "Người nhận" at bounding box center [322, 190] width 127 height 15
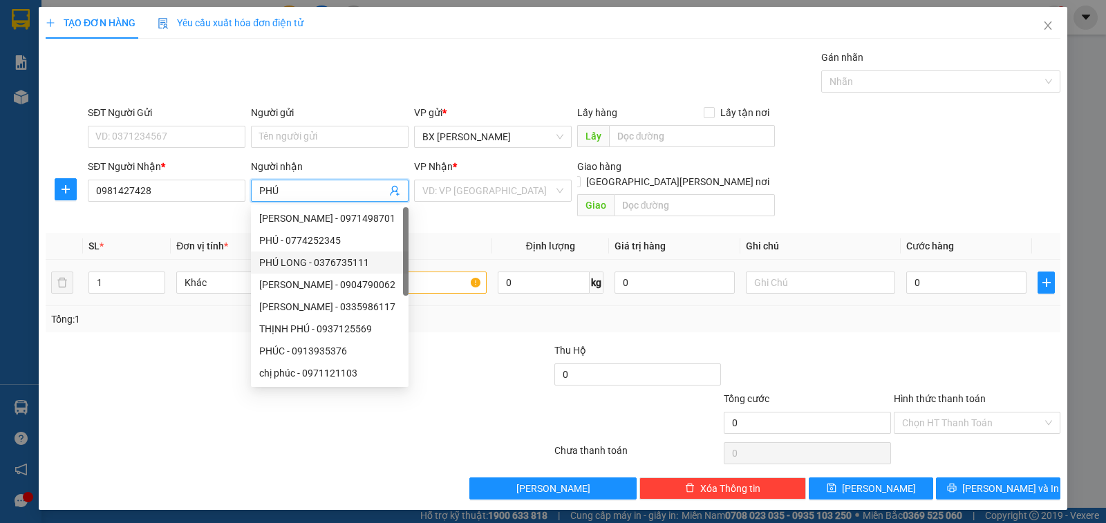
type input "PHÚ"
click at [437, 272] on input "text" at bounding box center [411, 283] width 149 height 22
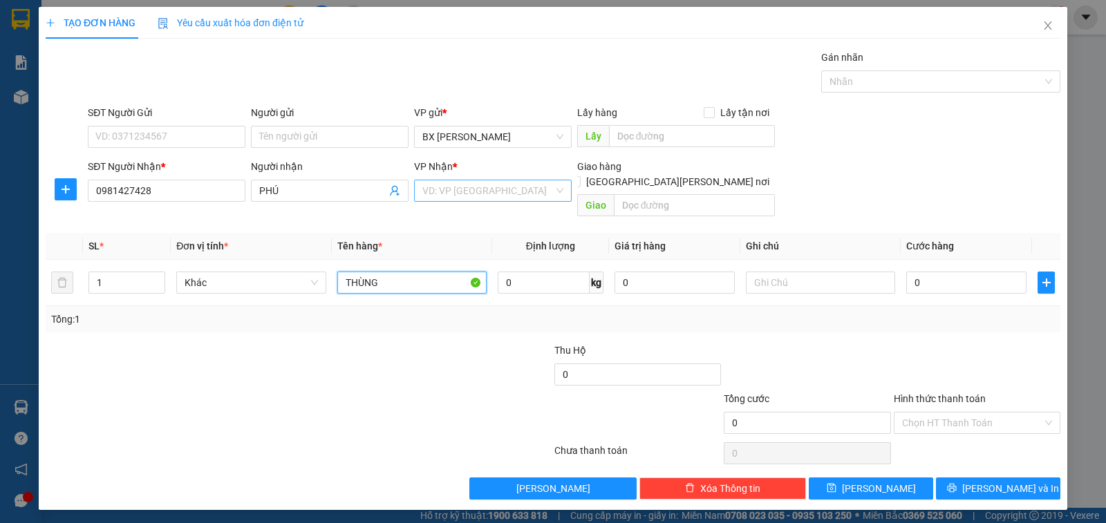
type input "THÙNG"
click at [525, 190] on input "search" at bounding box center [487, 190] width 131 height 21
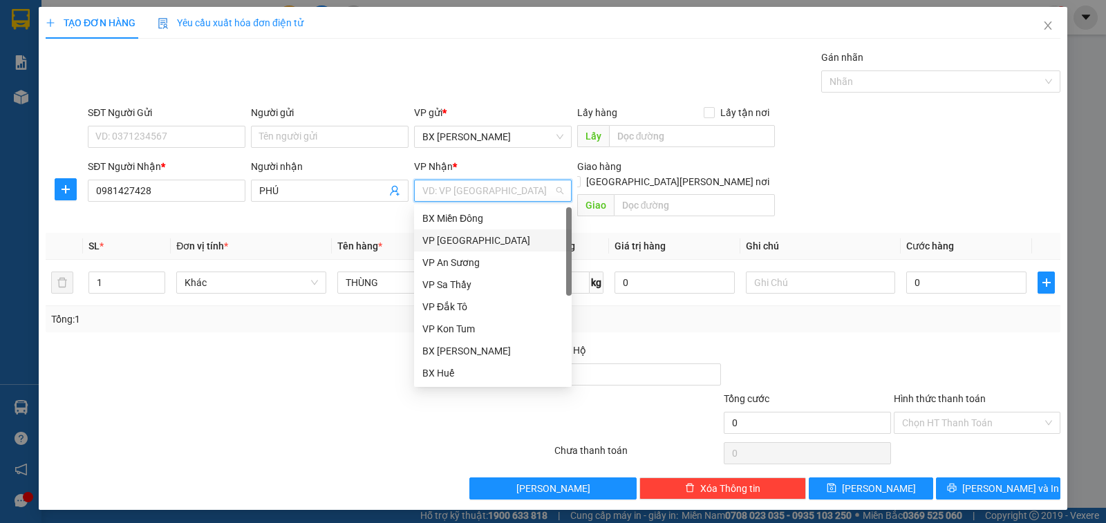
click at [501, 241] on div "VP [GEOGRAPHIC_DATA]" at bounding box center [492, 240] width 141 height 15
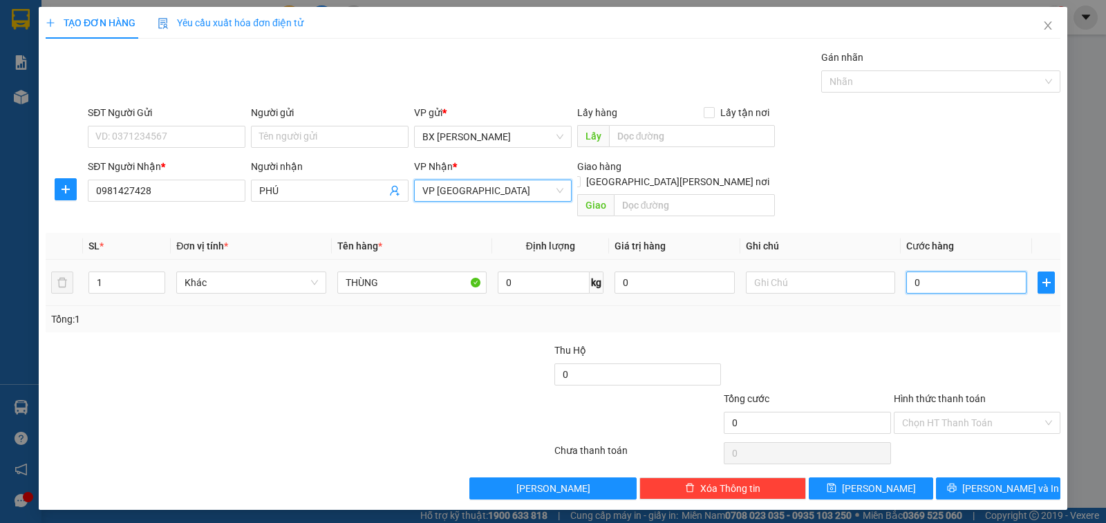
click at [936, 276] on input "0" at bounding box center [966, 283] width 120 height 22
type input "4"
type input "40"
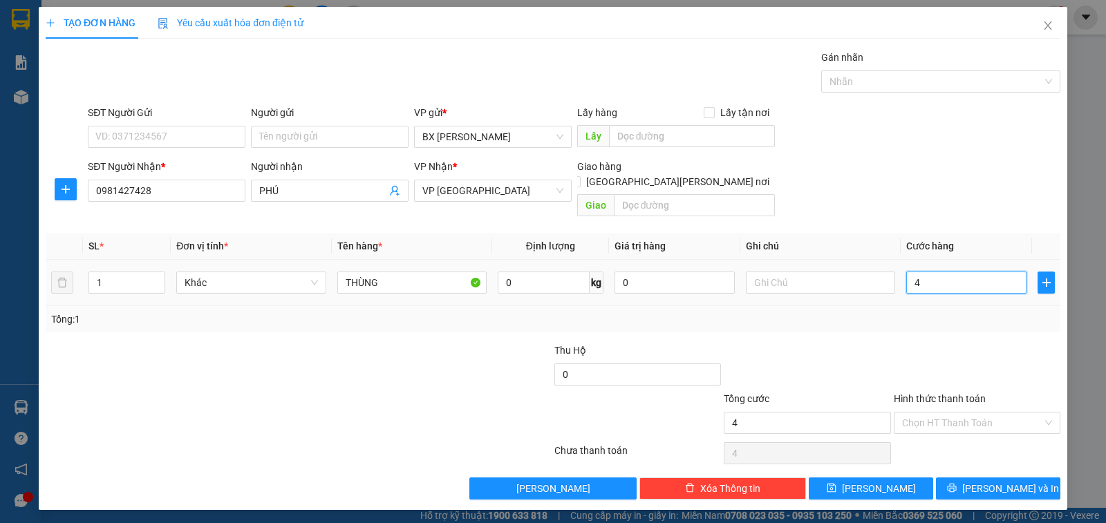
type input "40"
type input "40.000"
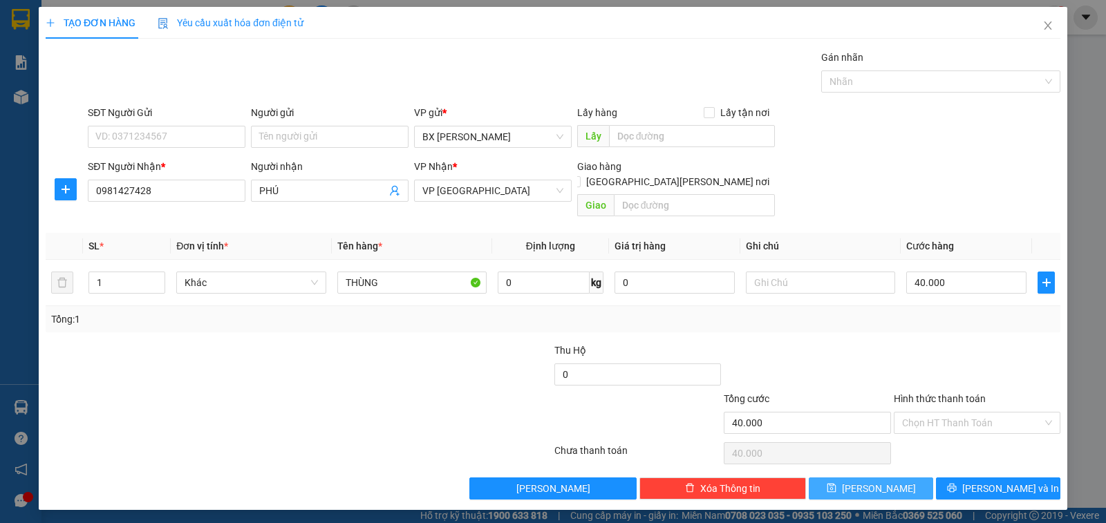
click at [894, 478] on button "[PERSON_NAME]" at bounding box center [871, 489] width 124 height 22
type input "0"
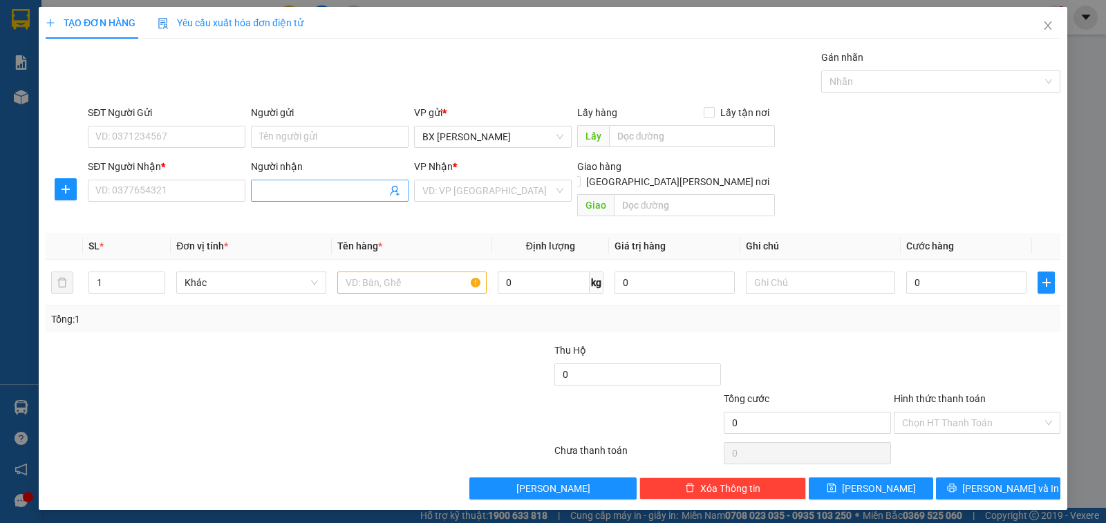
click at [375, 191] on input "Người nhận" at bounding box center [322, 190] width 127 height 15
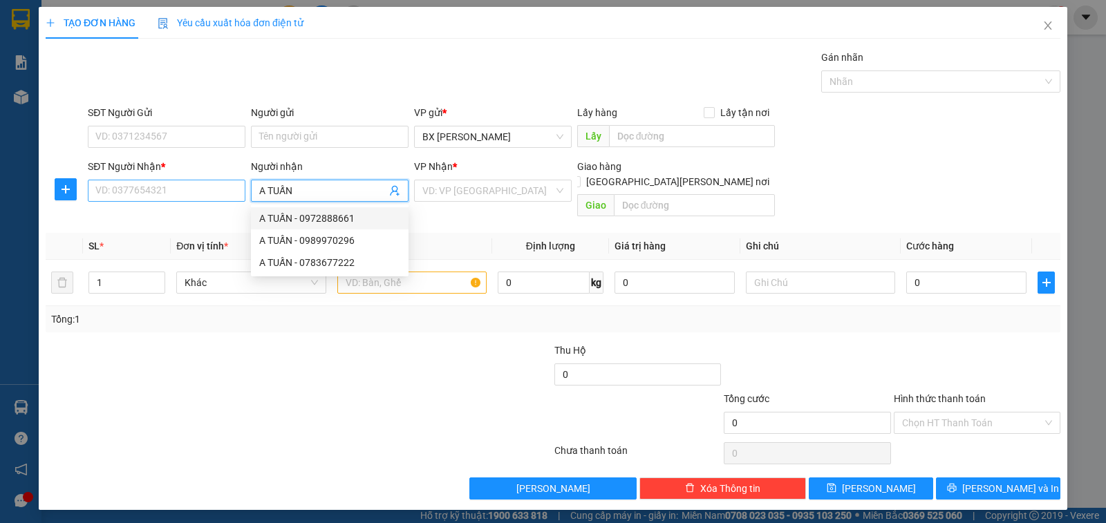
type input "A TUẤN"
click at [169, 180] on input "SĐT Người Nhận *" at bounding box center [167, 191] width 158 height 22
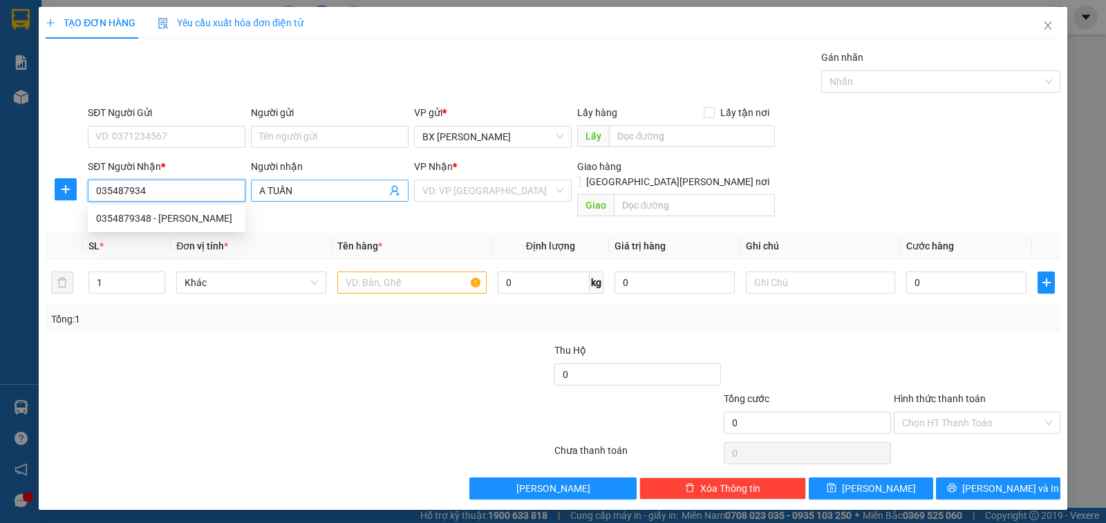
type input "0354879348"
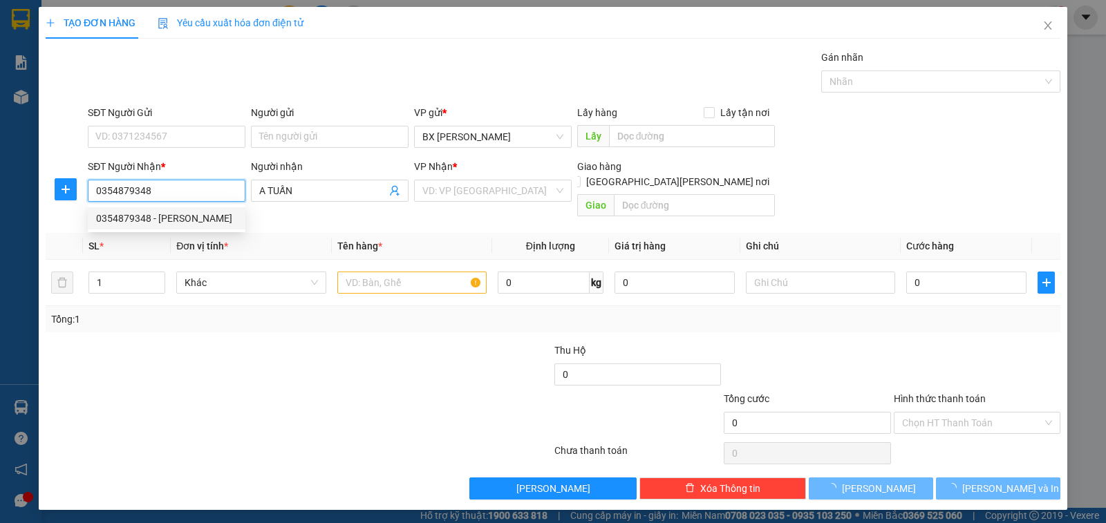
click at [209, 221] on div "0354879348 - TUẤN" at bounding box center [166, 218] width 141 height 15
type input "TUẤN"
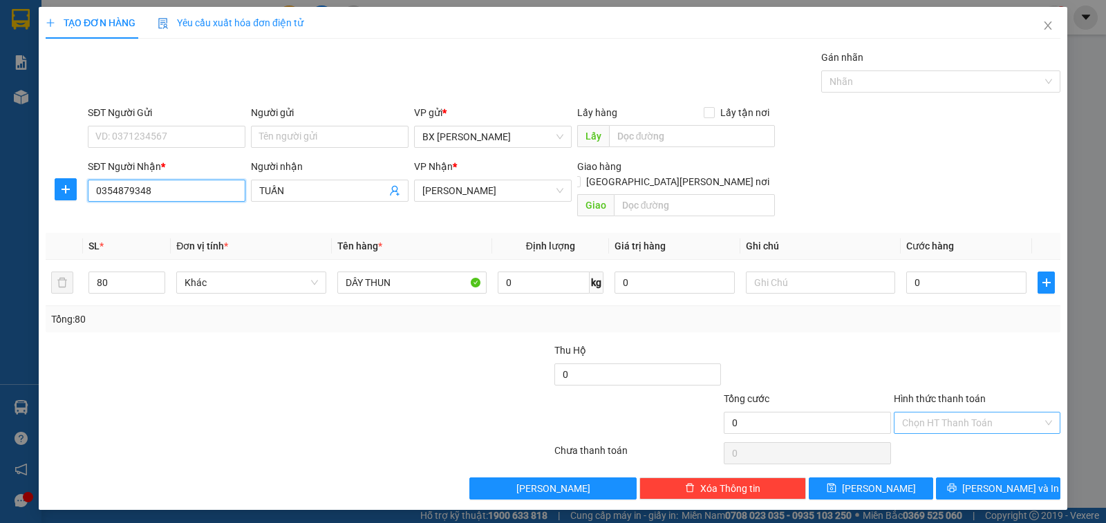
type input "0354879348"
click at [969, 413] on input "Hình thức thanh toán" at bounding box center [972, 423] width 140 height 21
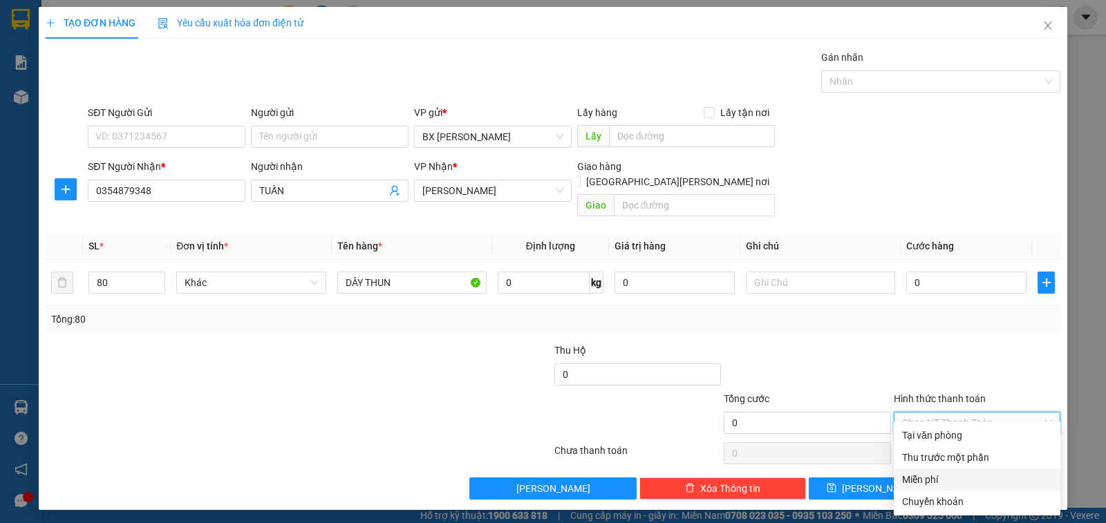
click at [950, 482] on div "Miễn phí" at bounding box center [977, 479] width 150 height 15
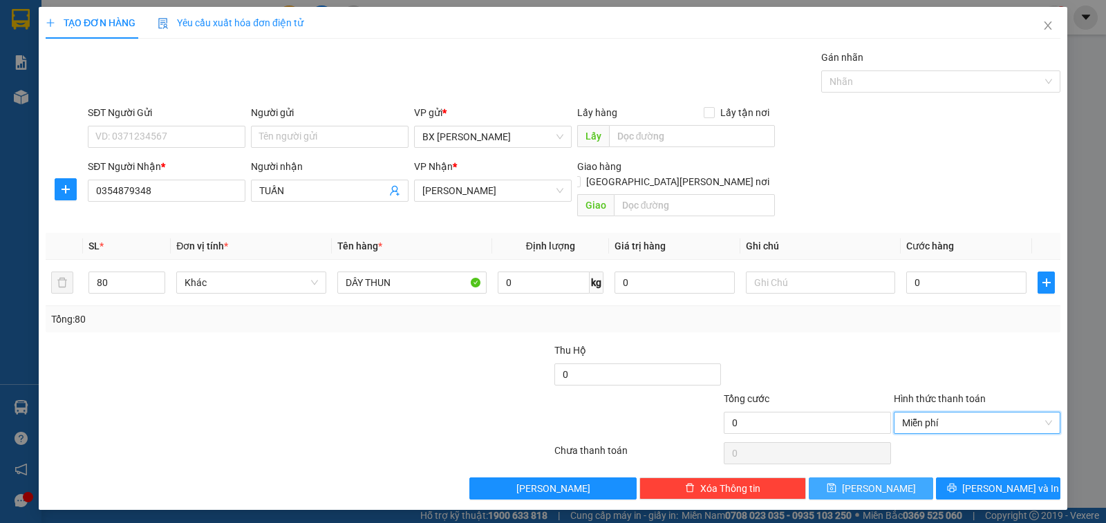
click at [907, 478] on button "[PERSON_NAME]" at bounding box center [871, 489] width 124 height 22
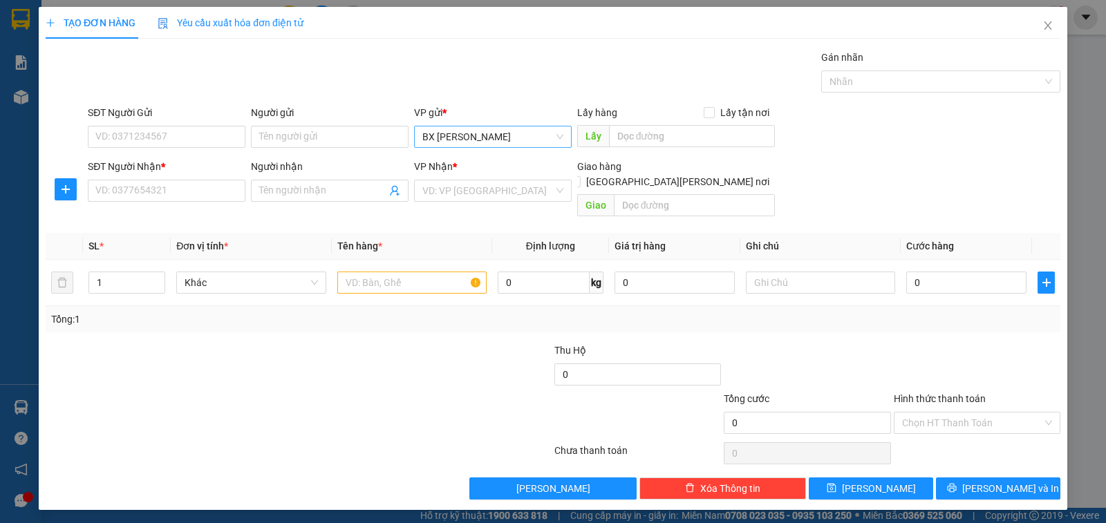
drag, startPoint x: 358, startPoint y: 197, endPoint x: 451, endPoint y: 144, distance: 106.9
click at [358, 195] on input "Người nhận" at bounding box center [322, 190] width 127 height 15
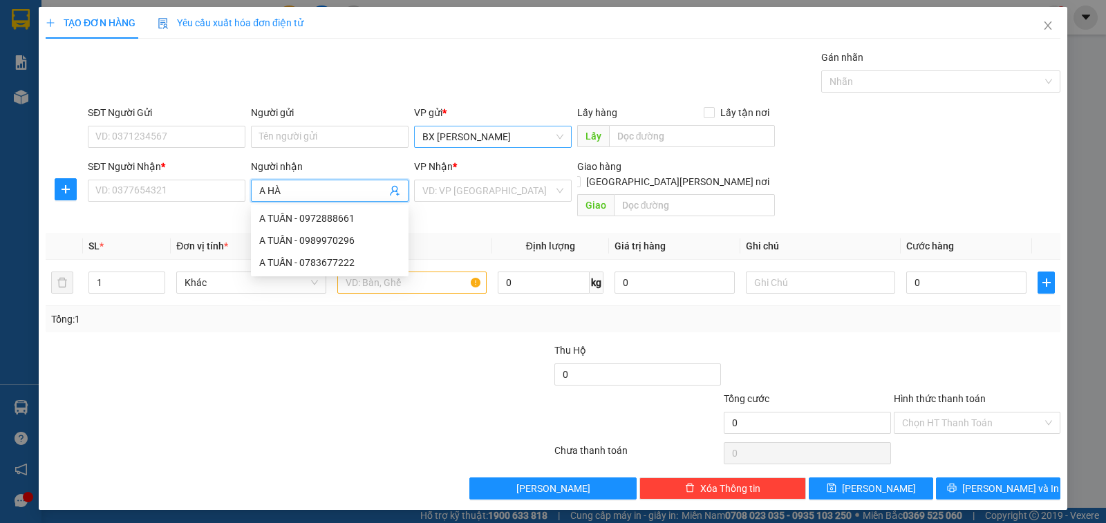
type input "A HÀO"
click at [348, 212] on div "A HÀO - 0942963487" at bounding box center [329, 218] width 141 height 15
type input "0942963487"
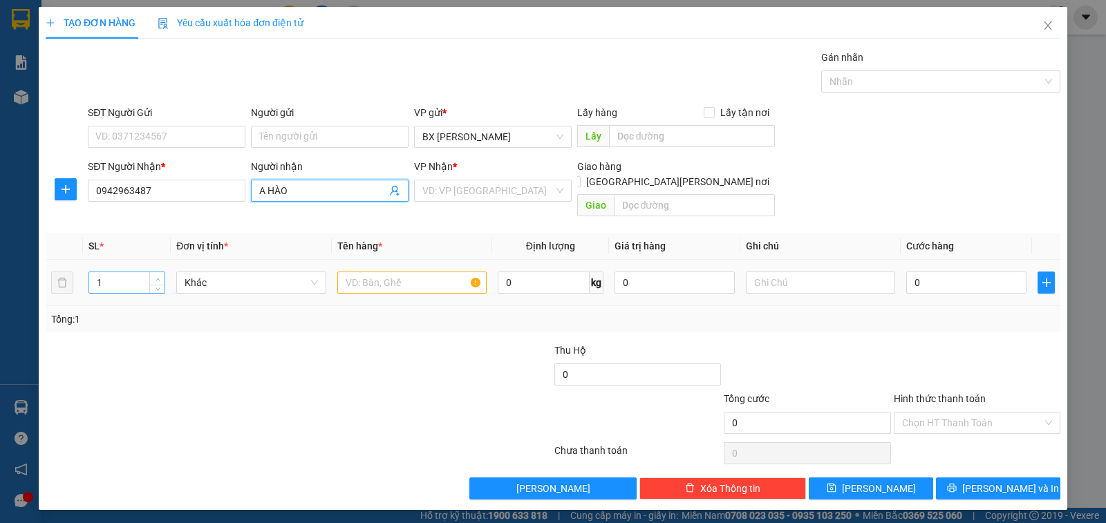
type input "A HÀO"
click at [156, 277] on icon "up" at bounding box center [158, 279] width 5 height 5
click at [152, 272] on span "Increase Value" at bounding box center [156, 278] width 15 height 12
type input "4"
click at [154, 275] on span "up" at bounding box center [158, 279] width 8 height 8
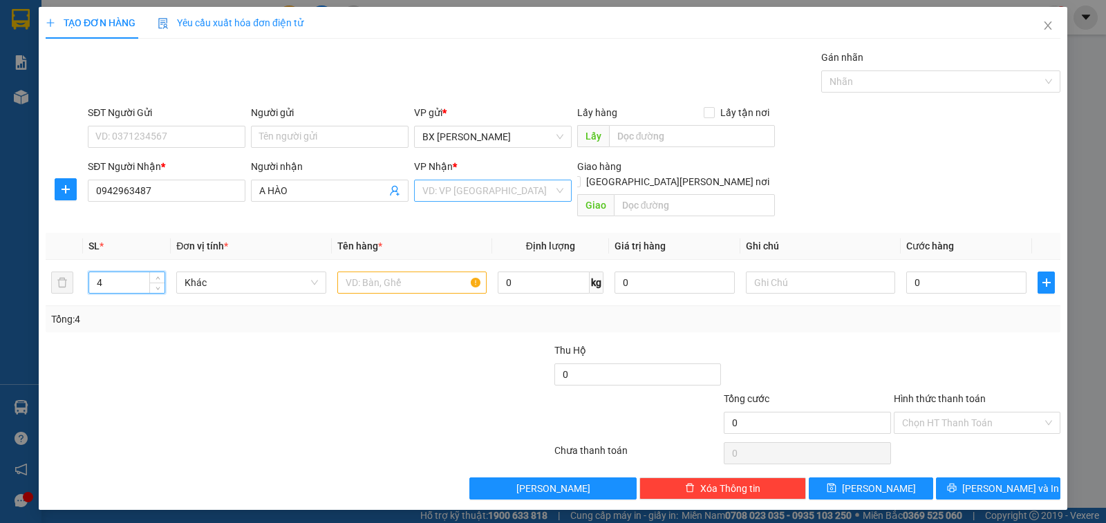
click at [492, 199] on input "search" at bounding box center [487, 190] width 131 height 21
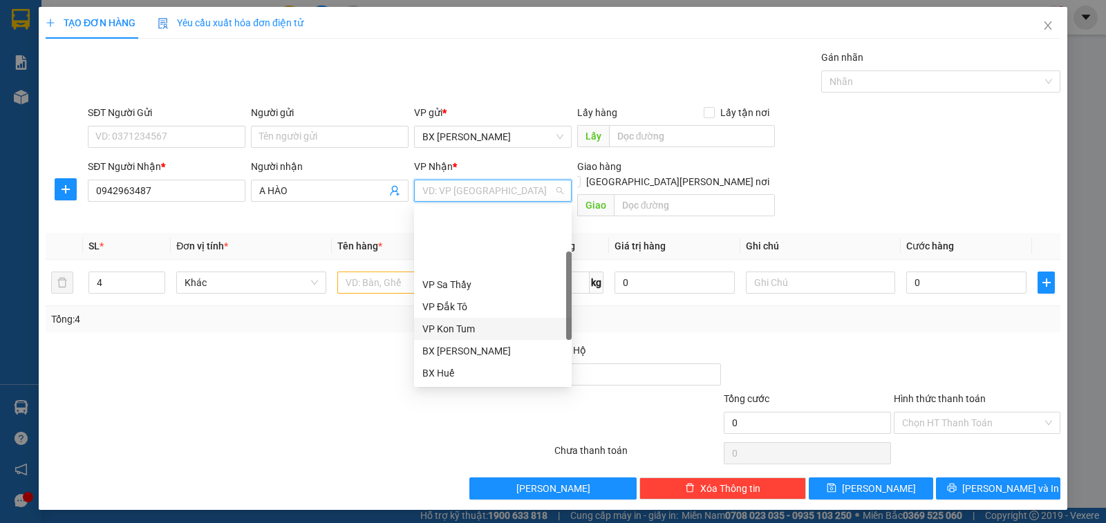
scroll to position [138, 0]
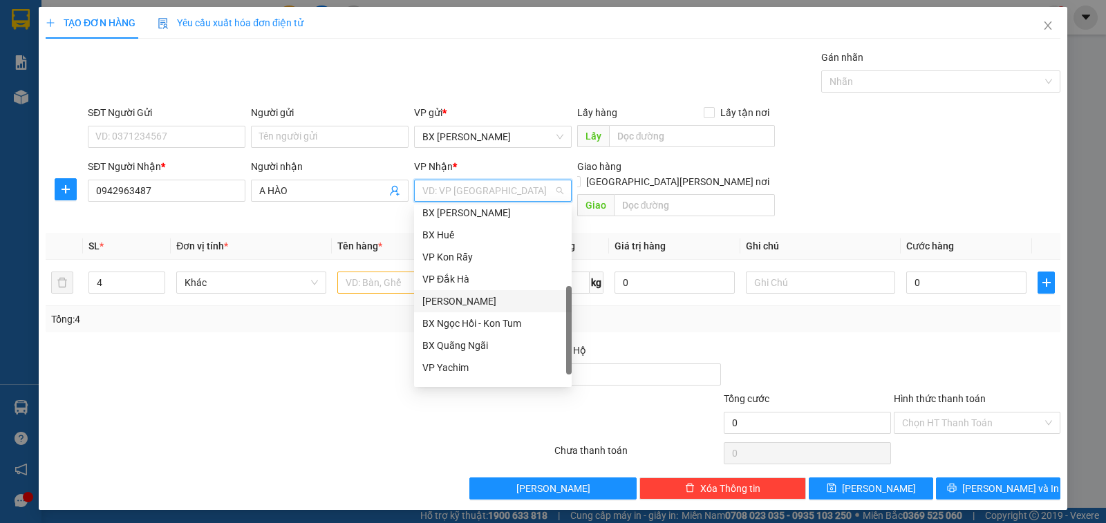
click at [478, 299] on div "[PERSON_NAME]" at bounding box center [492, 301] width 141 height 15
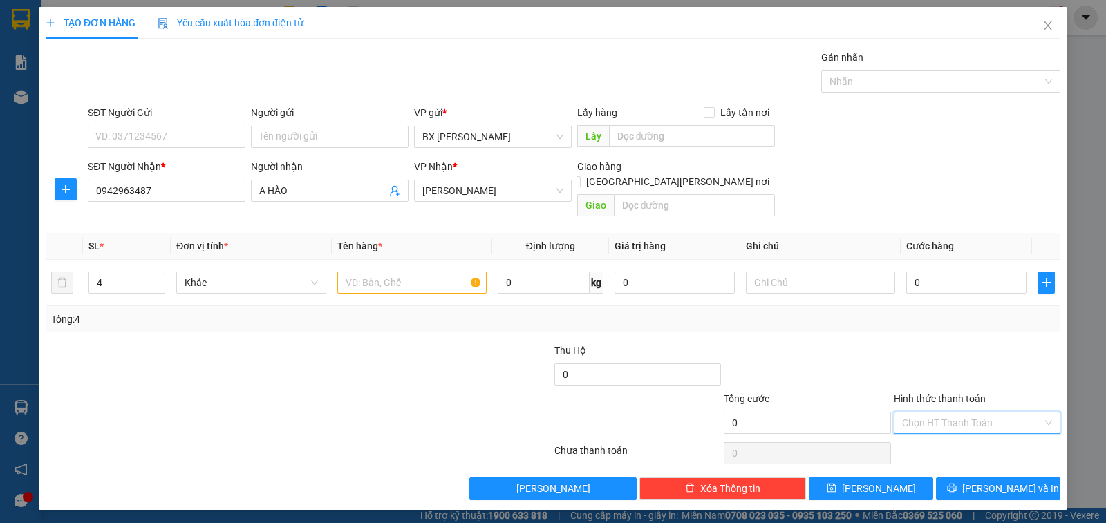
click at [938, 413] on input "Hình thức thanh toán" at bounding box center [972, 423] width 140 height 21
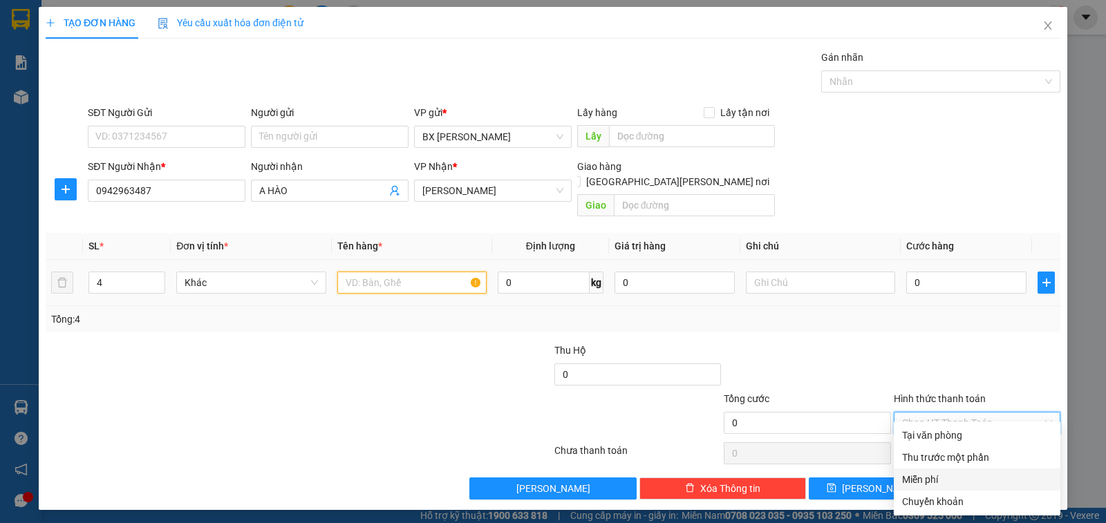
click at [412, 272] on input "text" at bounding box center [411, 283] width 149 height 22
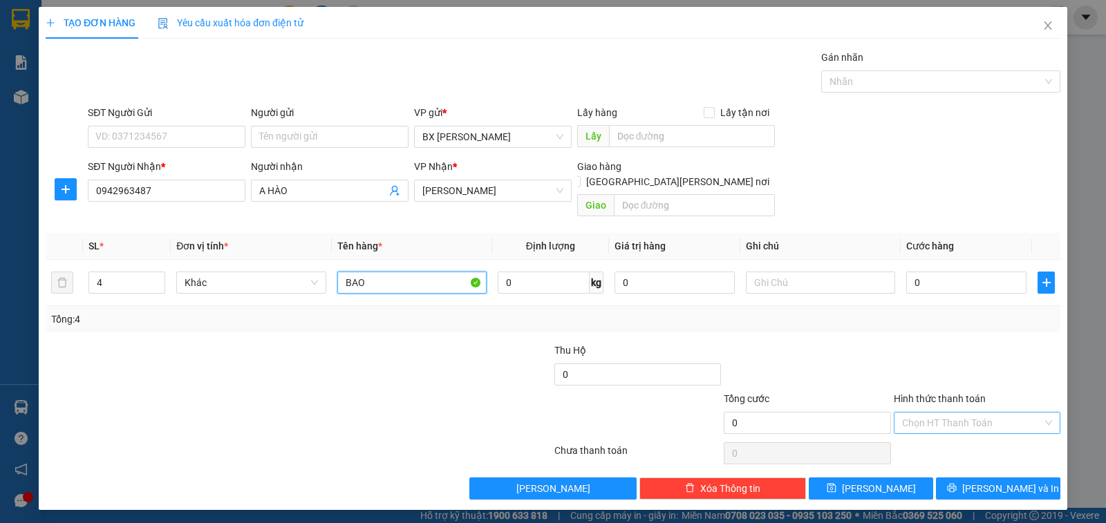
type input "BAO"
click at [960, 413] on input "Hình thức thanh toán" at bounding box center [972, 423] width 140 height 21
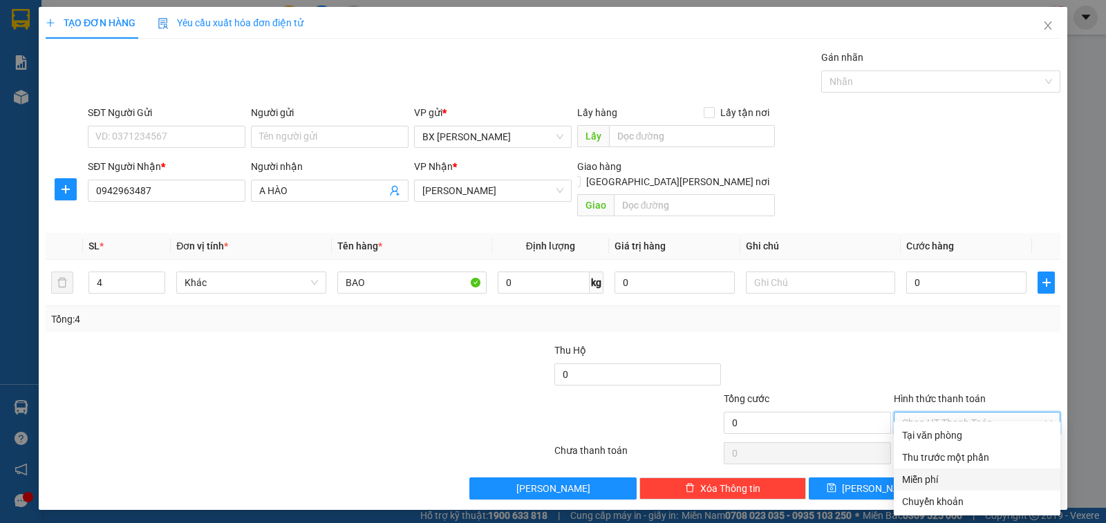
click at [937, 476] on div "Miễn phí" at bounding box center [977, 479] width 150 height 15
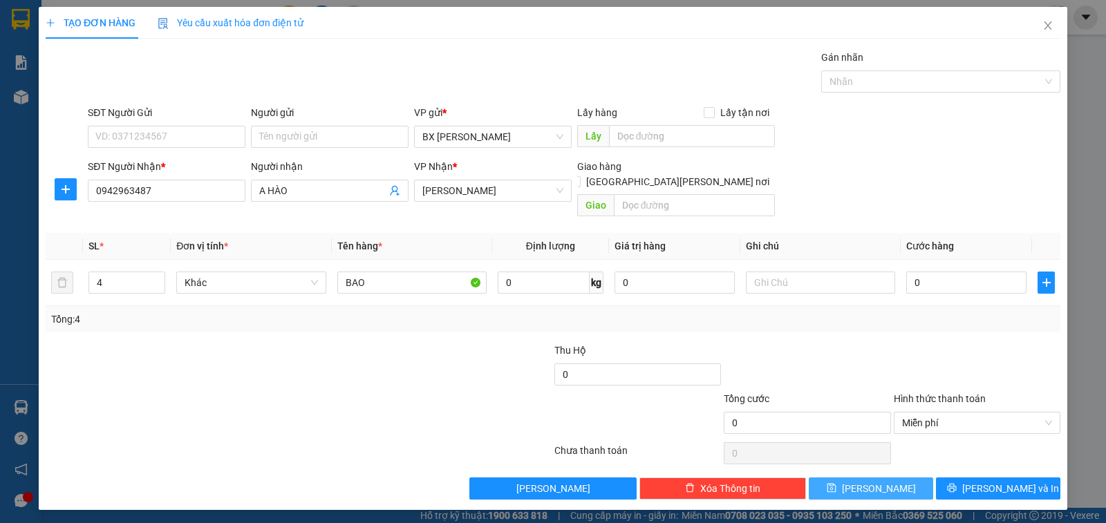
click at [879, 481] on span "[PERSON_NAME]" at bounding box center [879, 488] width 74 height 15
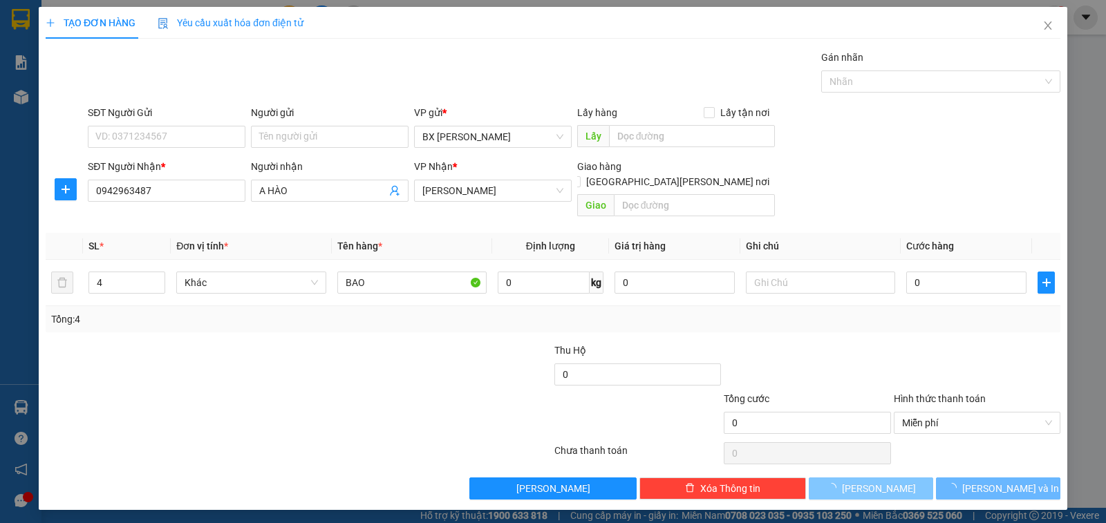
type input "1"
